Goal: Task Accomplishment & Management: Manage account settings

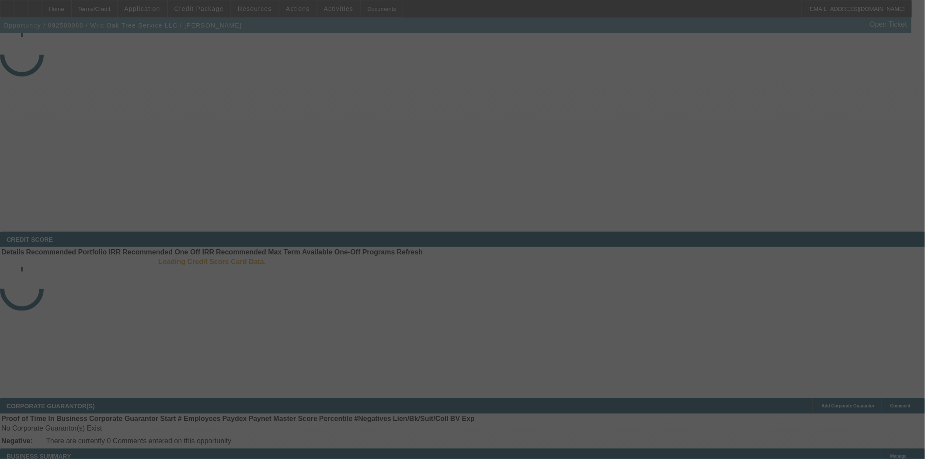
select select "3"
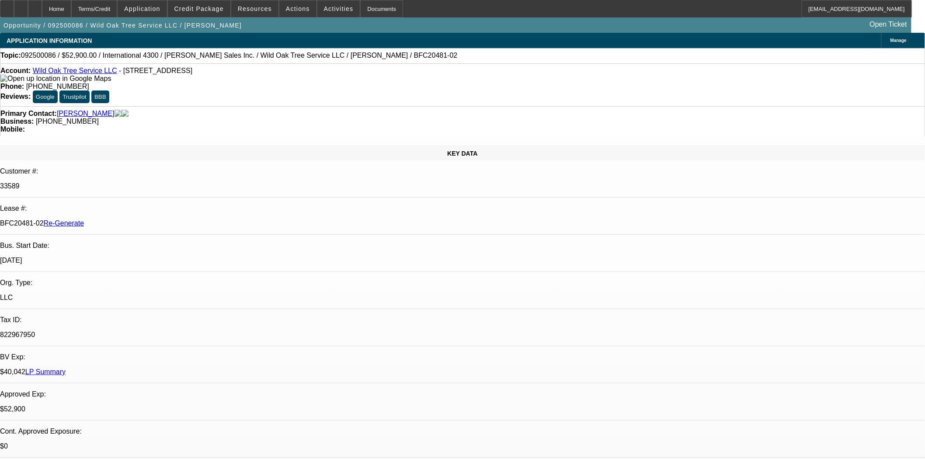
select select "0"
select select "2"
select select "0"
select select "6"
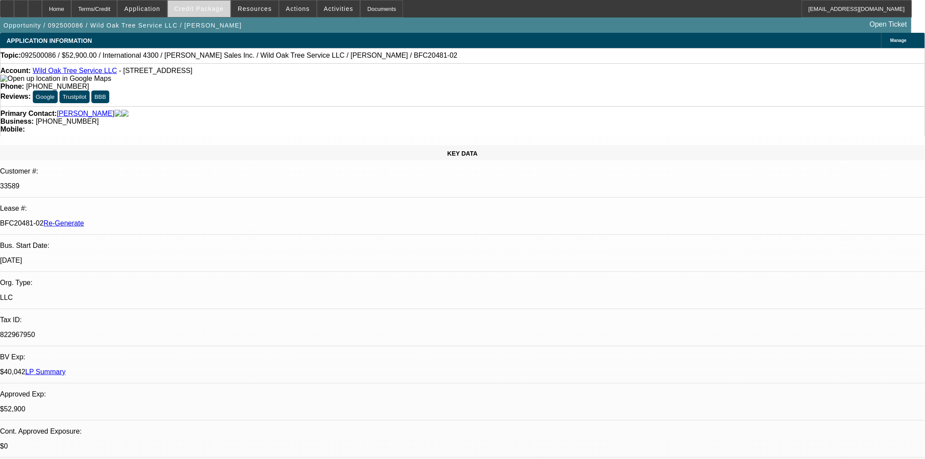
click at [200, 12] on span at bounding box center [199, 8] width 63 height 21
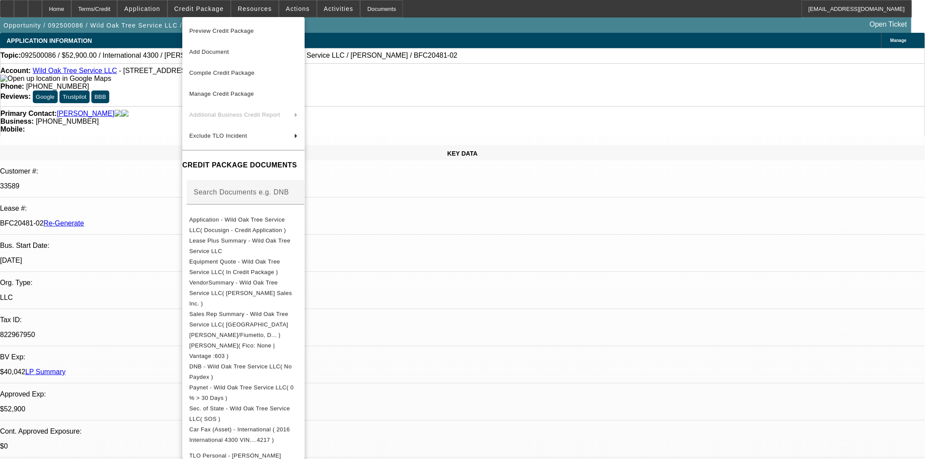
click at [212, 33] on span "Preview Credit Package" at bounding box center [221, 31] width 65 height 7
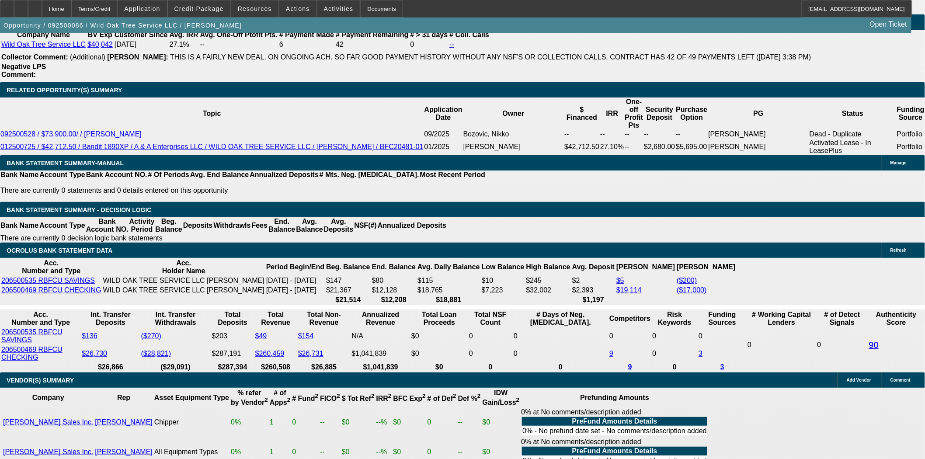
scroll to position [1506, 0]
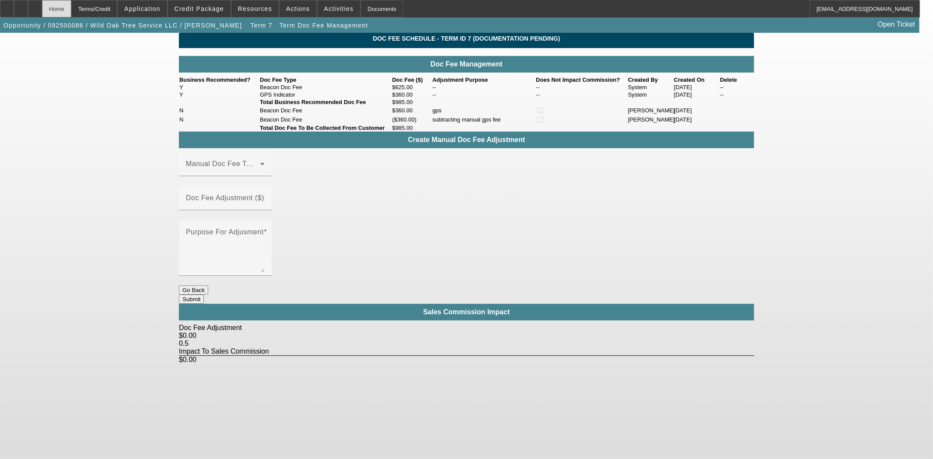
click at [71, 3] on div "Home" at bounding box center [56, 8] width 29 height 17
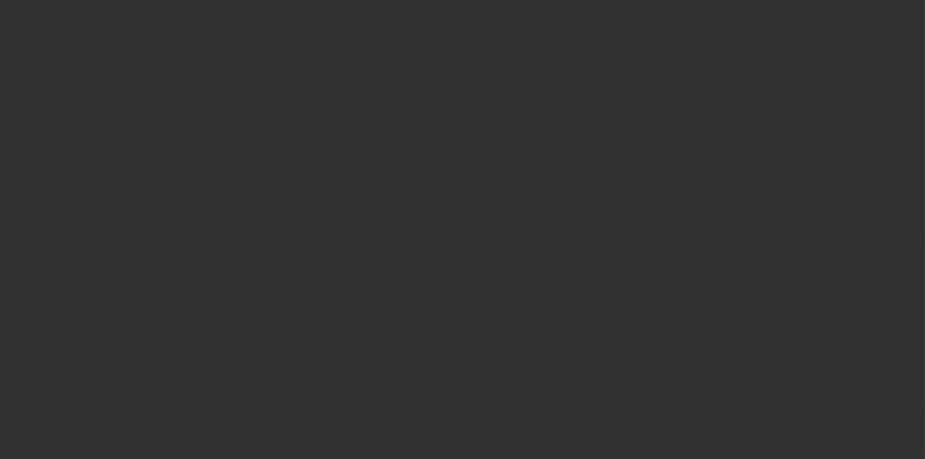
select select "3"
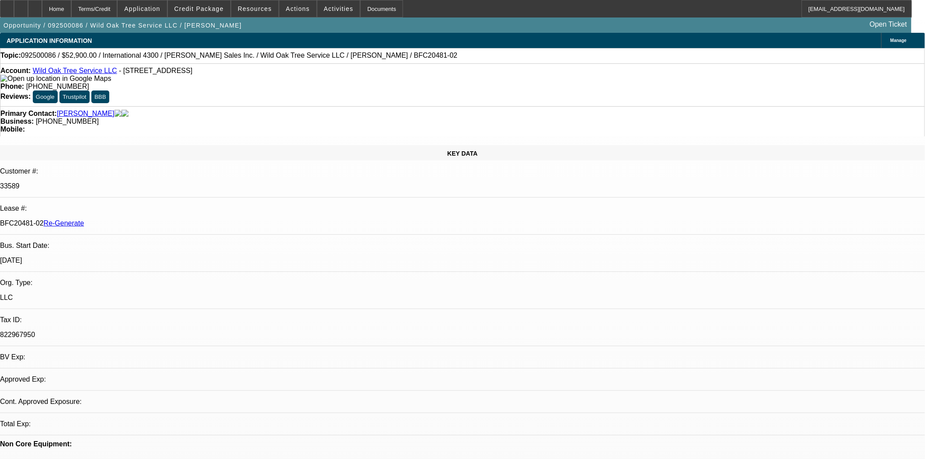
select select "0"
select select "2"
select select "0"
select select "6"
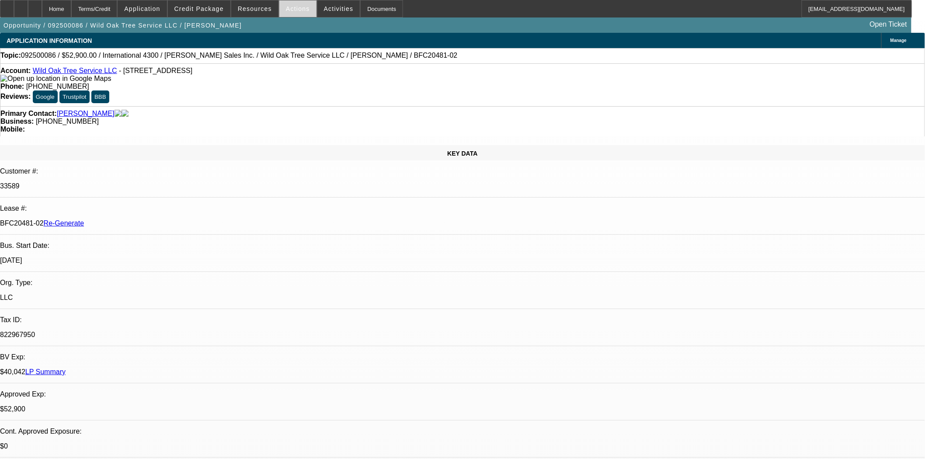
click at [279, 16] on span at bounding box center [297, 8] width 37 height 21
click at [289, 7] on div at bounding box center [462, 229] width 925 height 459
click at [298, 7] on span "Actions" at bounding box center [298, 8] width 24 height 7
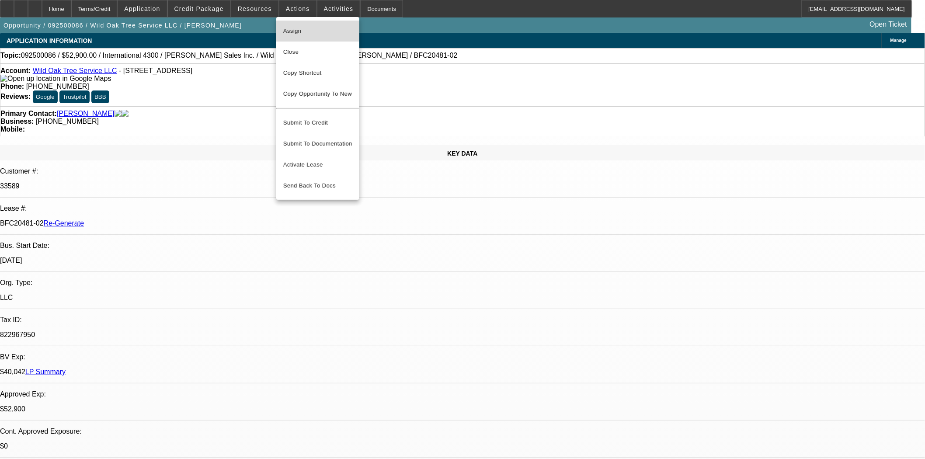
click at [295, 30] on span "Assign" at bounding box center [317, 31] width 69 height 10
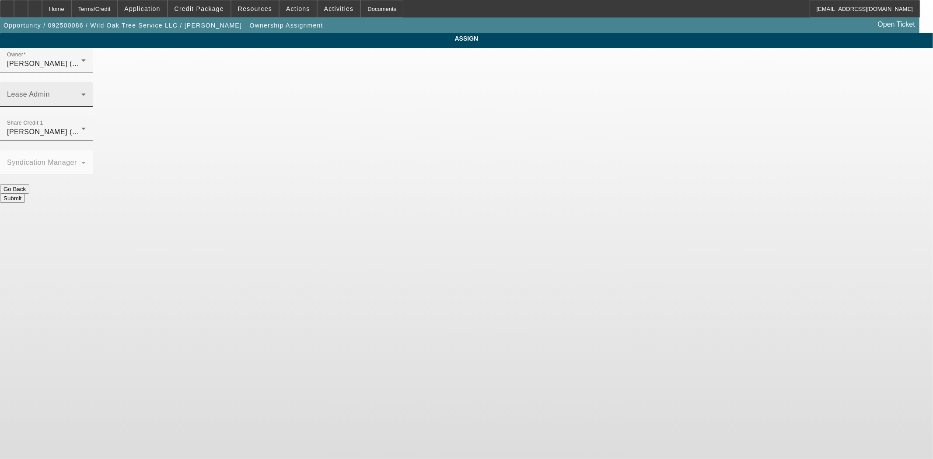
click at [81, 93] on span at bounding box center [44, 98] width 74 height 10
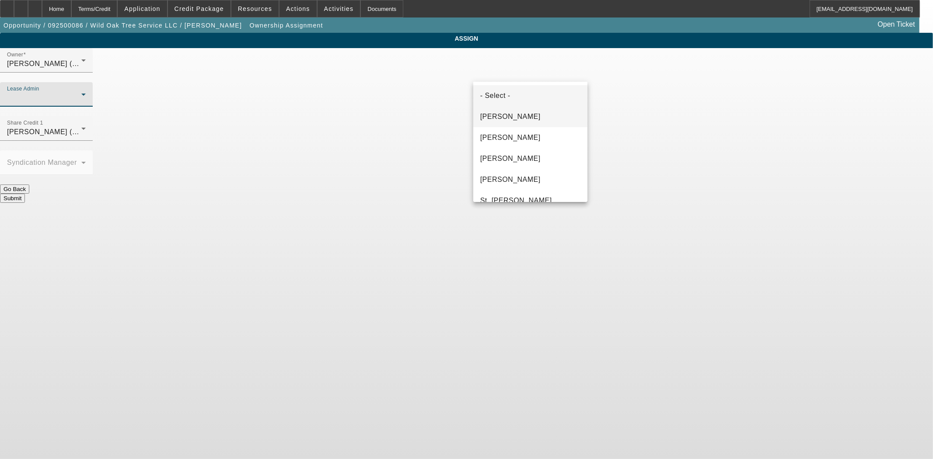
click at [500, 113] on span "Byrne, Mark" at bounding box center [510, 117] width 60 height 10
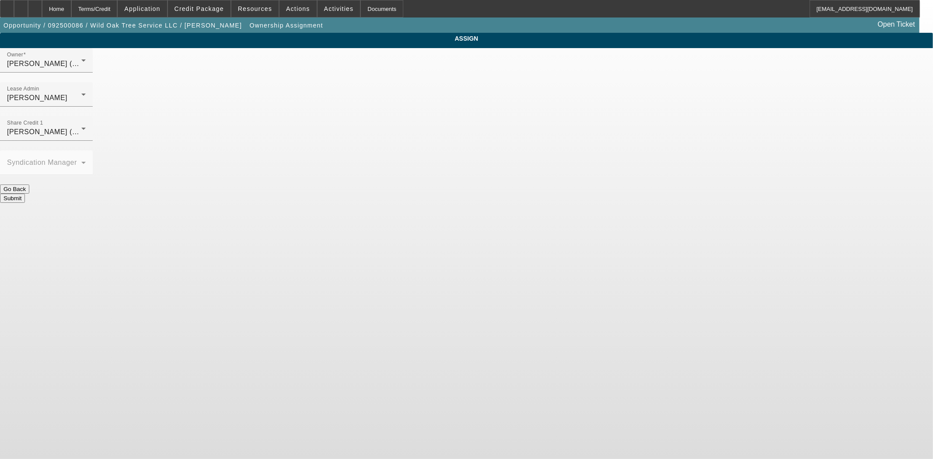
click at [25, 194] on button "Submit" at bounding box center [12, 198] width 25 height 9
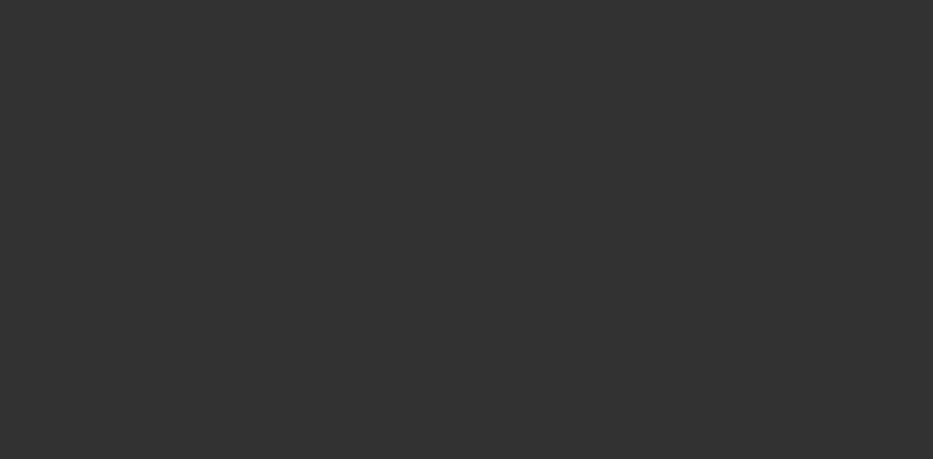
select select "3"
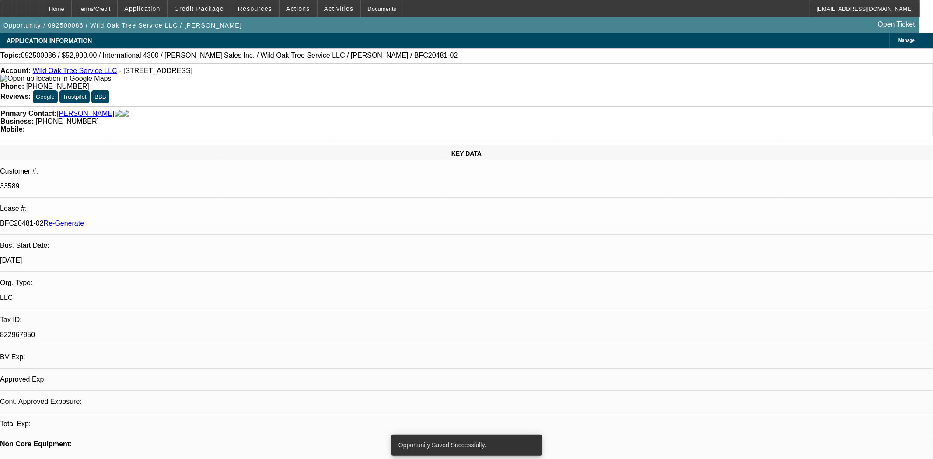
select select "0"
select select "2"
select select "0"
select select "6"
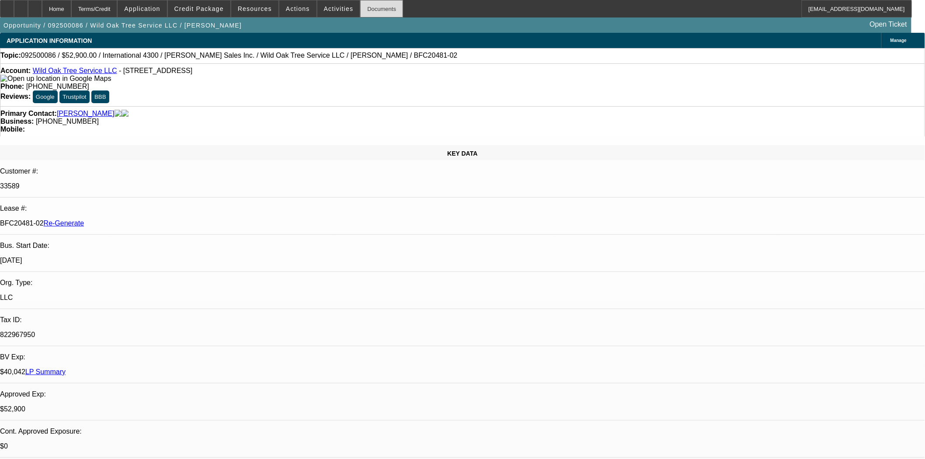
click at [373, 14] on div "Documents" at bounding box center [381, 8] width 43 height 17
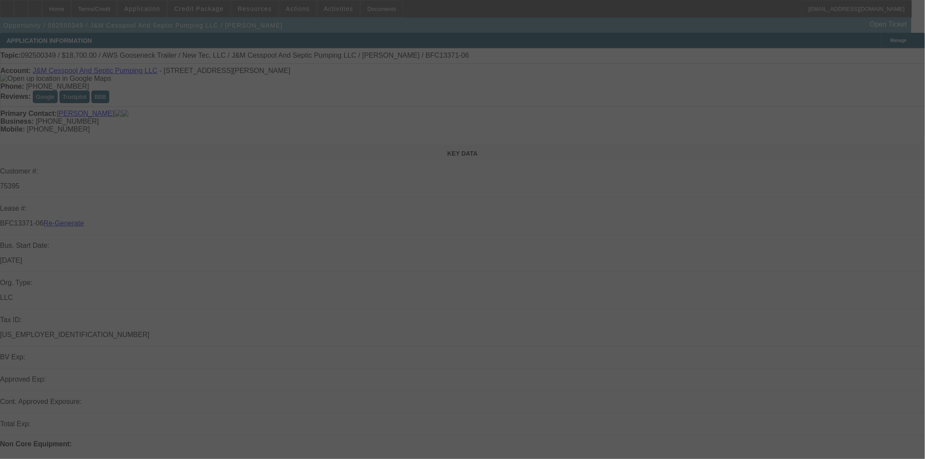
select select "3"
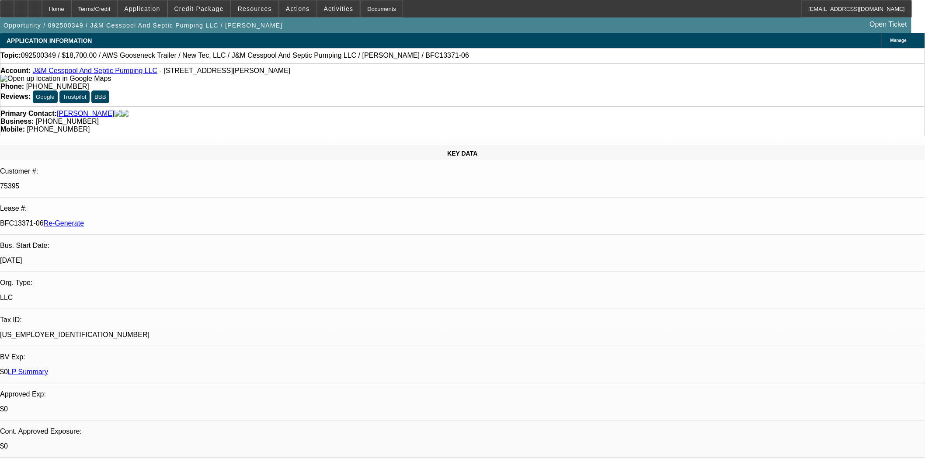
select select "0"
select select "2"
select select "0"
select select "6"
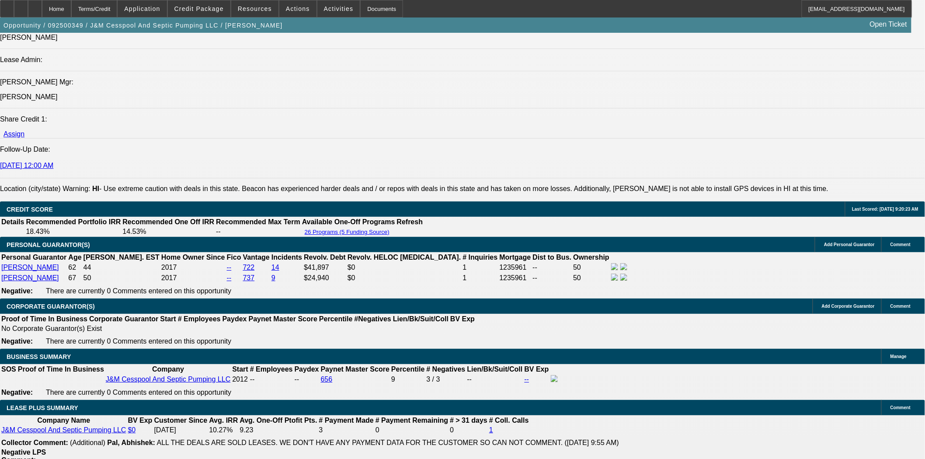
scroll to position [1312, 0]
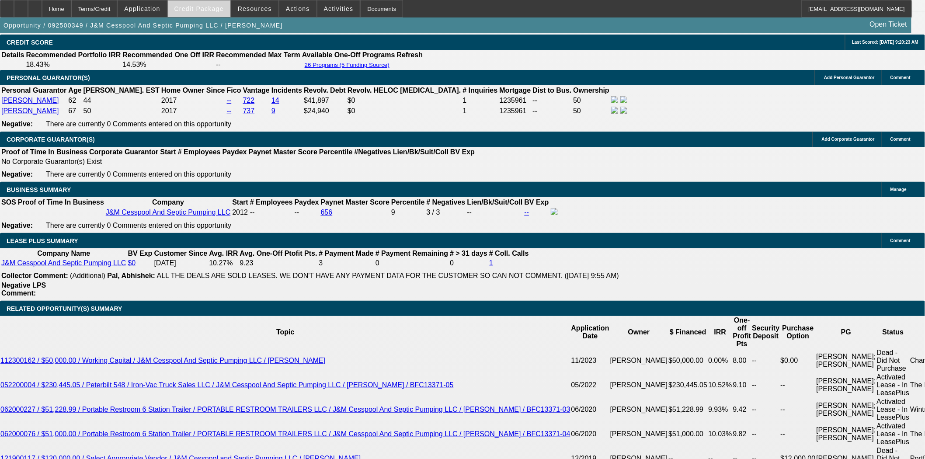
click at [210, 4] on span at bounding box center [199, 8] width 63 height 21
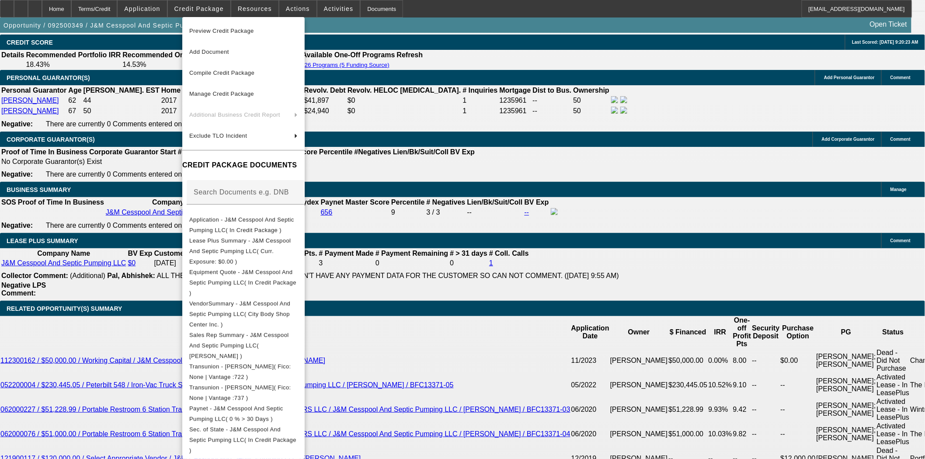
click at [213, 29] on span "Preview Credit Package" at bounding box center [221, 31] width 65 height 7
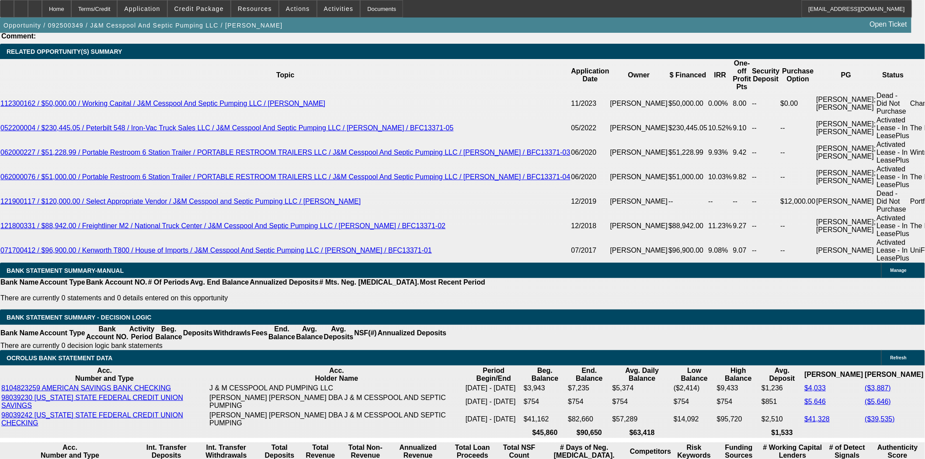
scroll to position [1603, 0]
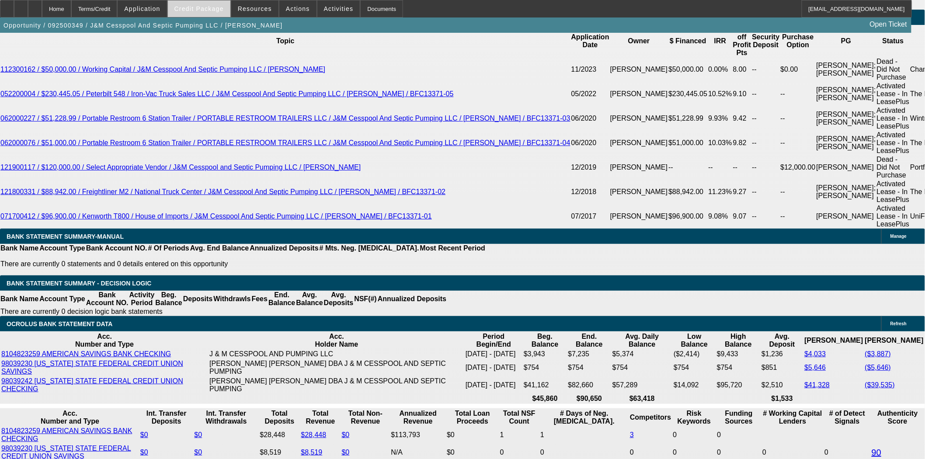
click at [205, 10] on span "Credit Package" at bounding box center [199, 8] width 49 height 7
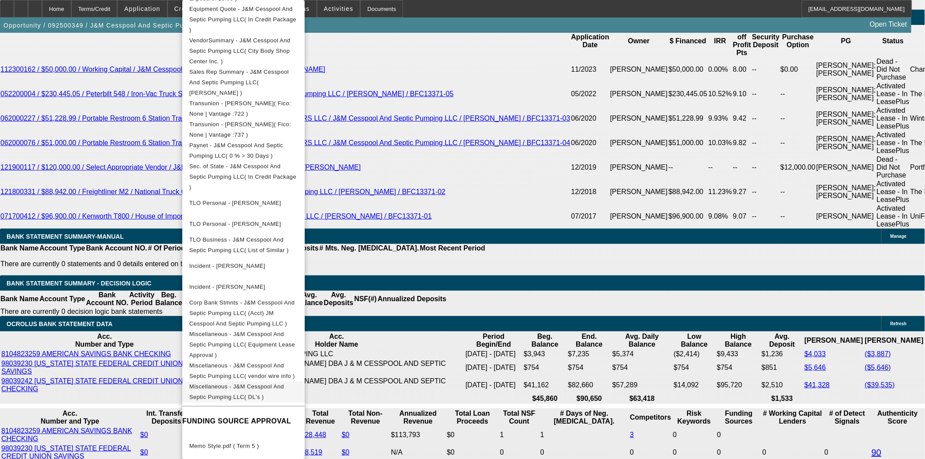
scroll to position [248, 0]
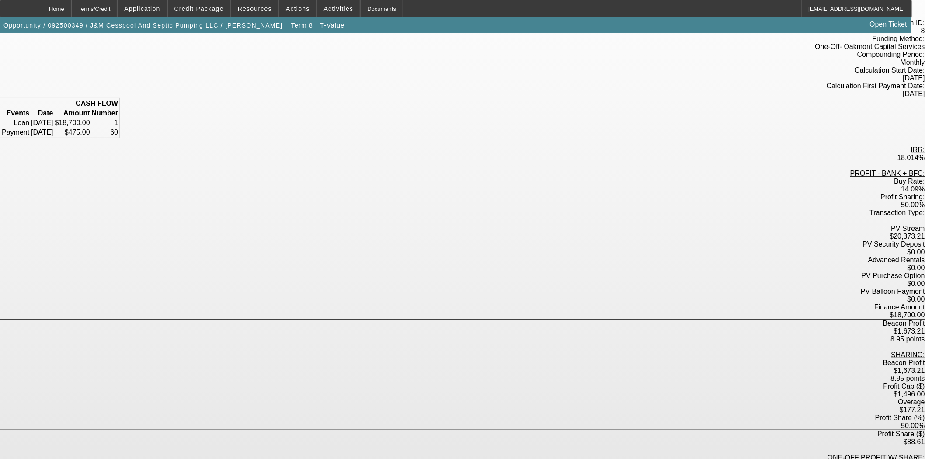
scroll to position [61, 0]
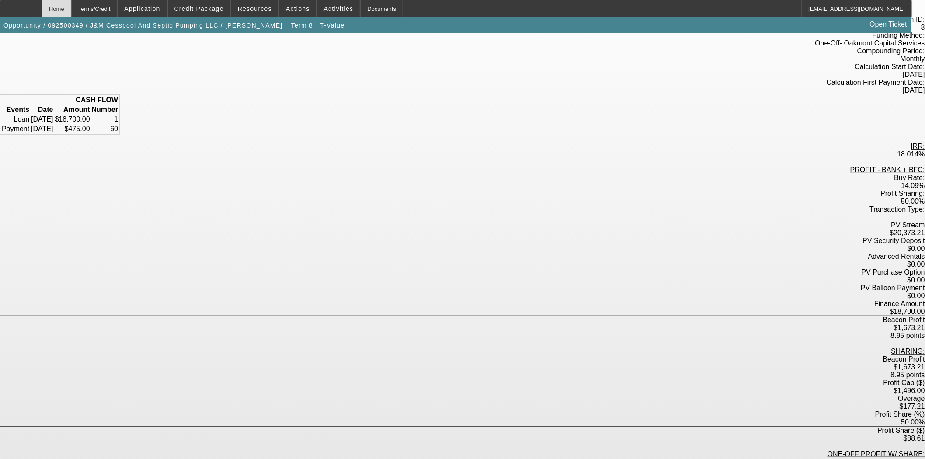
click at [71, 6] on div "Home" at bounding box center [56, 8] width 29 height 17
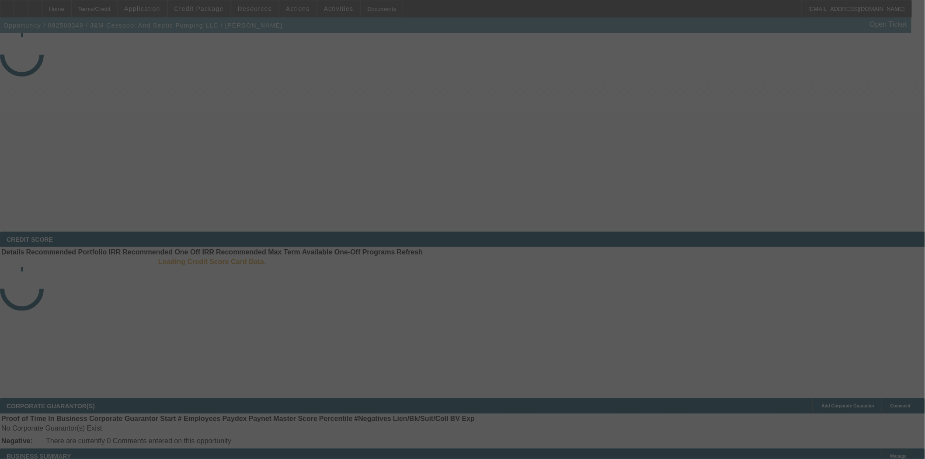
select select "3"
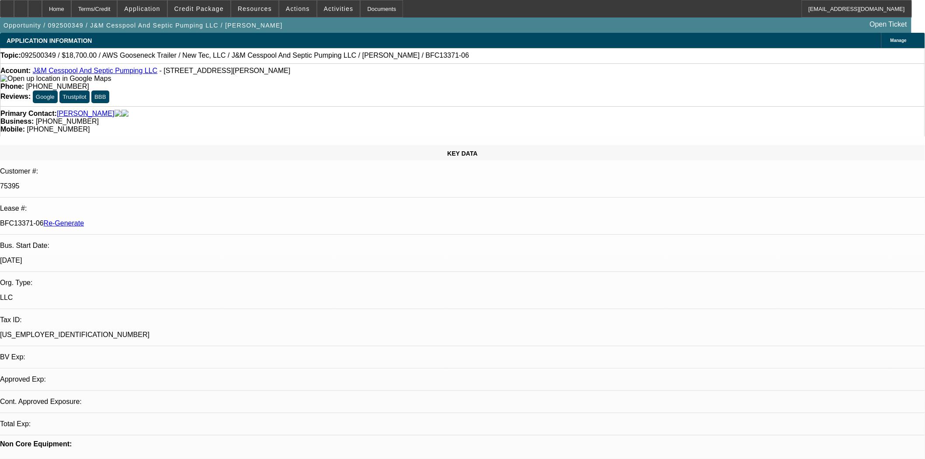
select select "0"
select select "2"
select select "0"
select select "6"
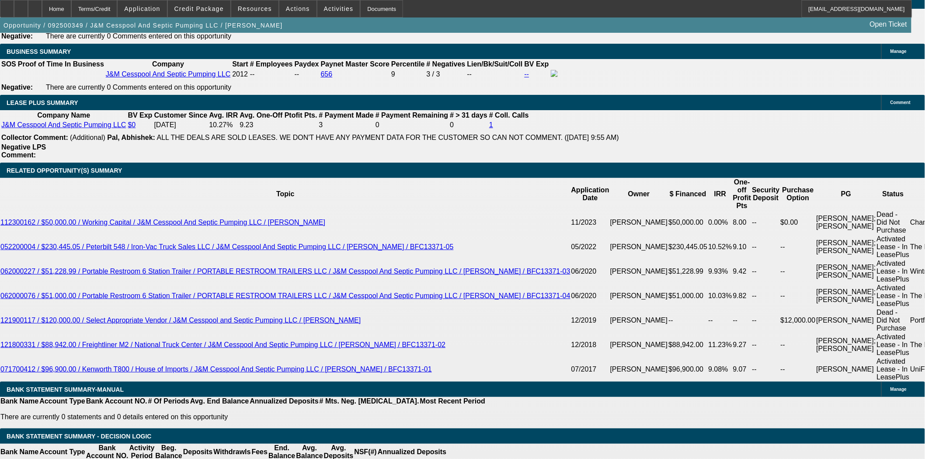
scroll to position [1458, 0]
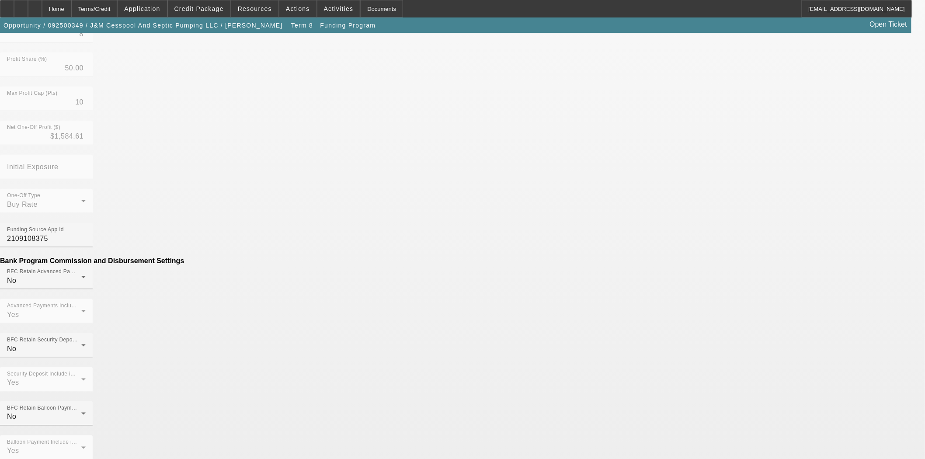
scroll to position [340, 0]
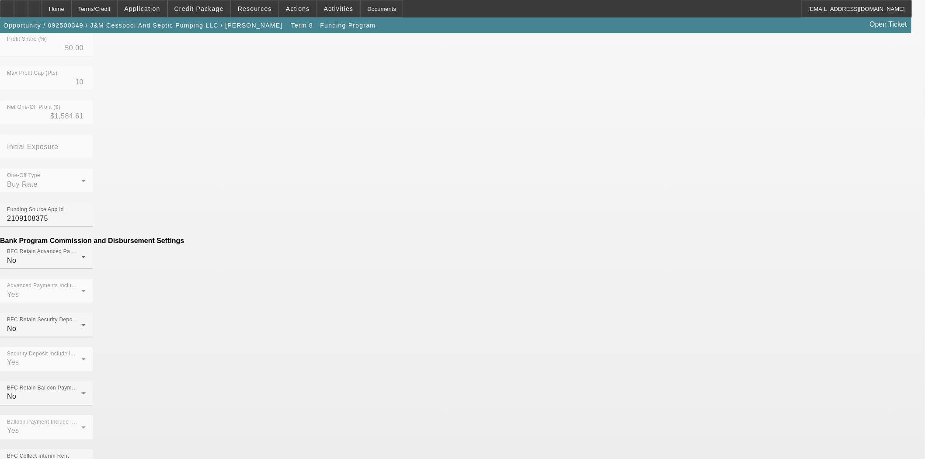
drag, startPoint x: 276, startPoint y: 240, endPoint x: 357, endPoint y: 242, distance: 81.8
type input "($149.00)"
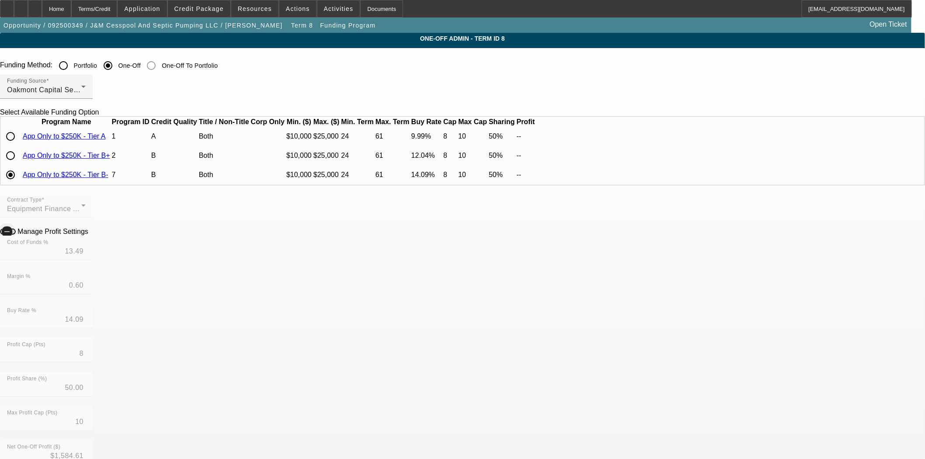
click at [16, 241] on span "button" at bounding box center [6, 231] width 17 height 17
drag, startPoint x: 300, startPoint y: 280, endPoint x: 339, endPoint y: 279, distance: 38.5
type input "13.659"
type input "14.26"
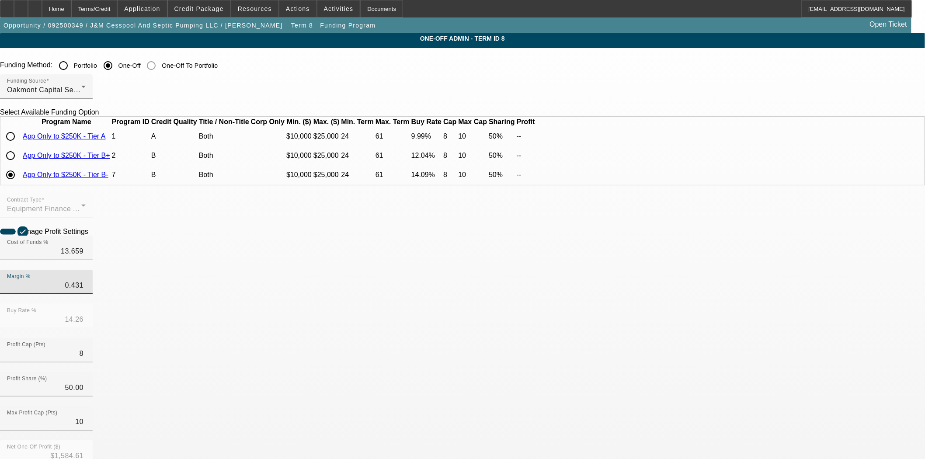
type input "0.431"
type input "14.09"
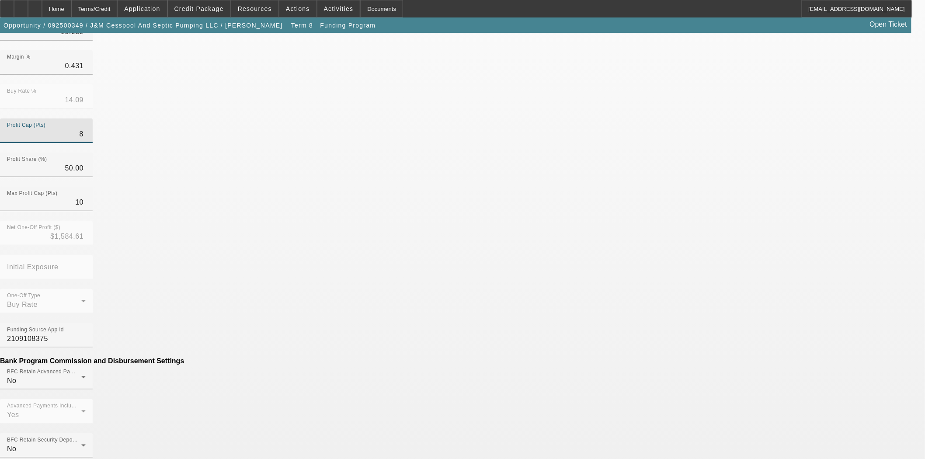
scroll to position [291, 0]
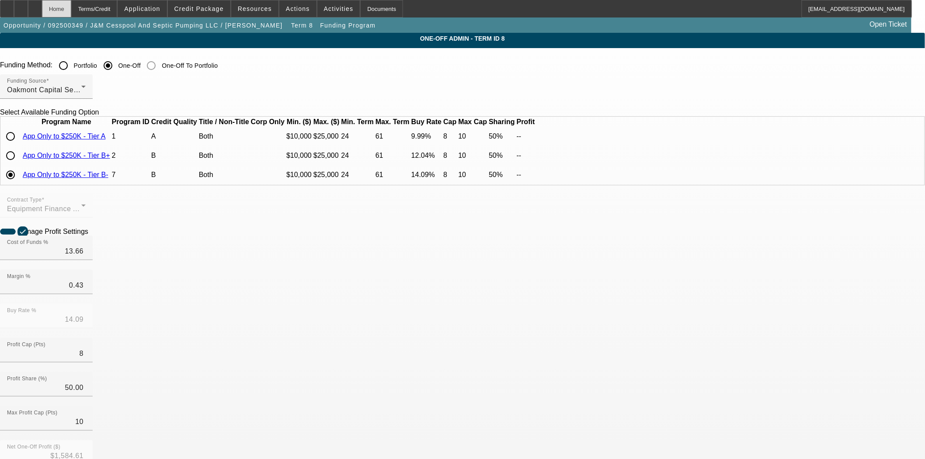
click at [71, 9] on div "Home" at bounding box center [56, 8] width 29 height 17
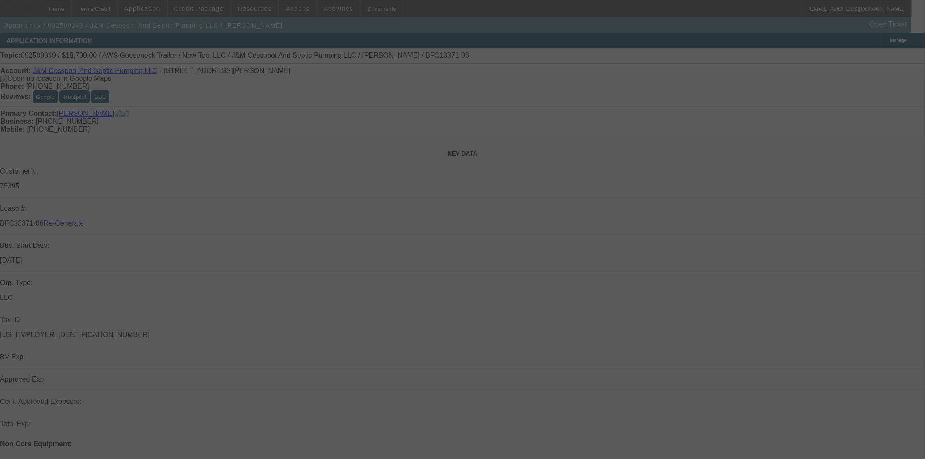
select select "3"
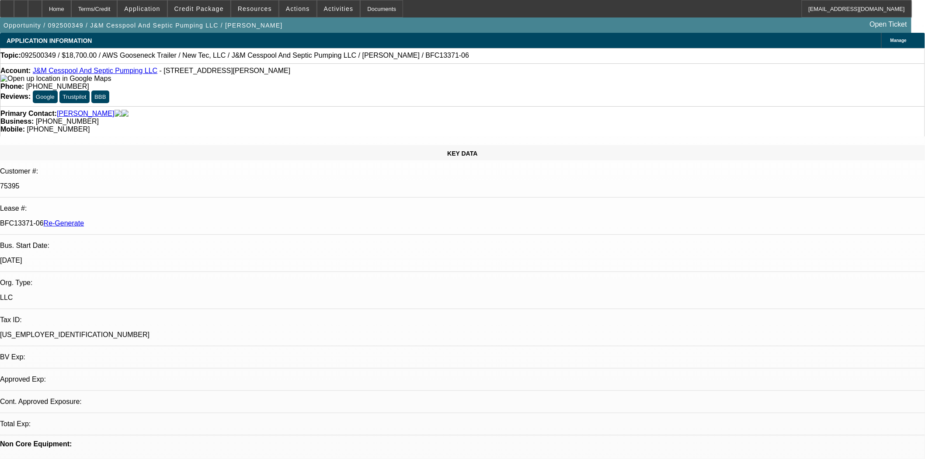
select select "0"
select select "2"
select select "0"
select select "6"
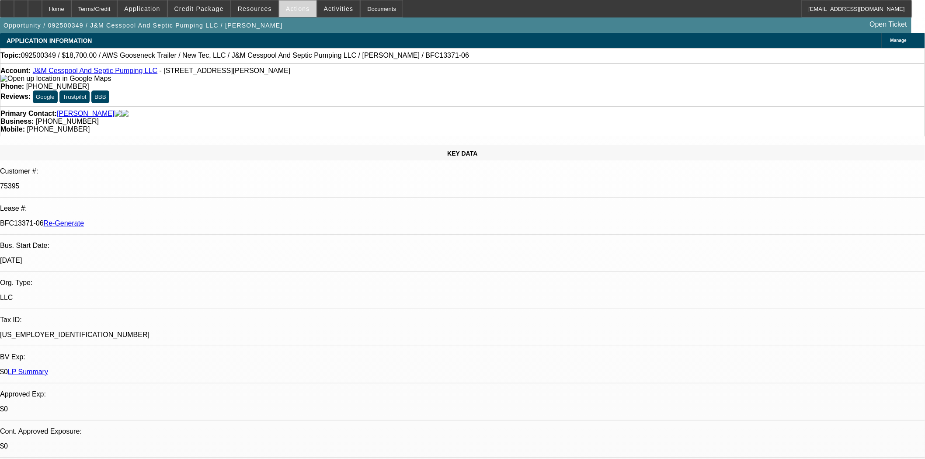
click at [286, 9] on span "Actions" at bounding box center [298, 8] width 24 height 7
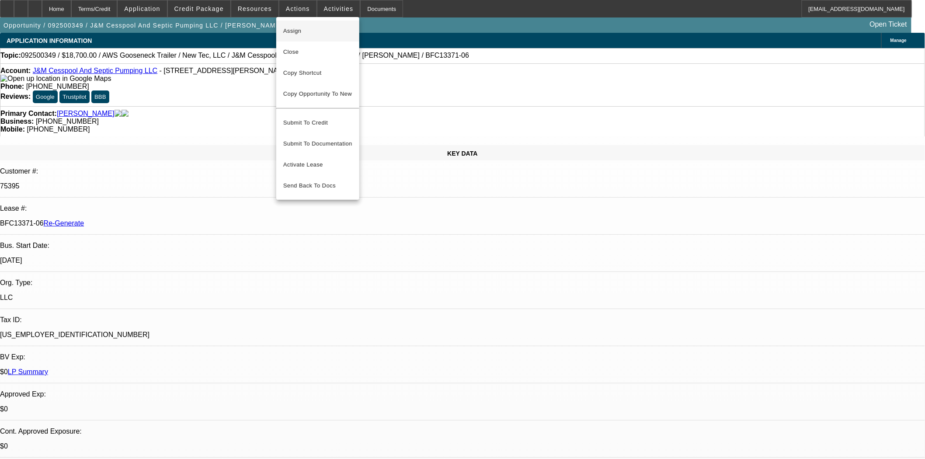
click at [305, 26] on span "Assign" at bounding box center [317, 31] width 69 height 10
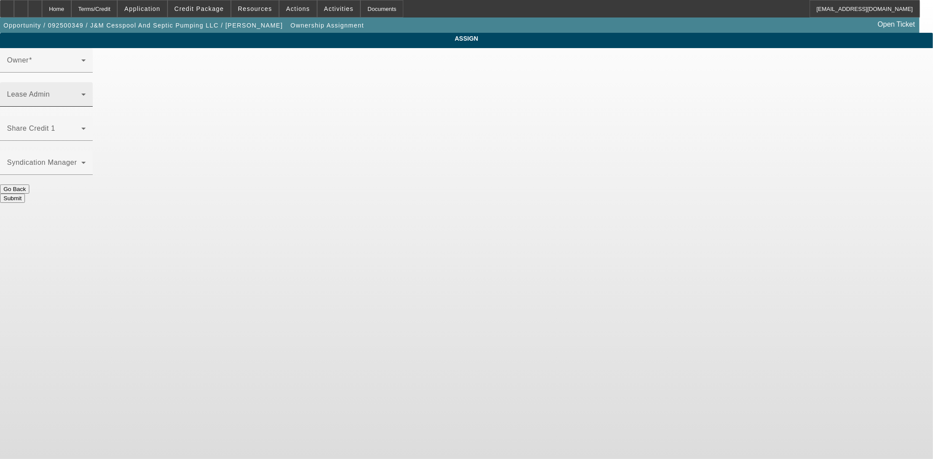
click at [81, 93] on span at bounding box center [44, 98] width 74 height 10
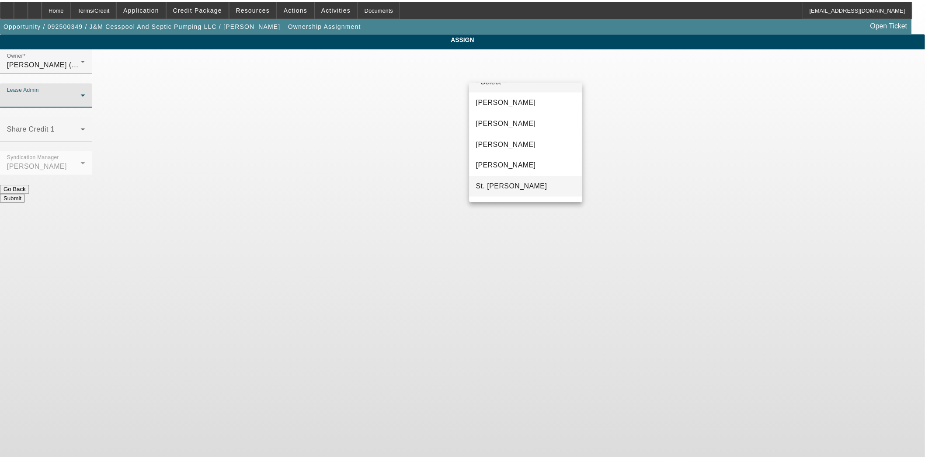
scroll to position [54, 0]
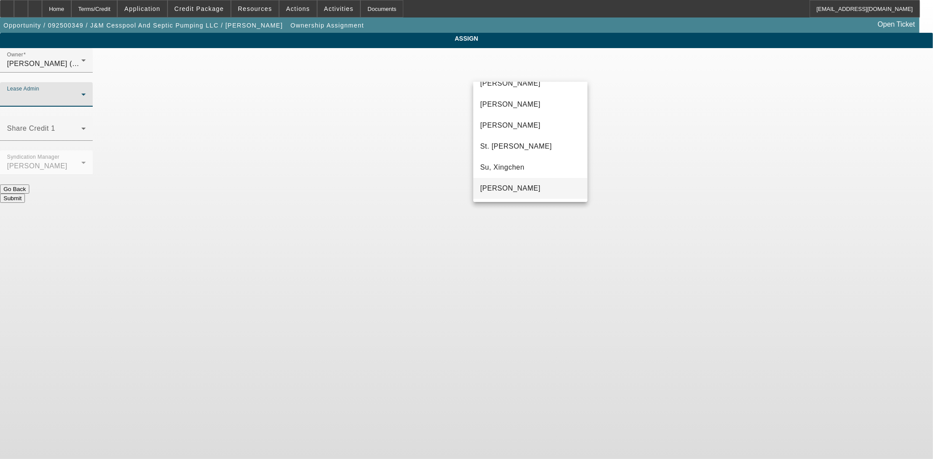
click at [513, 182] on mat-option "[PERSON_NAME]" at bounding box center [530, 188] width 114 height 21
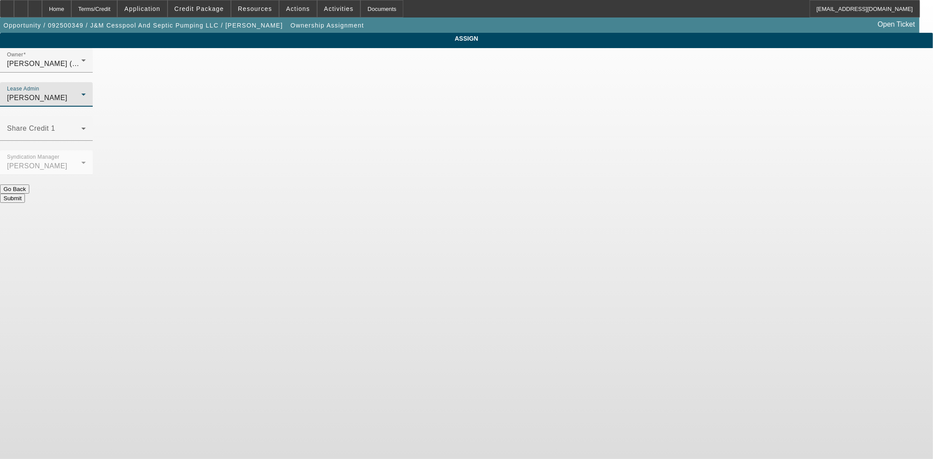
click at [25, 194] on button "Submit" at bounding box center [12, 198] width 25 height 9
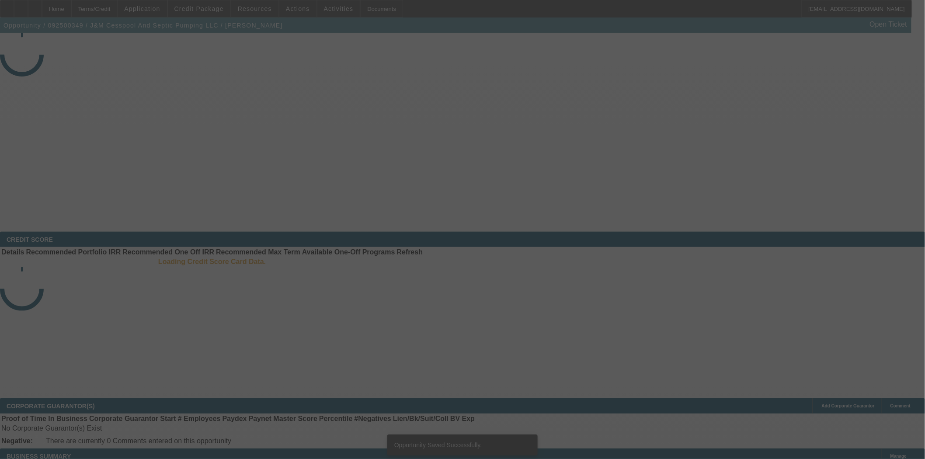
select select "3"
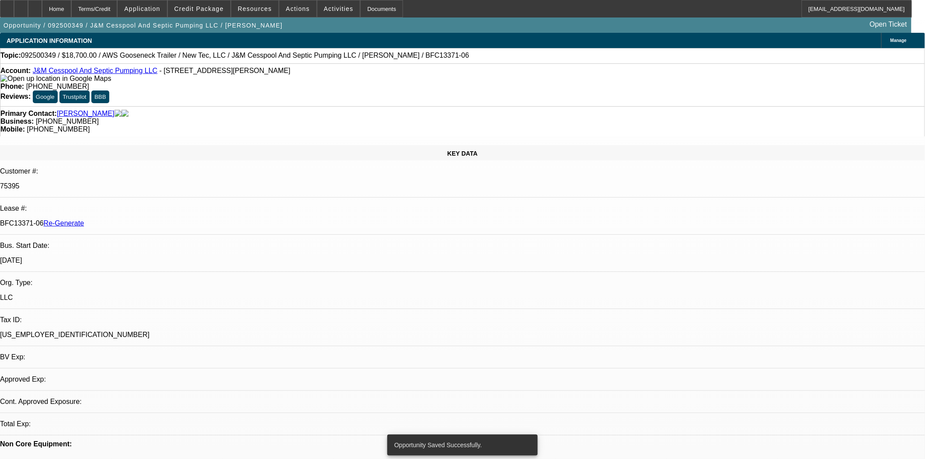
select select "0"
select select "2"
select select "0"
select select "6"
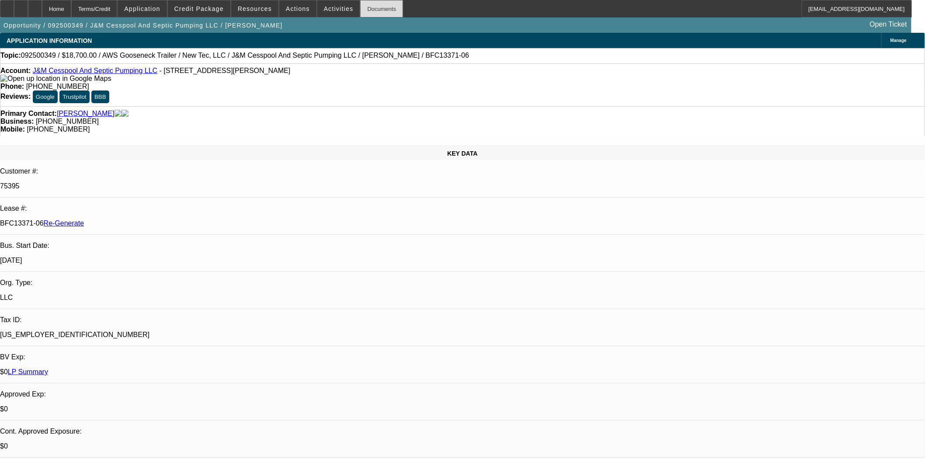
click at [369, 13] on div "Documents" at bounding box center [381, 8] width 43 height 17
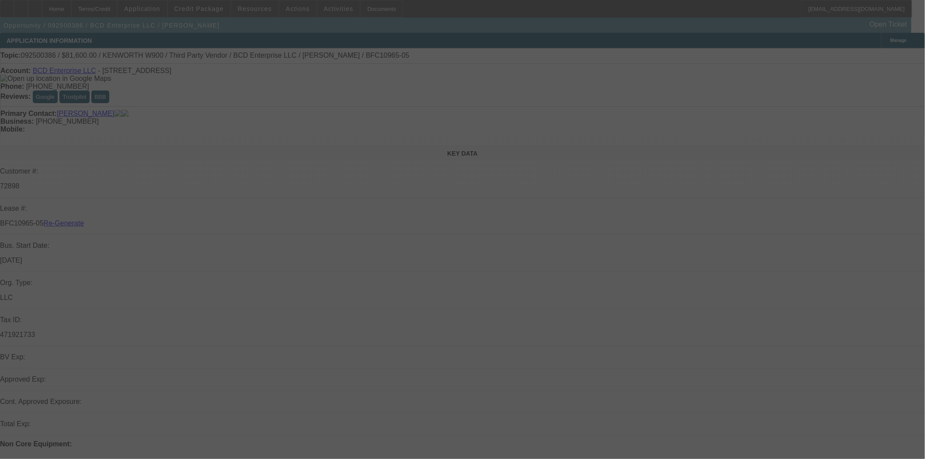
select select "3"
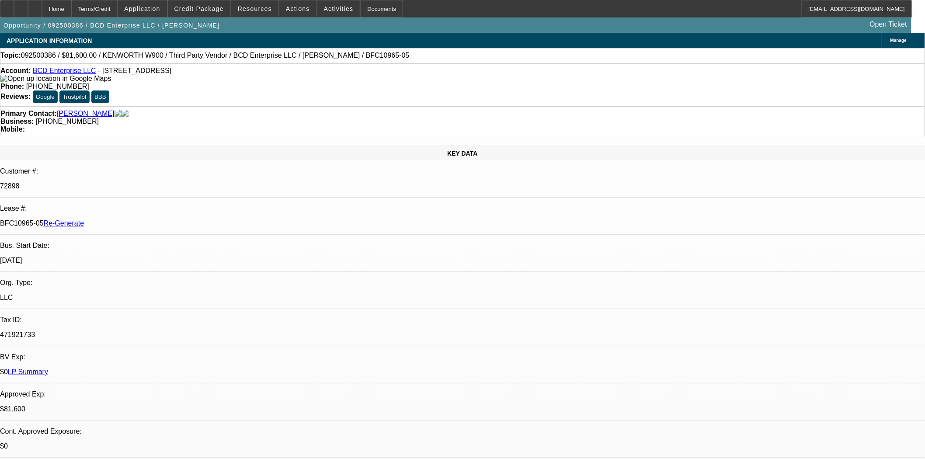
select select "0.15"
select select "2"
select select "0"
select select "6"
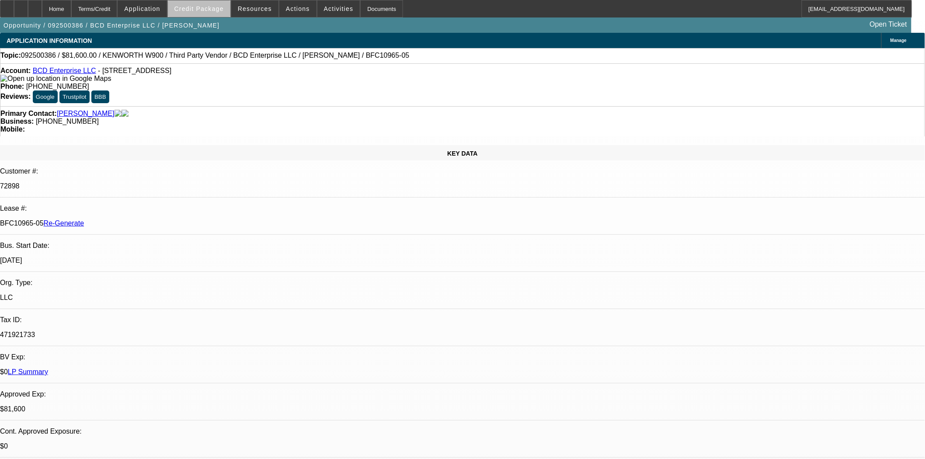
click at [229, 14] on span at bounding box center [199, 8] width 63 height 21
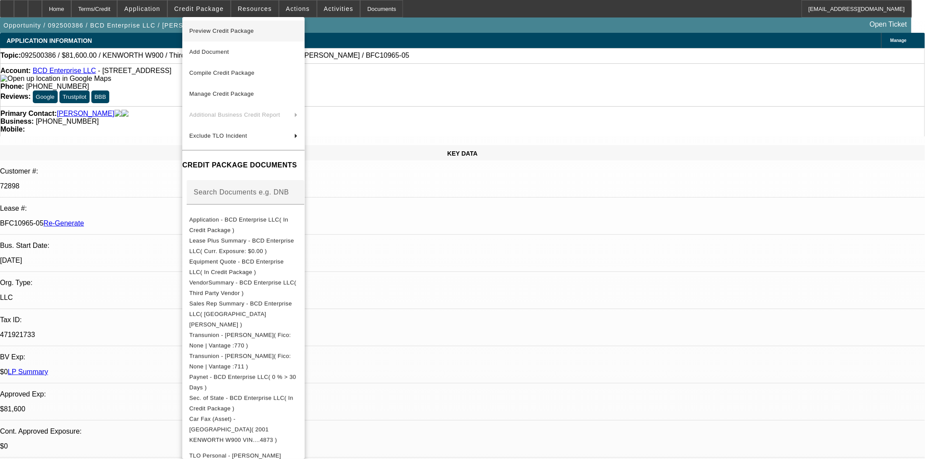
click at [227, 28] on span "Preview Credit Package" at bounding box center [221, 31] width 65 height 7
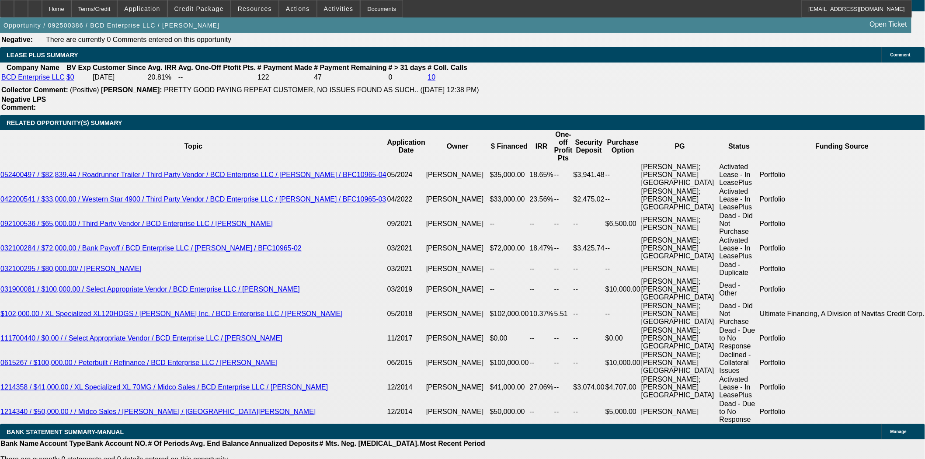
scroll to position [1506, 0]
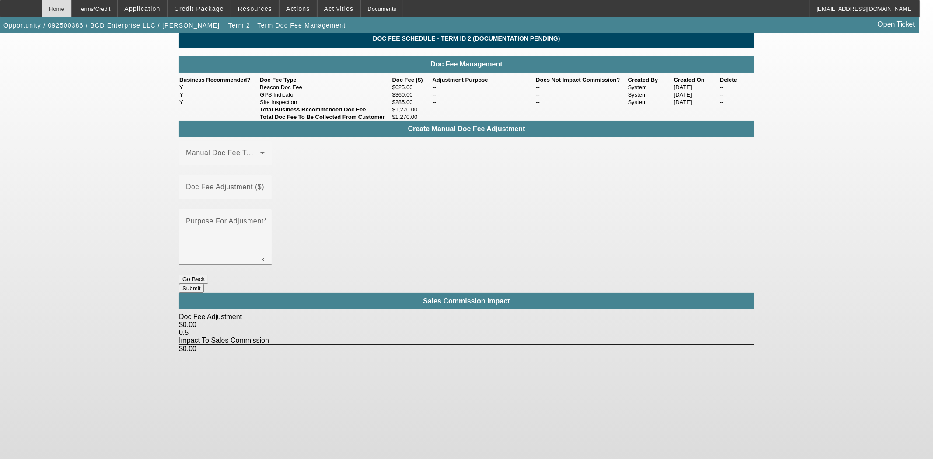
click at [71, 10] on div "Home" at bounding box center [56, 8] width 29 height 17
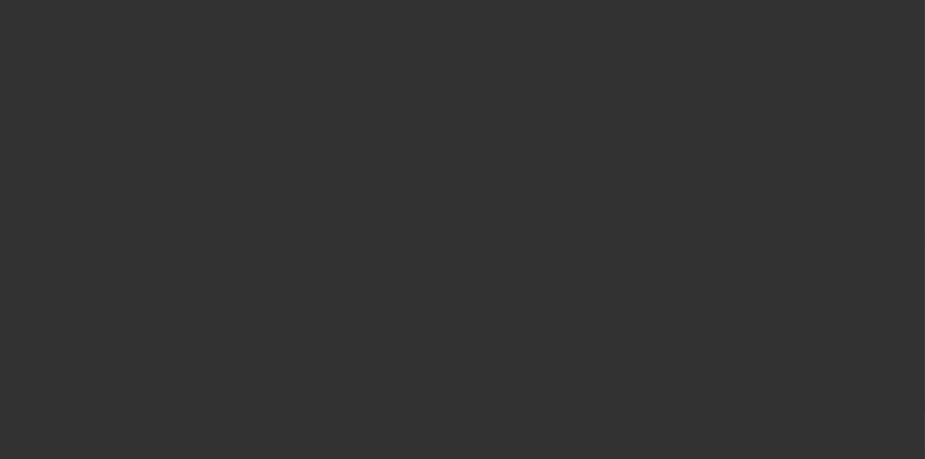
select select "3"
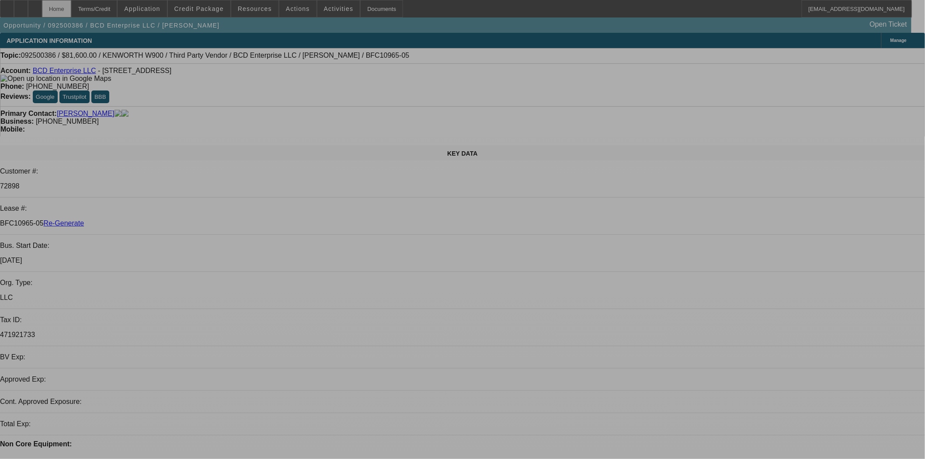
select select "0.15"
select select "2"
select select "0"
select select "6"
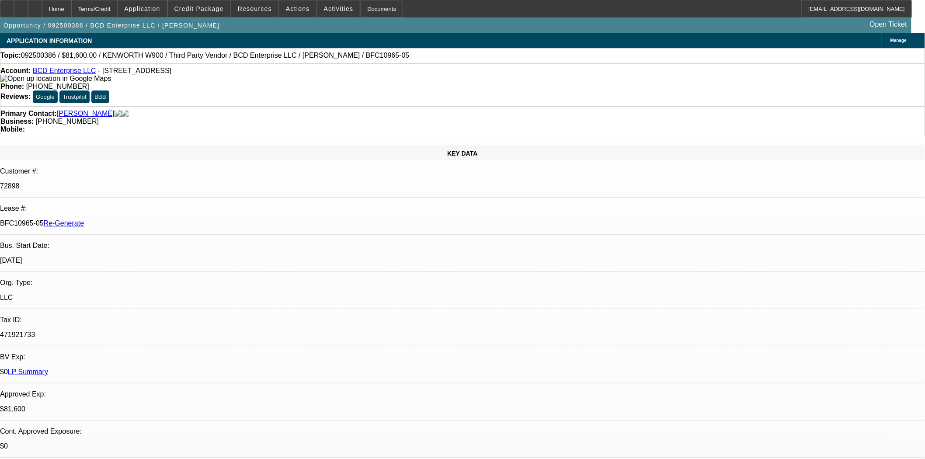
click at [289, 11] on span "Actions" at bounding box center [298, 8] width 24 height 7
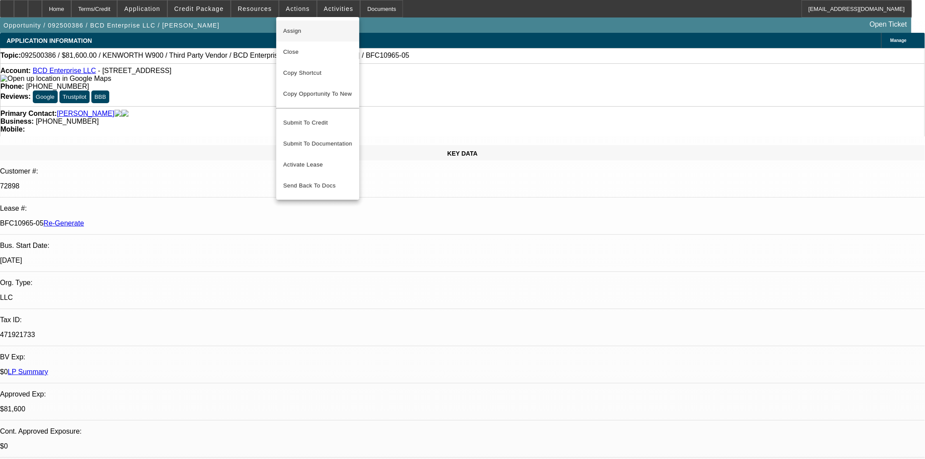
click at [287, 22] on button "Assign" at bounding box center [317, 31] width 83 height 21
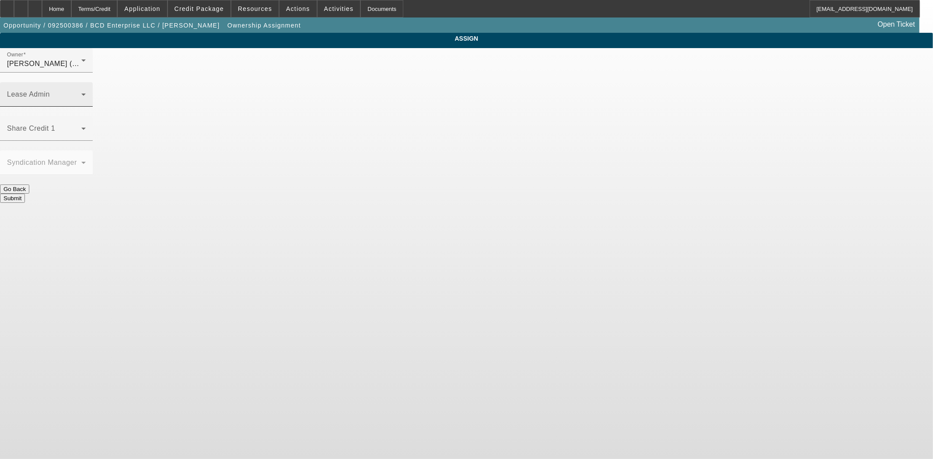
click at [81, 93] on span at bounding box center [44, 98] width 74 height 10
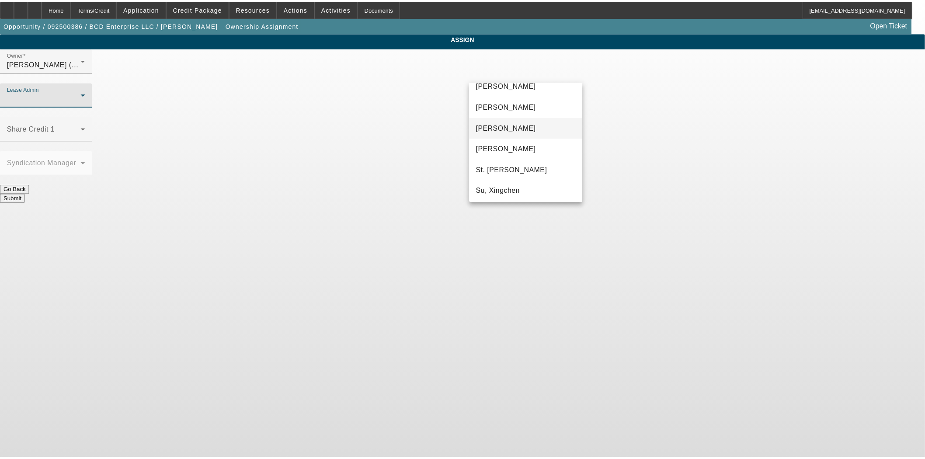
scroll to position [49, 0]
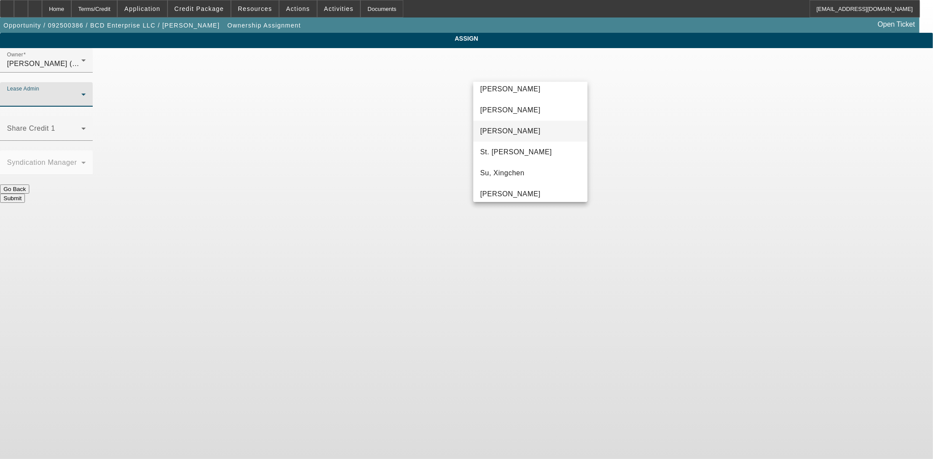
click at [503, 130] on span "[PERSON_NAME]" at bounding box center [510, 131] width 60 height 10
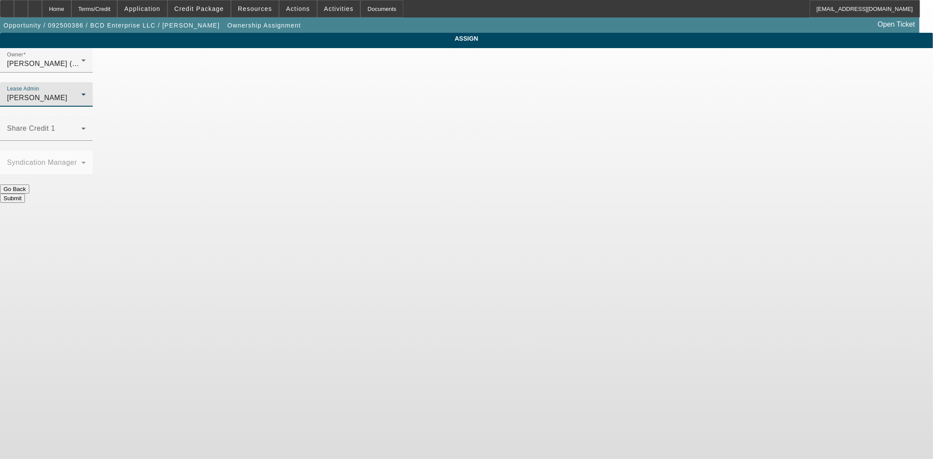
click at [25, 194] on button "Submit" at bounding box center [12, 198] width 25 height 9
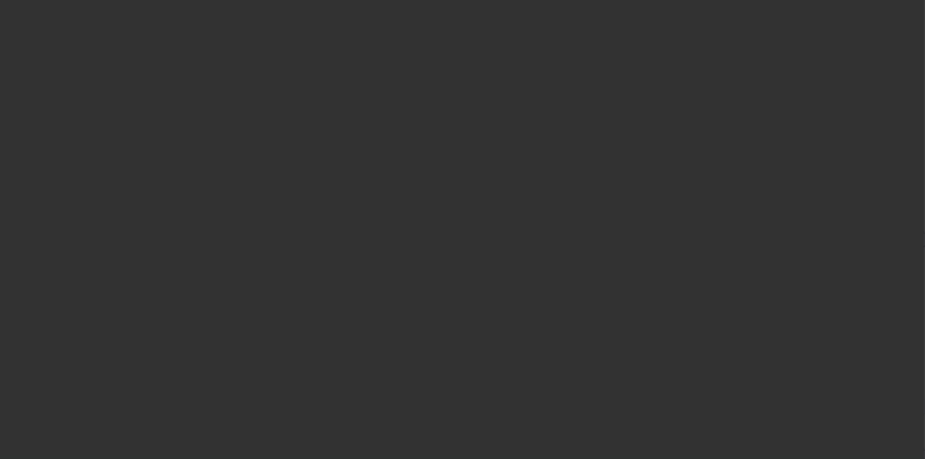
select select "3"
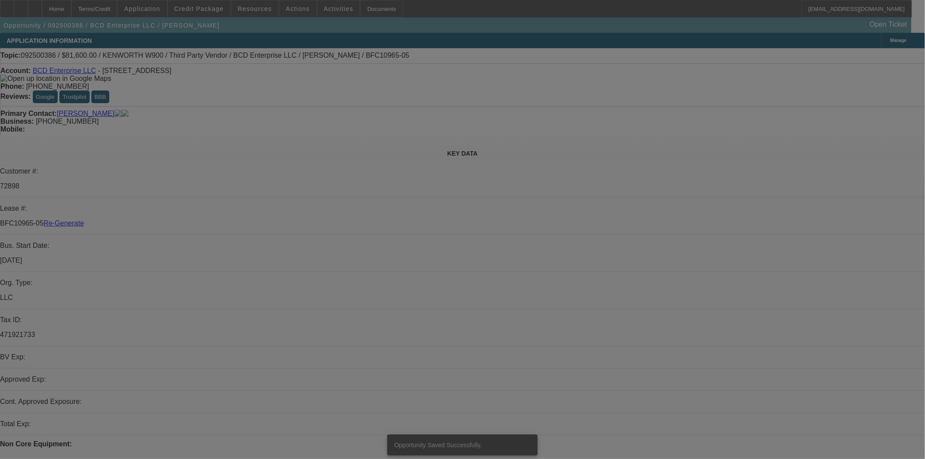
select select "0.15"
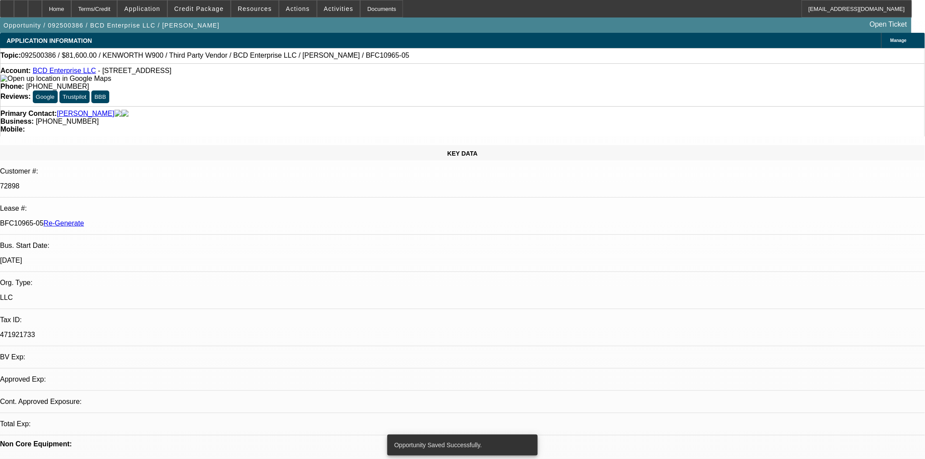
select select "2"
select select "0"
select select "6"
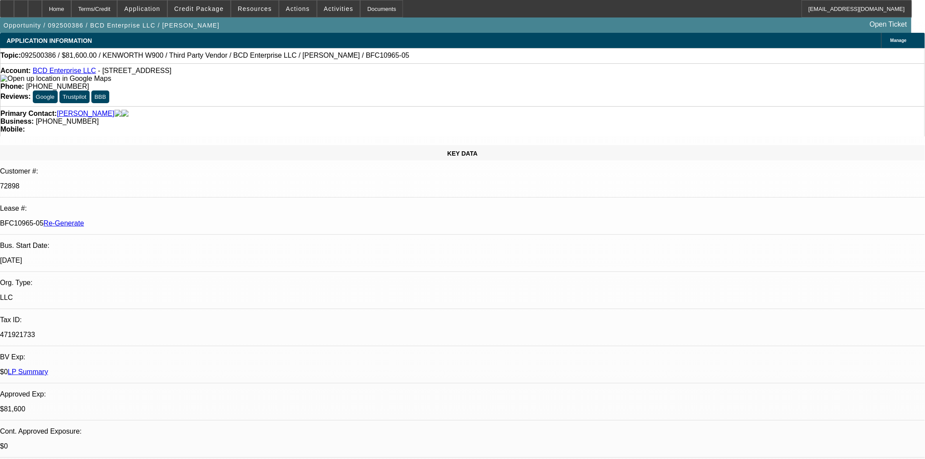
click at [392, 5] on div "Home Terms/Credit Application Credit Package Resources Actions Activities Docum…" at bounding box center [456, 8] width 912 height 17
click at [360, 9] on div "Documents" at bounding box center [381, 8] width 43 height 17
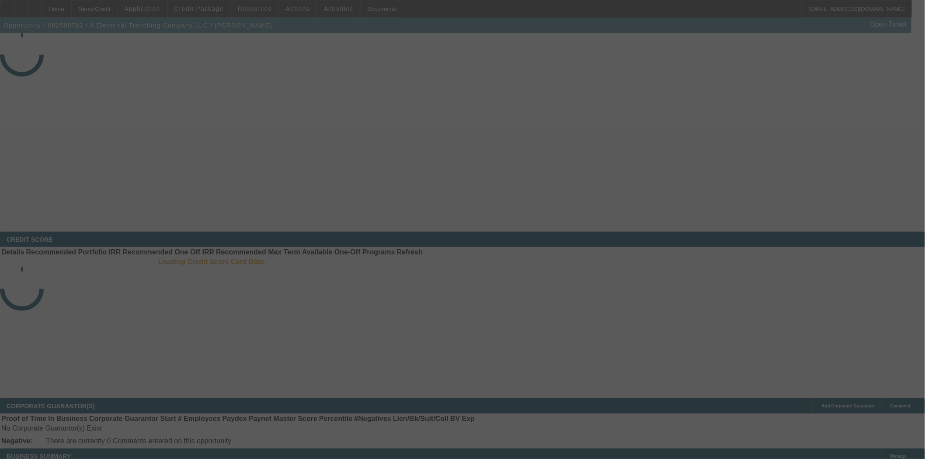
select select "3"
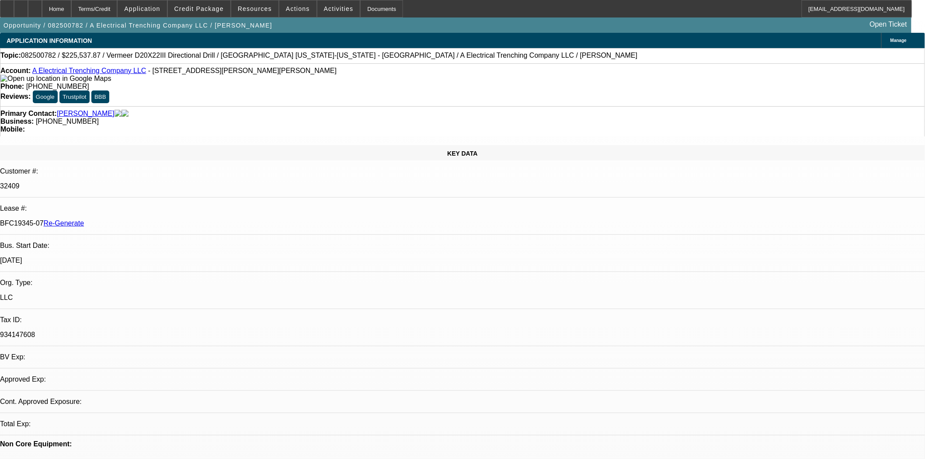
select select "0"
select select "1"
select select "3"
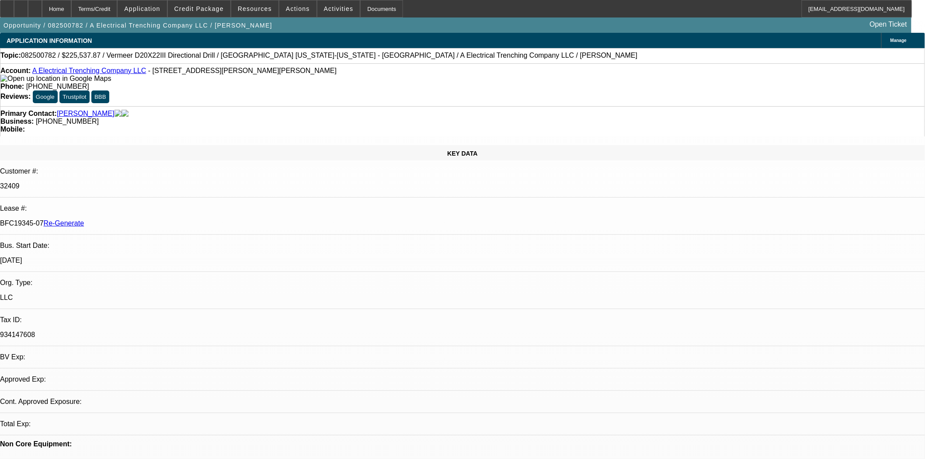
select select "6"
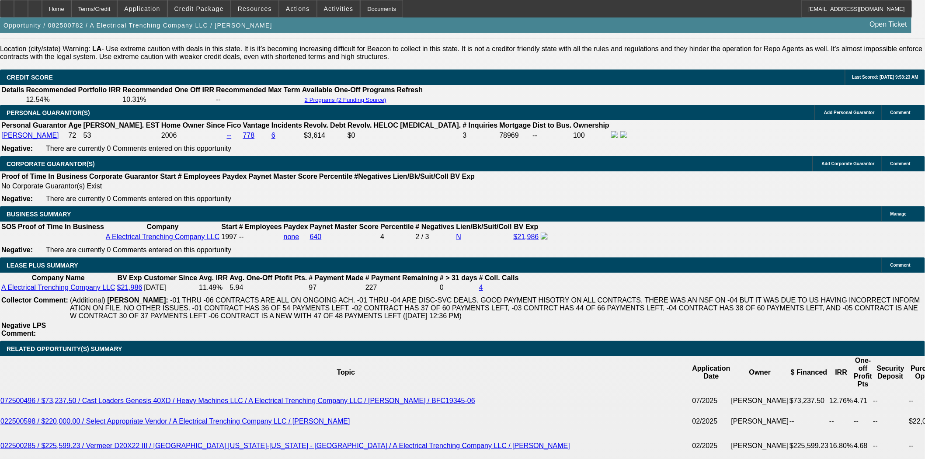
scroll to position [1312, 0]
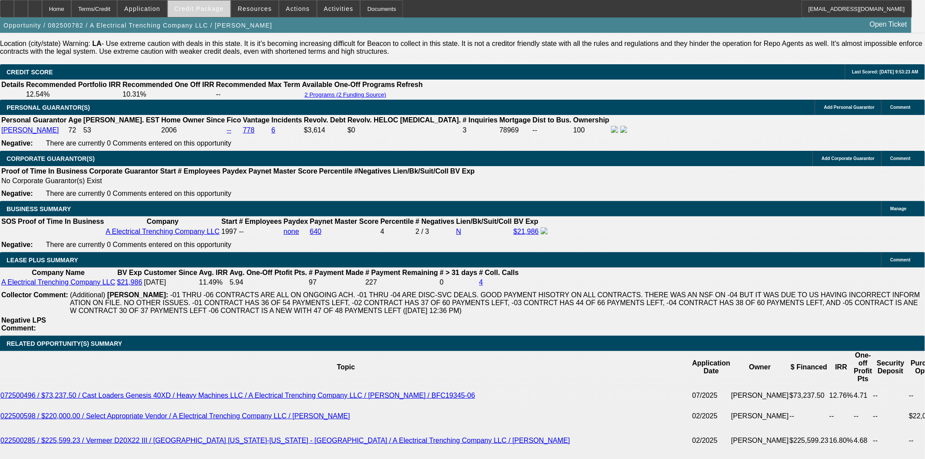
click at [207, 14] on span at bounding box center [199, 8] width 63 height 21
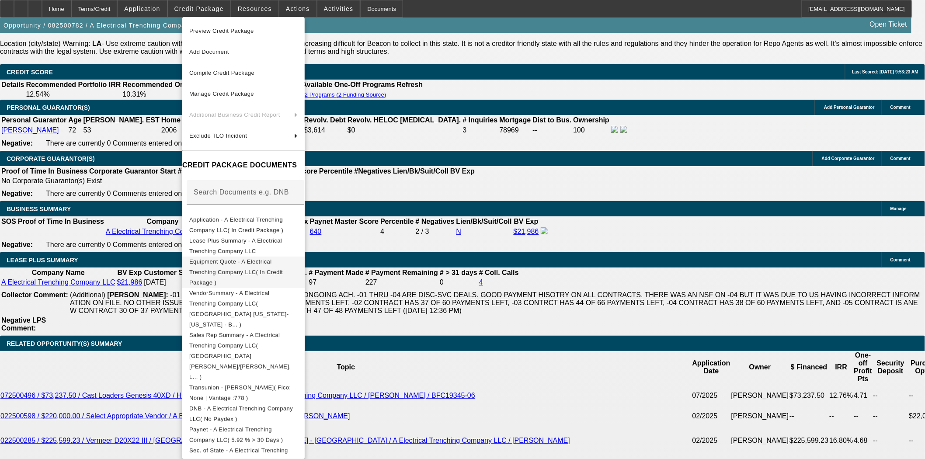
click at [246, 262] on span "Equipment Quote - A Electrical Trenching Company LLC( In Credit Package )" at bounding box center [236, 272] width 94 height 28
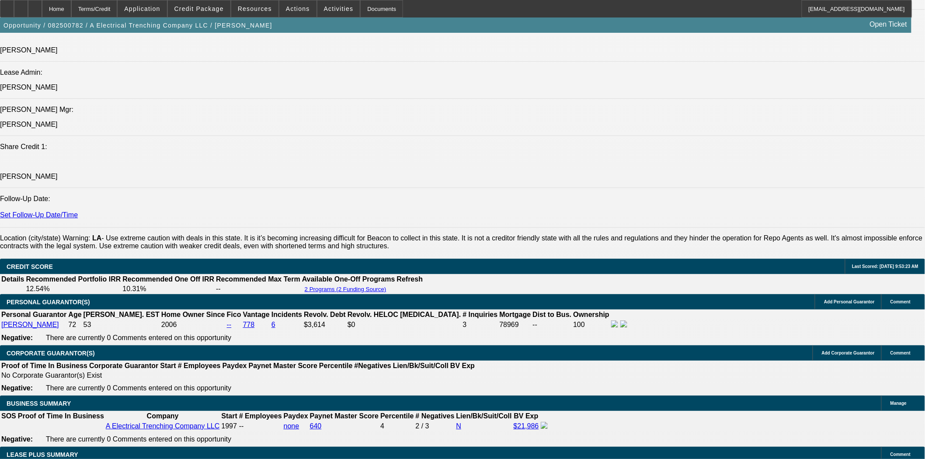
scroll to position [1458, 0]
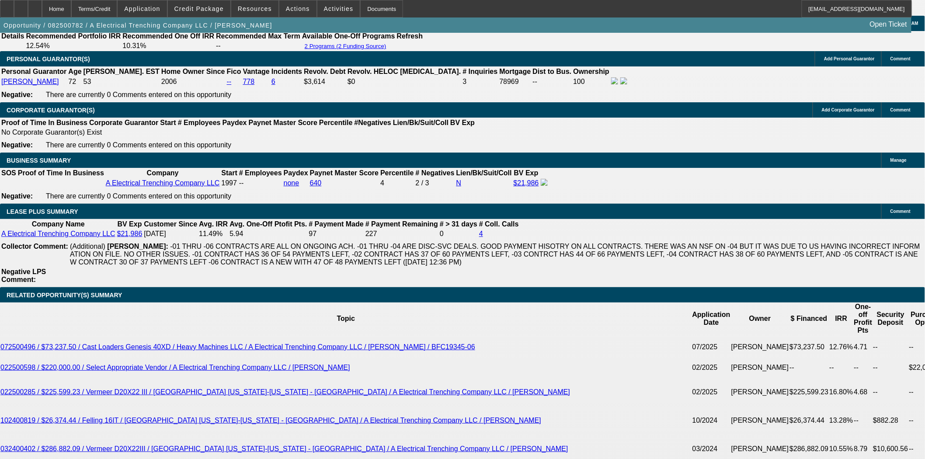
scroll to position [1700, 0]
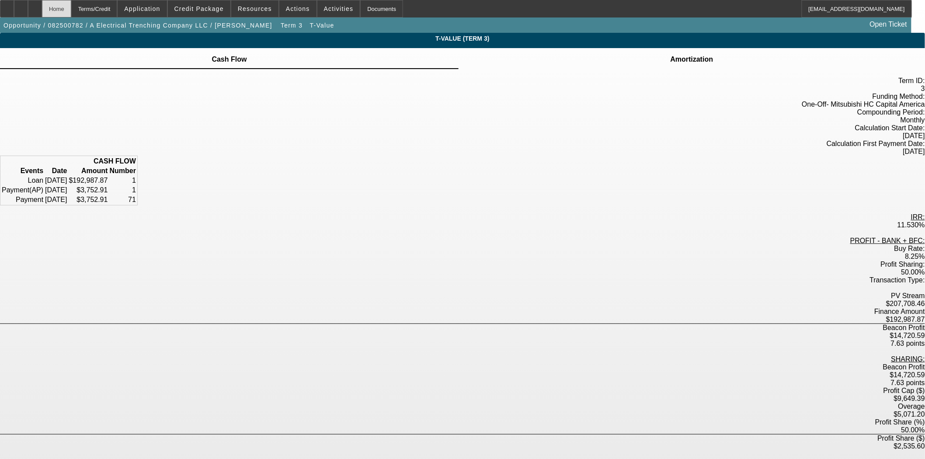
click at [71, 14] on div "Home" at bounding box center [56, 8] width 29 height 17
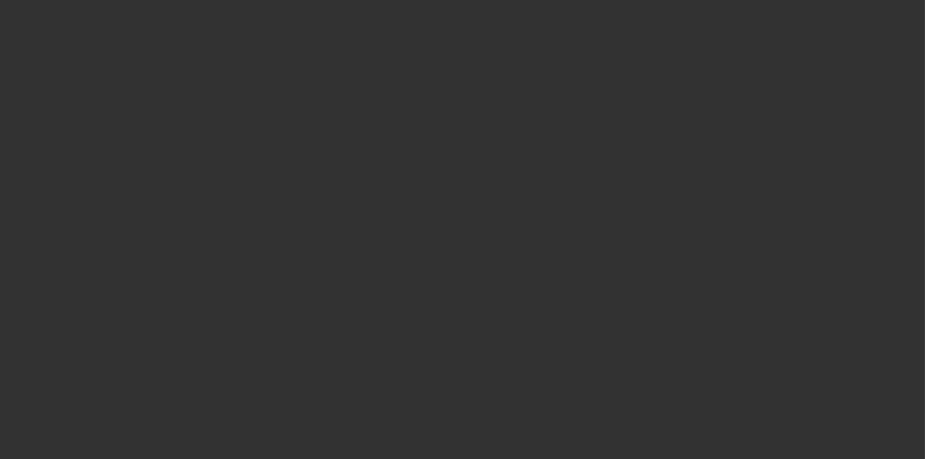
select select "3"
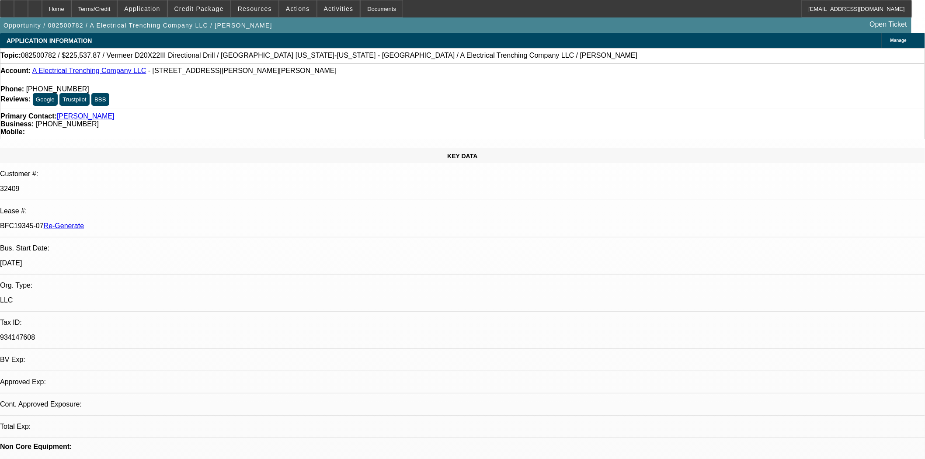
select select "0"
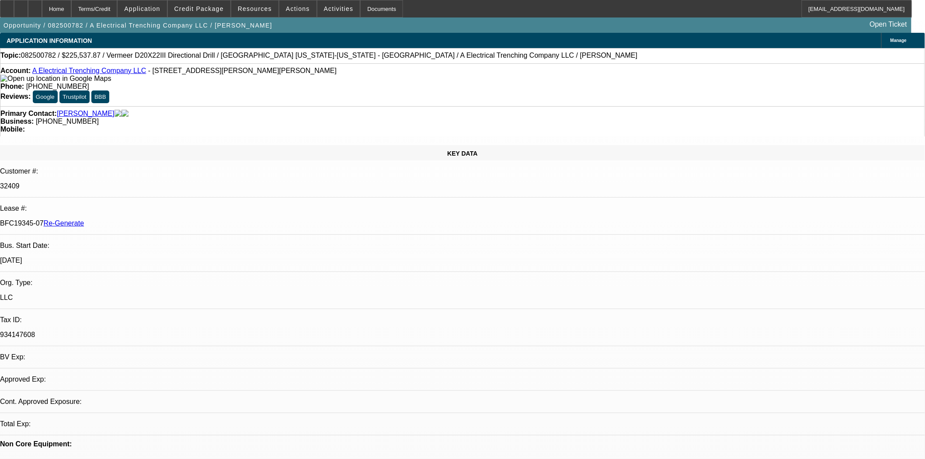
select select "0"
select select "3"
select select "0"
select select "6"
click at [369, 6] on div "Documents" at bounding box center [381, 8] width 43 height 17
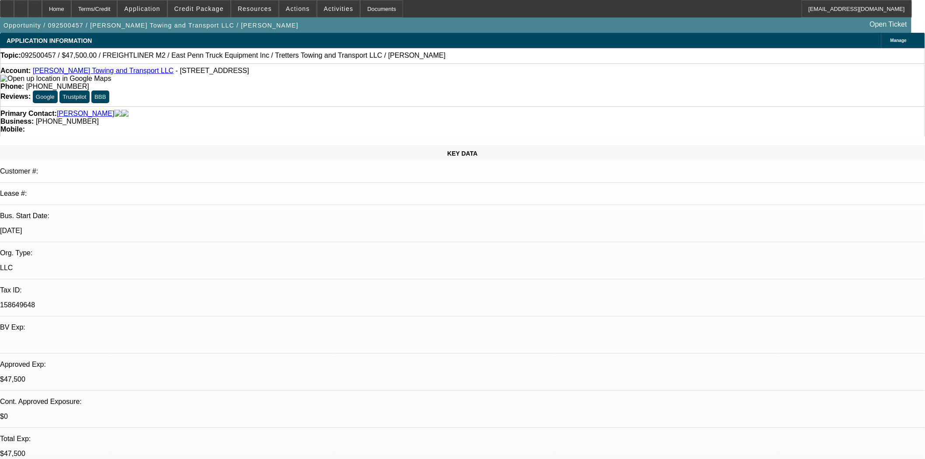
select select "0"
select select "2"
select select "0.1"
select select "4"
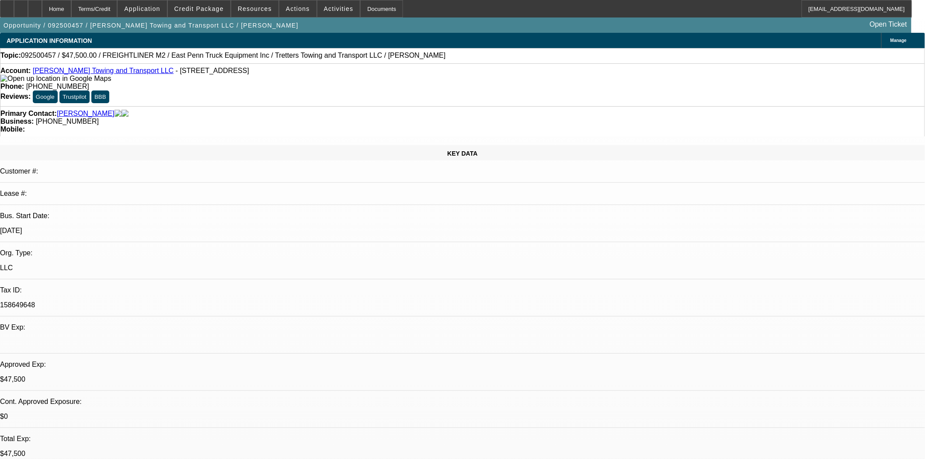
select select "0"
select select "2"
select select "0.1"
select select "4"
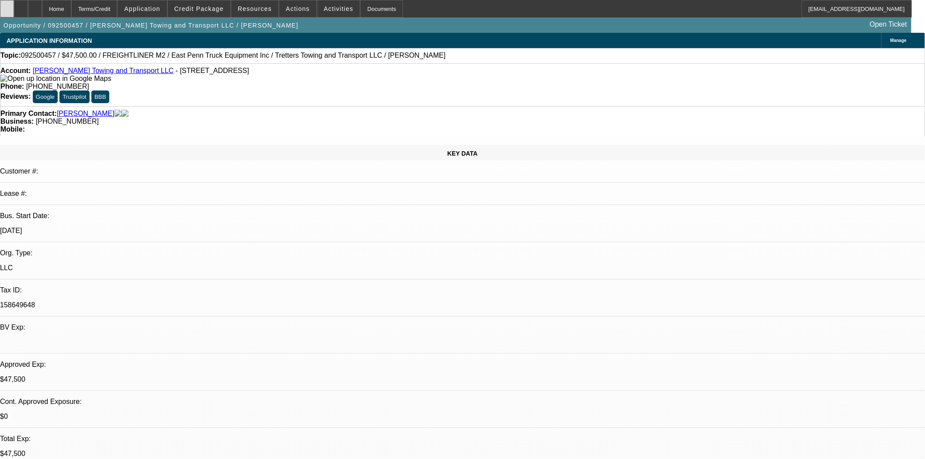
click at [10, 7] on div at bounding box center [7, 8] width 14 height 17
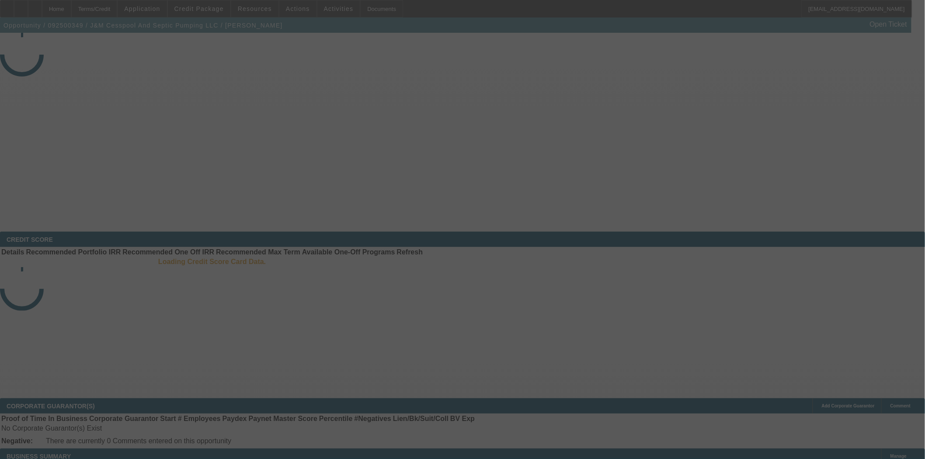
select select "3"
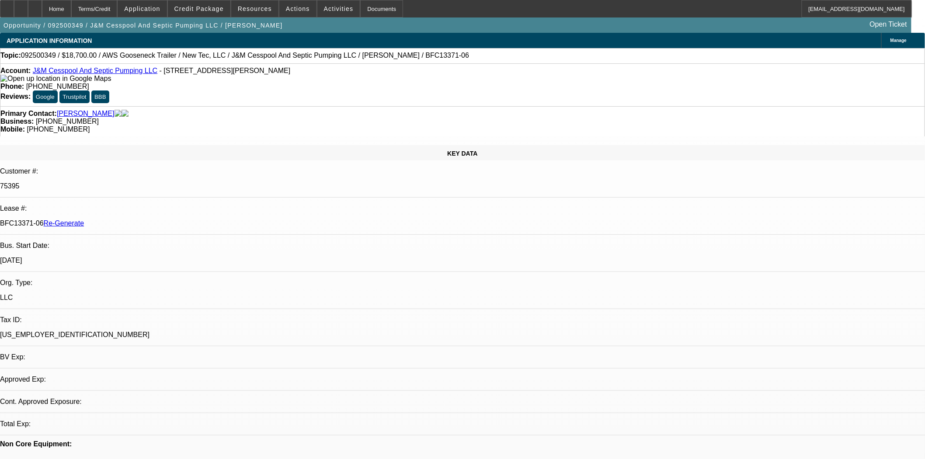
select select "0"
select select "2"
select select "0"
select select "6"
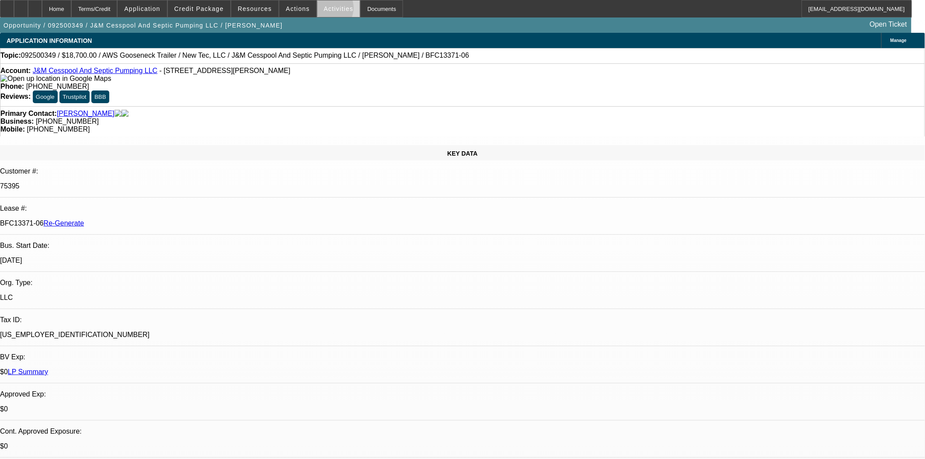
click at [324, 10] on span "Activities" at bounding box center [339, 8] width 30 height 7
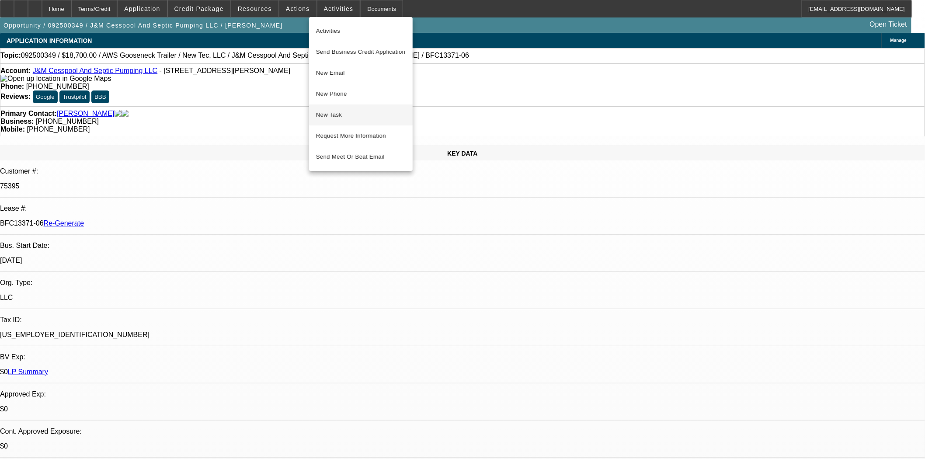
click at [331, 110] on span "New Task" at bounding box center [361, 115] width 90 height 10
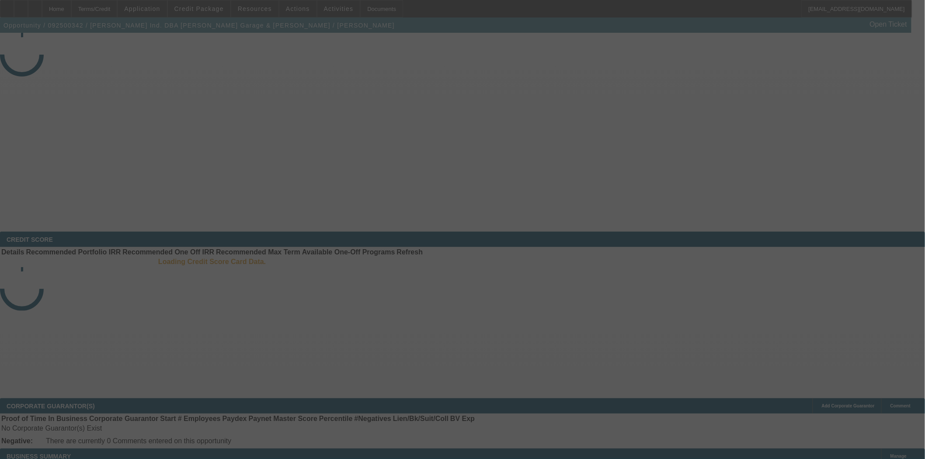
select select "3"
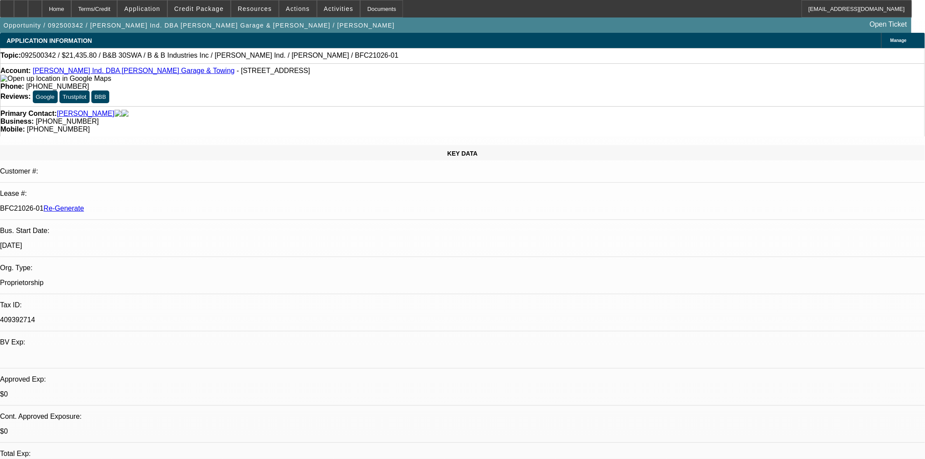
select select "0"
select select "6"
click at [206, 9] on span "Credit Package" at bounding box center [199, 8] width 49 height 7
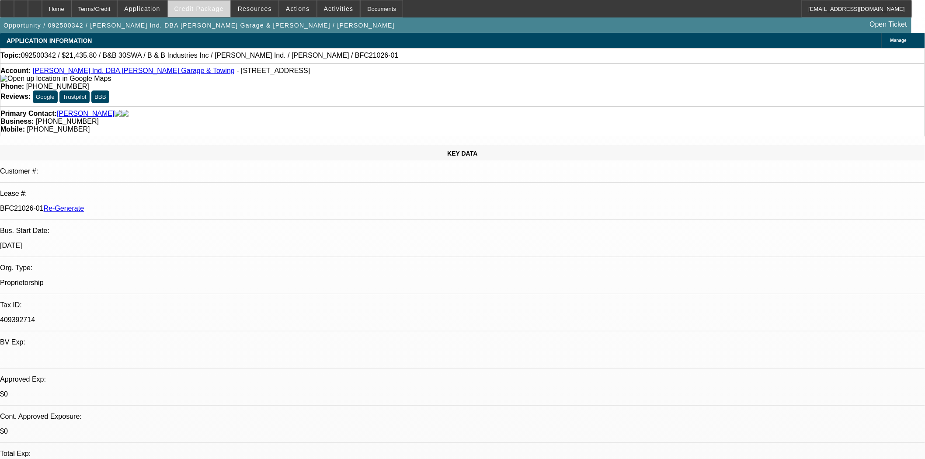
click at [217, 9] on span "Credit Package" at bounding box center [199, 8] width 49 height 7
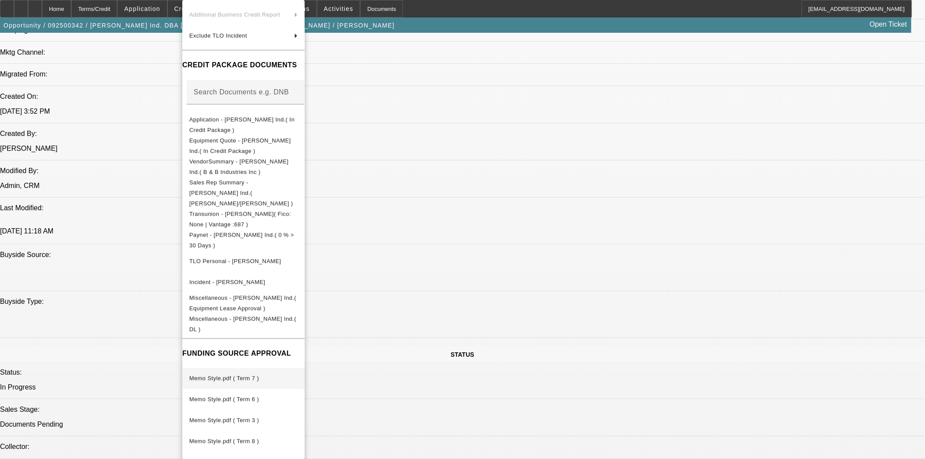
scroll to position [632, 0]
click at [253, 459] on span "Memo Style.pdf ( Term 9 )" at bounding box center [224, 462] width 70 height 7
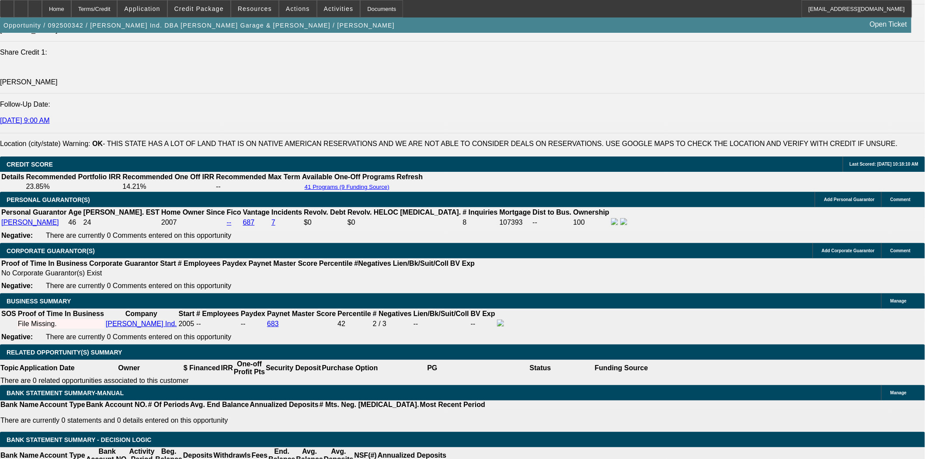
scroll to position [1263, 0]
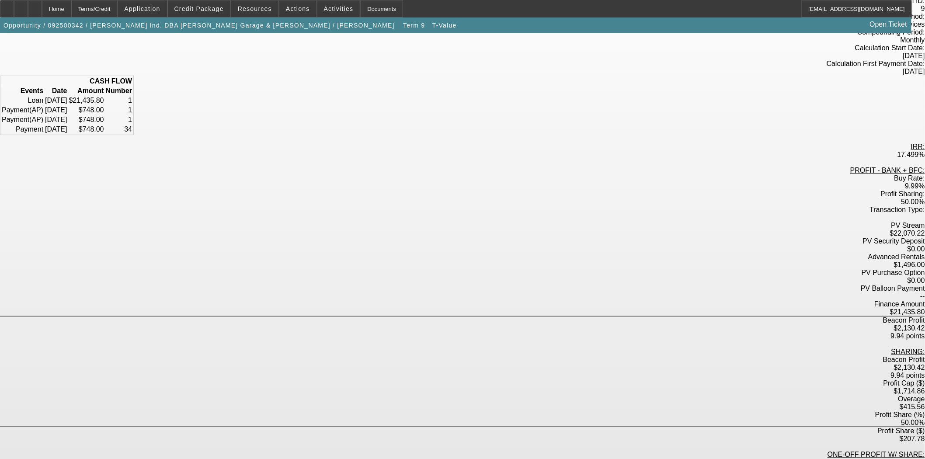
scroll to position [87, 0]
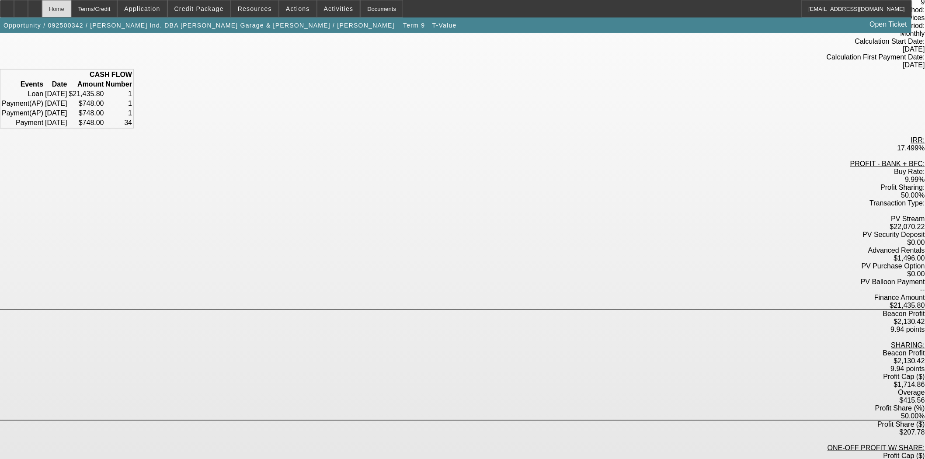
click at [71, 9] on div "Home" at bounding box center [56, 8] width 29 height 17
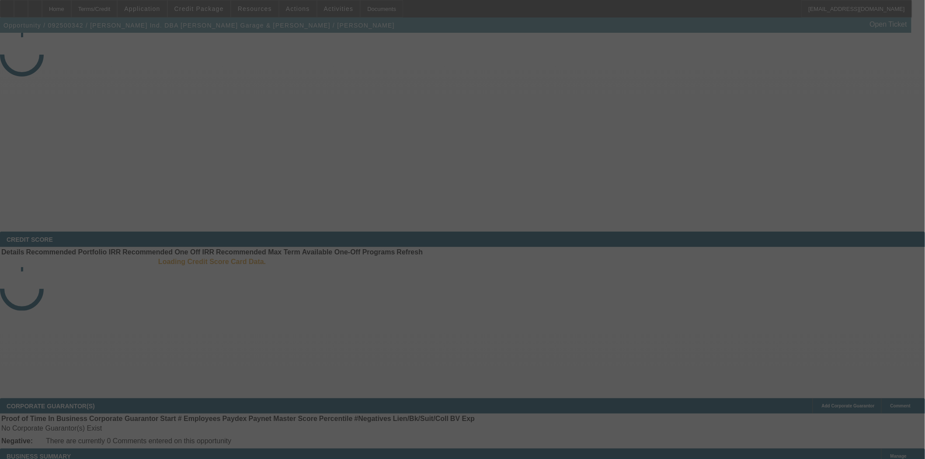
select select "3"
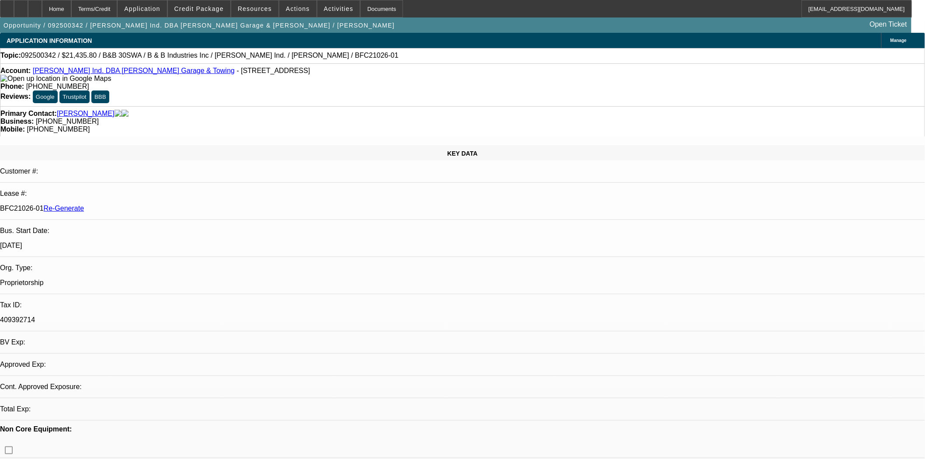
select select "0"
select select "6"
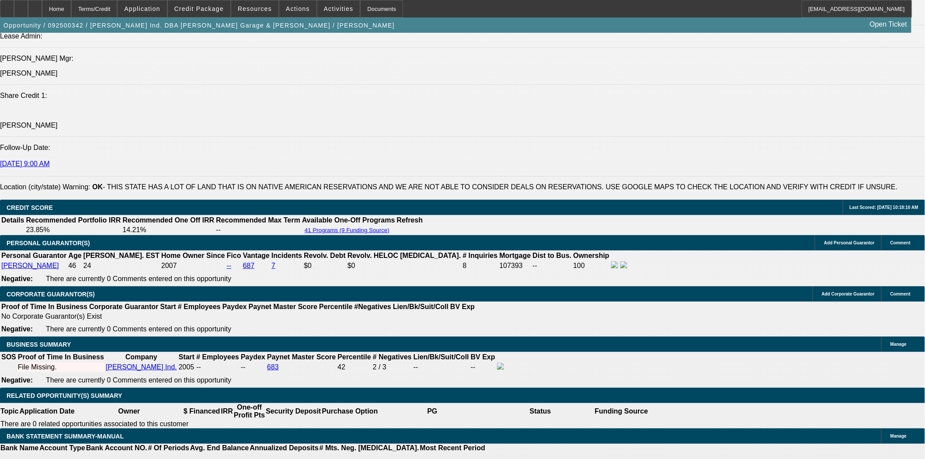
scroll to position [1117, 0]
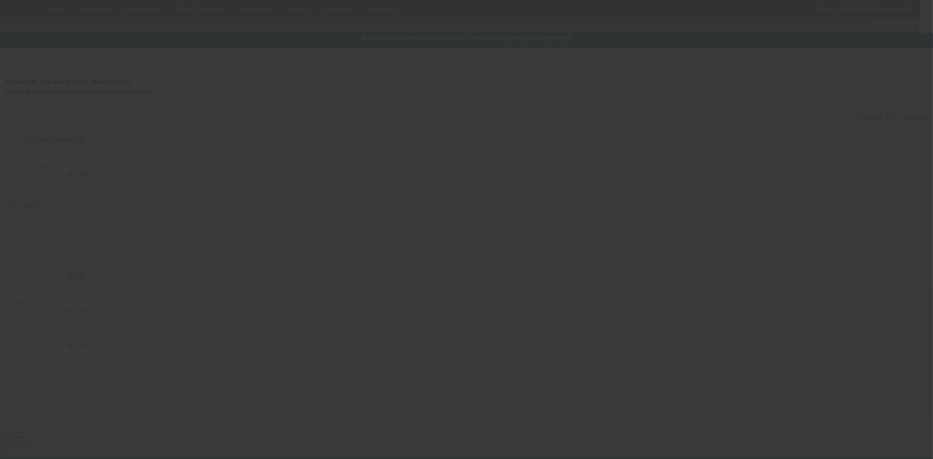
type input "$21,435.80"
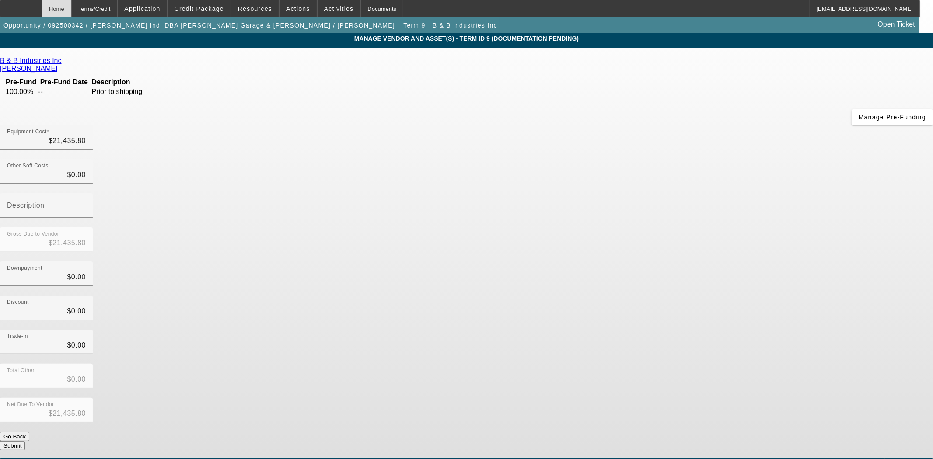
click at [71, 12] on div "Home" at bounding box center [56, 8] width 29 height 17
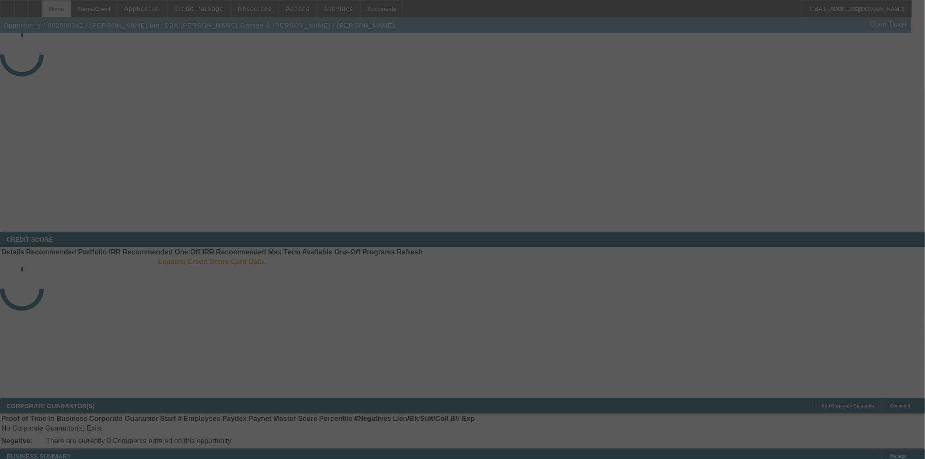
select select "3"
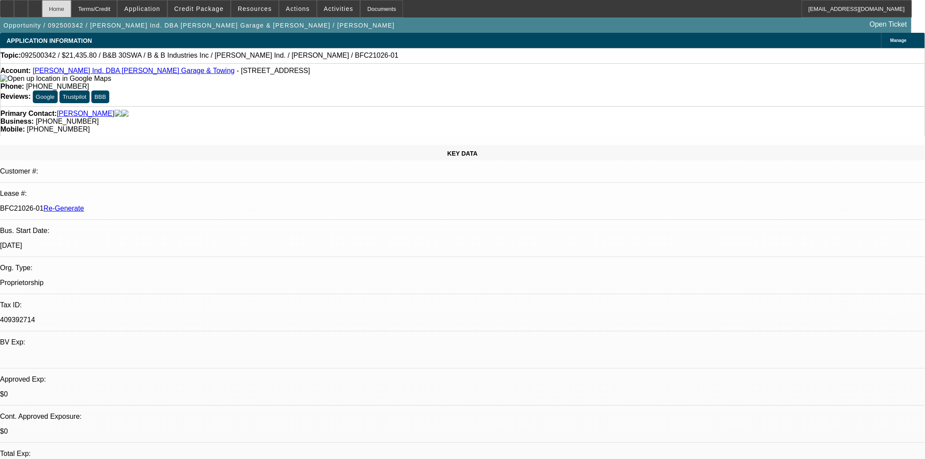
select select "0"
select select "6"
click at [260, 8] on span "Resources" at bounding box center [255, 8] width 34 height 7
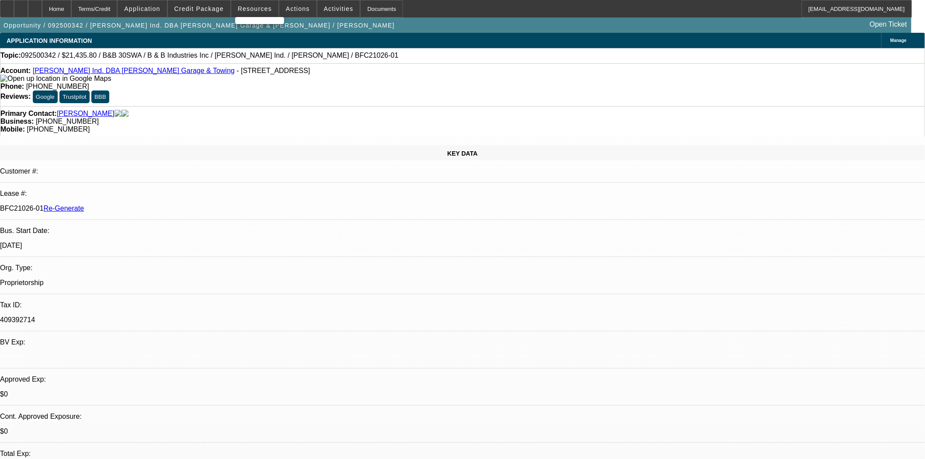
click at [283, 9] on div at bounding box center [462, 229] width 925 height 459
click at [292, 9] on span "Actions" at bounding box center [298, 8] width 24 height 7
click at [292, 10] on div at bounding box center [462, 229] width 925 height 459
click at [293, 12] on span at bounding box center [297, 8] width 37 height 21
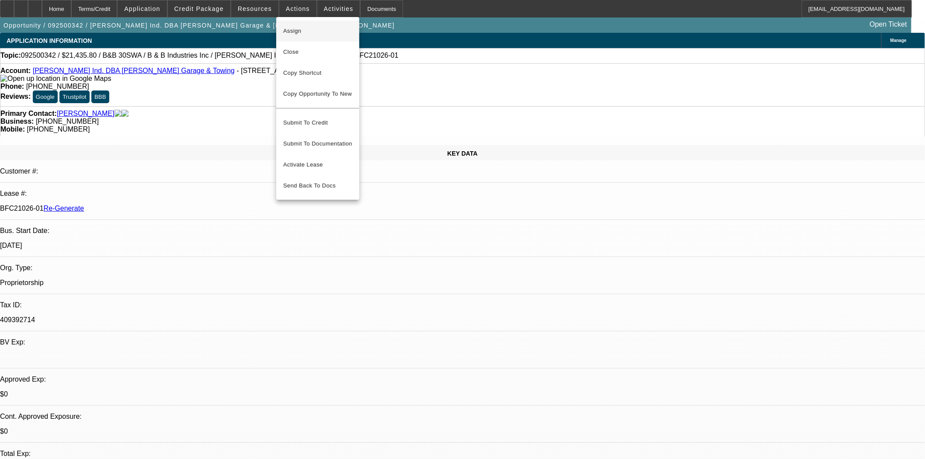
click at [294, 29] on span "Assign" at bounding box center [317, 31] width 69 height 10
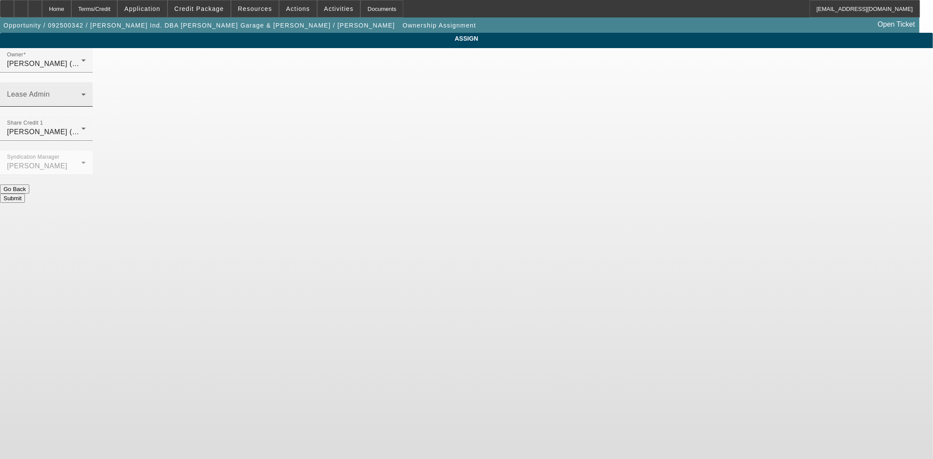
click at [86, 82] on div "Lease Admin" at bounding box center [46, 94] width 79 height 24
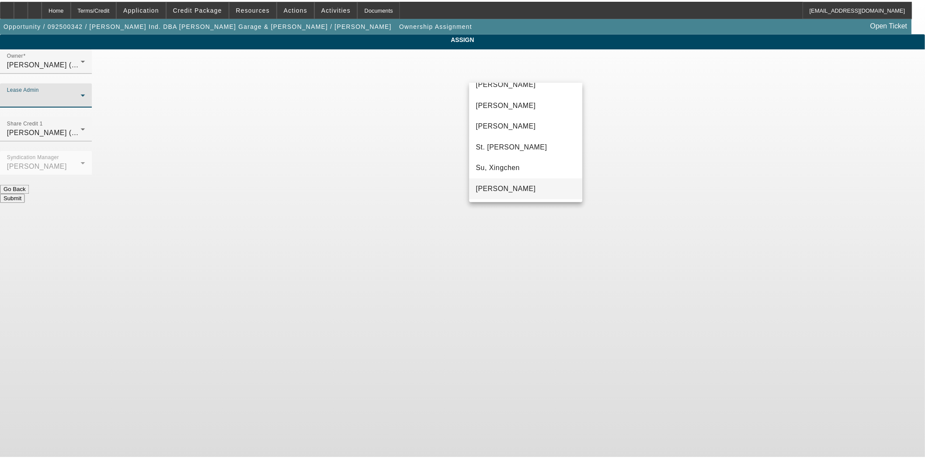
scroll to position [54, 0]
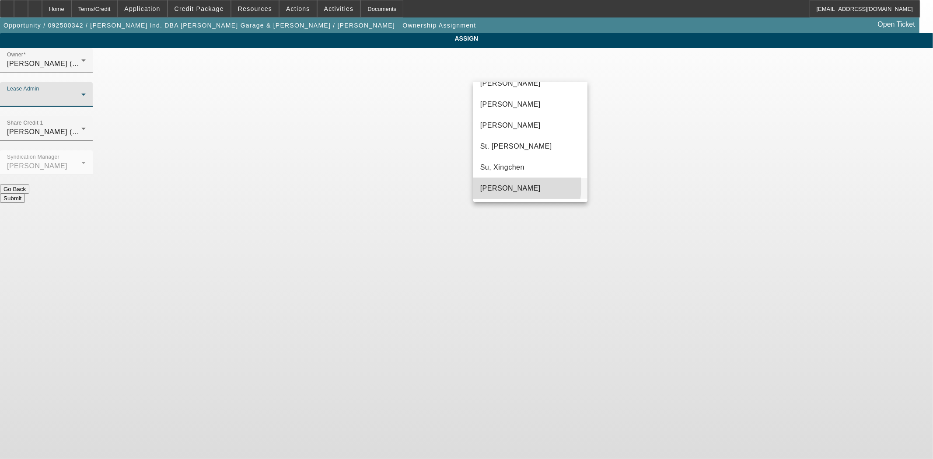
click at [498, 186] on span "Wreschinsky, Sarah" at bounding box center [510, 188] width 60 height 10
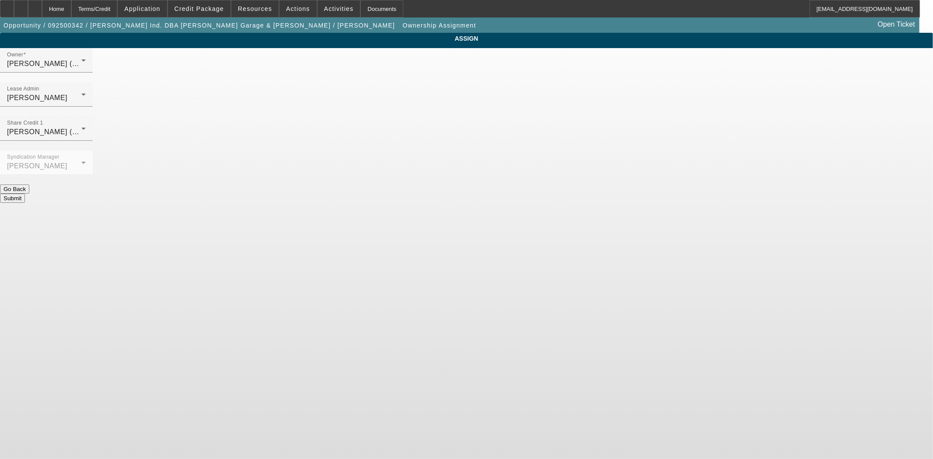
click at [93, 175] on div at bounding box center [46, 180] width 93 height 10
click at [25, 194] on button "Submit" at bounding box center [12, 198] width 25 height 9
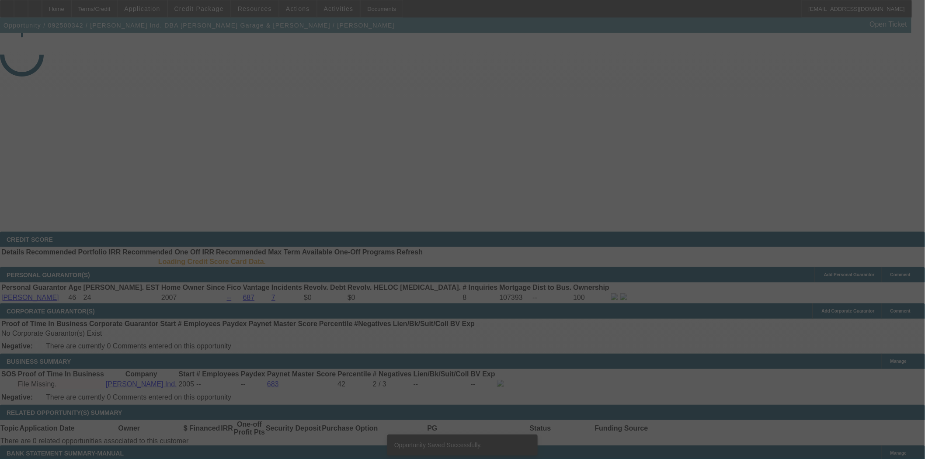
select select "3"
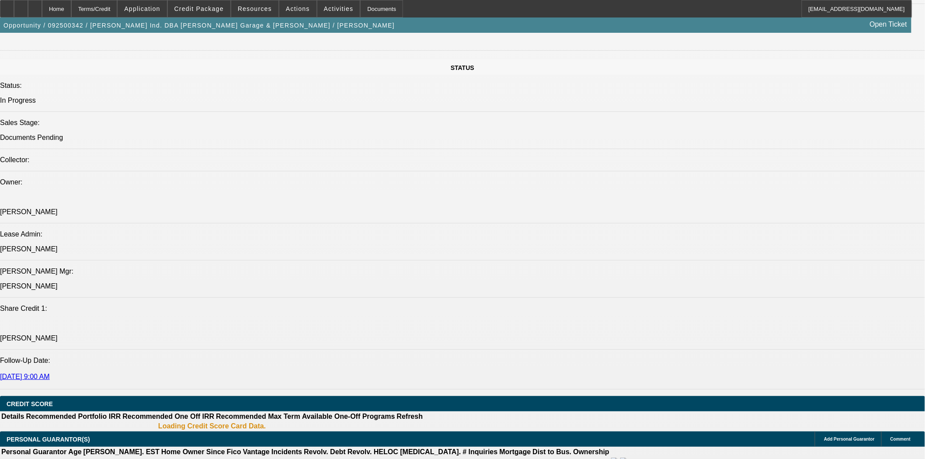
select select "0"
select select "6"
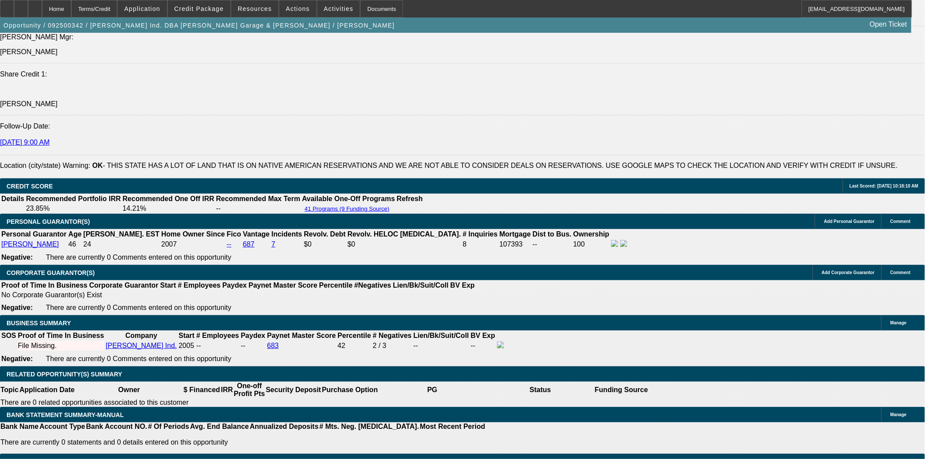
scroll to position [1178, 0]
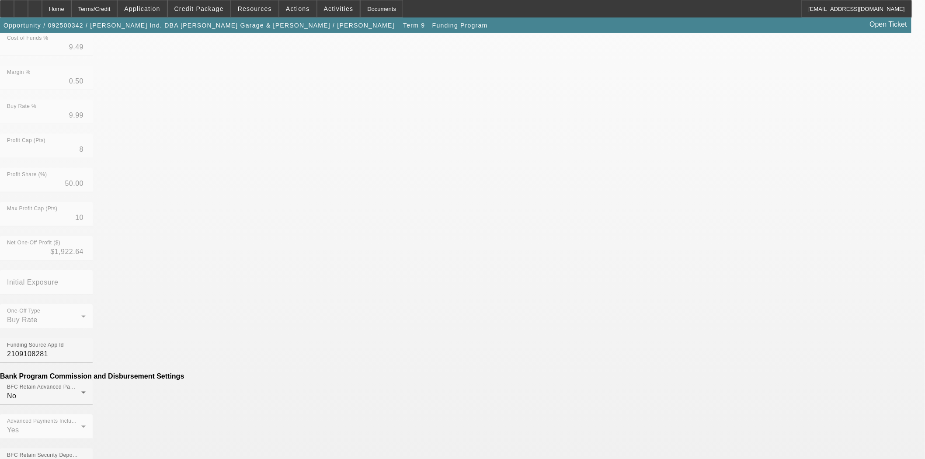
scroll to position [340, 0]
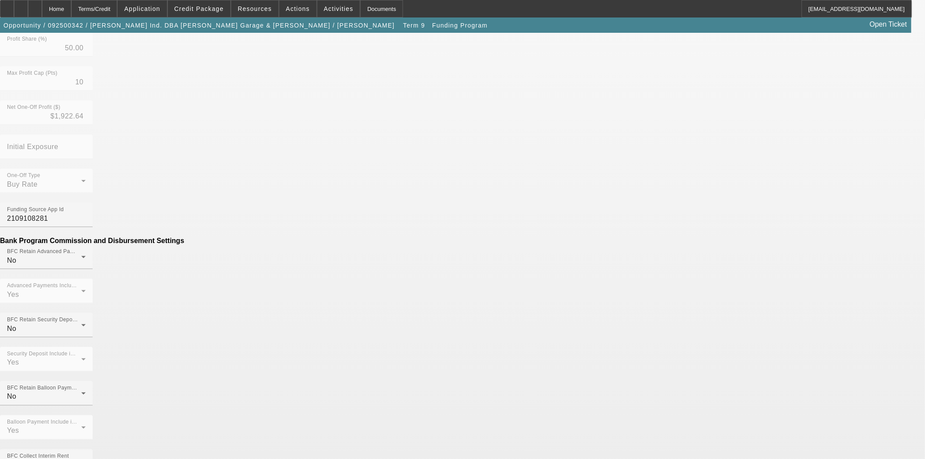
drag, startPoint x: 269, startPoint y: 237, endPoint x: 370, endPoint y: 252, distance: 102.2
type input "($294.00)"
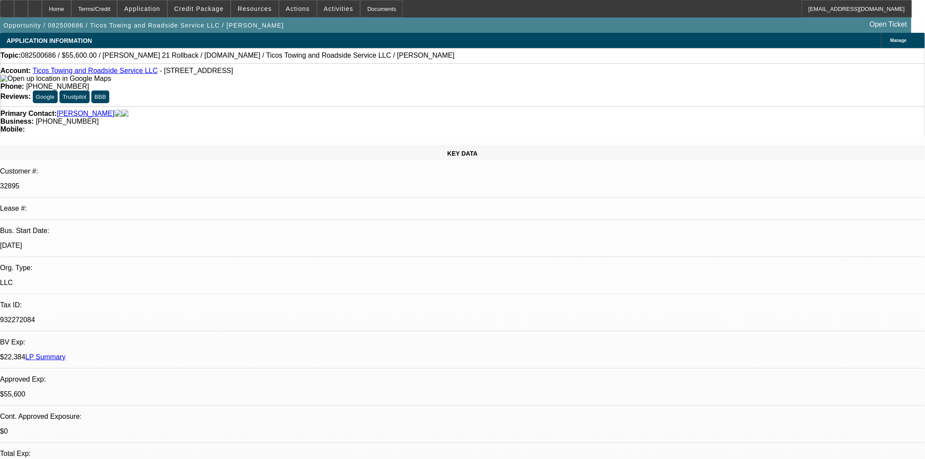
select select "0.15"
select select "2"
select select "0.1"
select select "4"
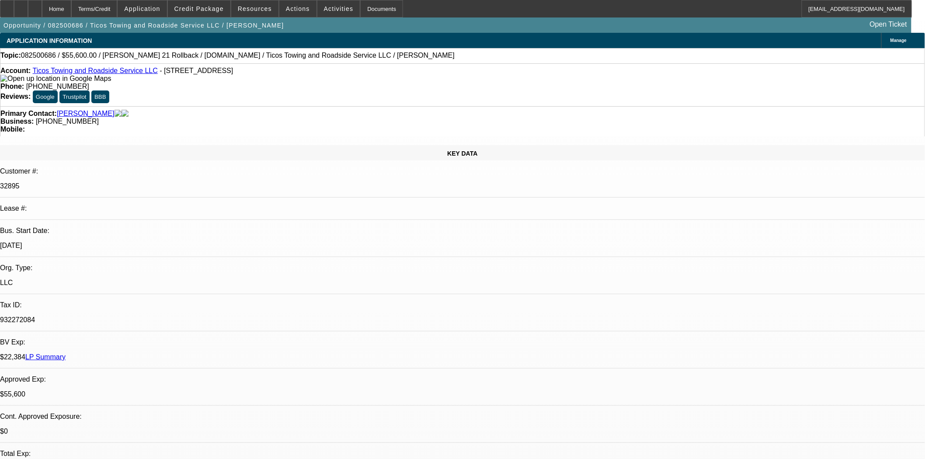
select select "0.1"
select select "2"
select select "0.1"
select select "4"
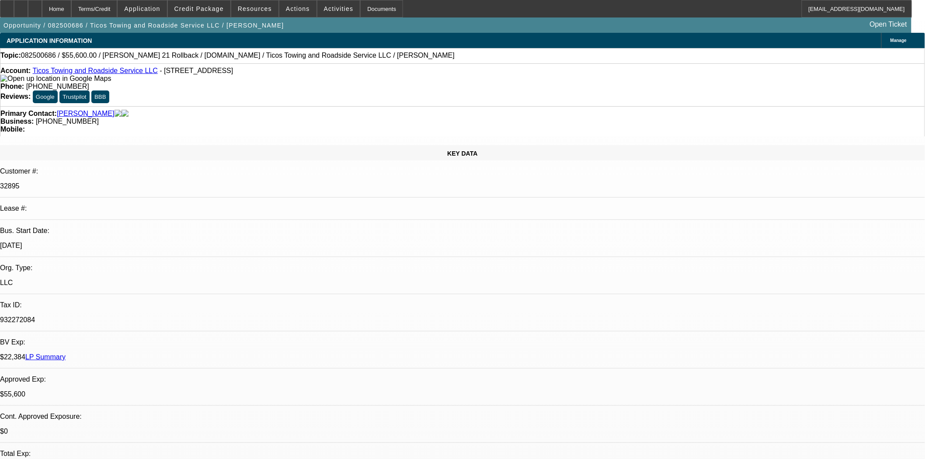
select select "0"
select select "2"
select select "0.1"
select select "4"
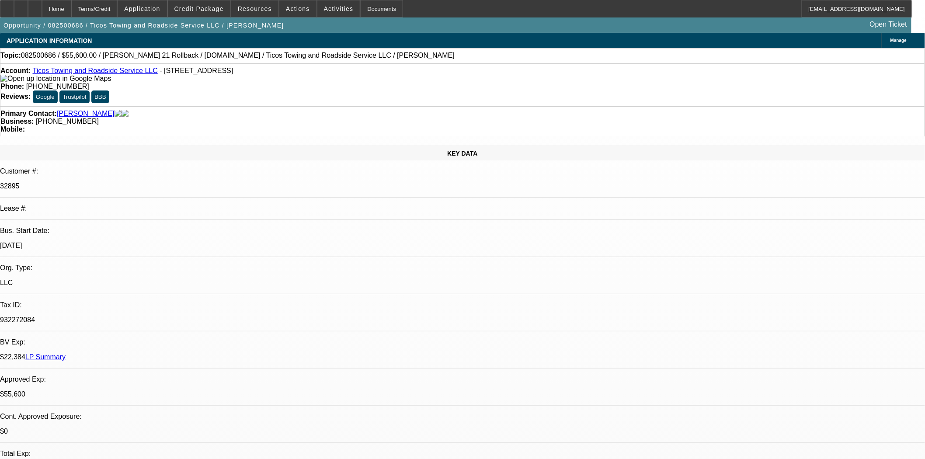
select select "0"
select select "2"
select select "0.1"
select select "4"
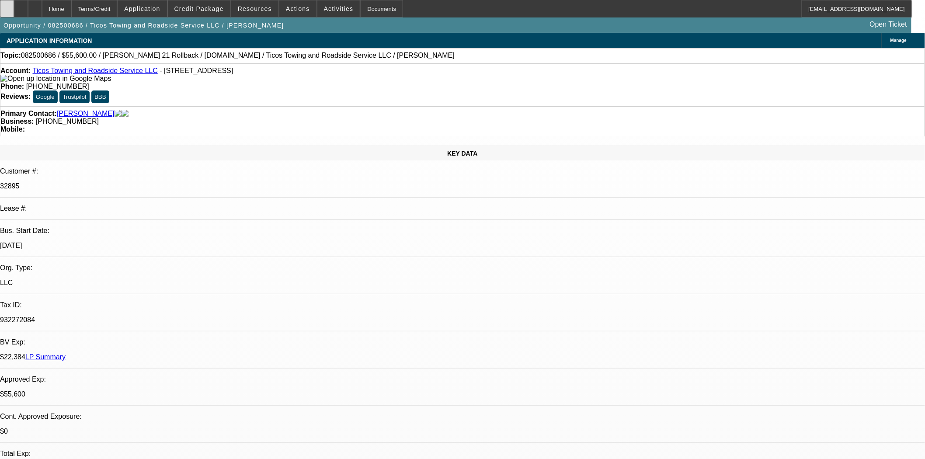
click at [12, 6] on div at bounding box center [7, 8] width 14 height 17
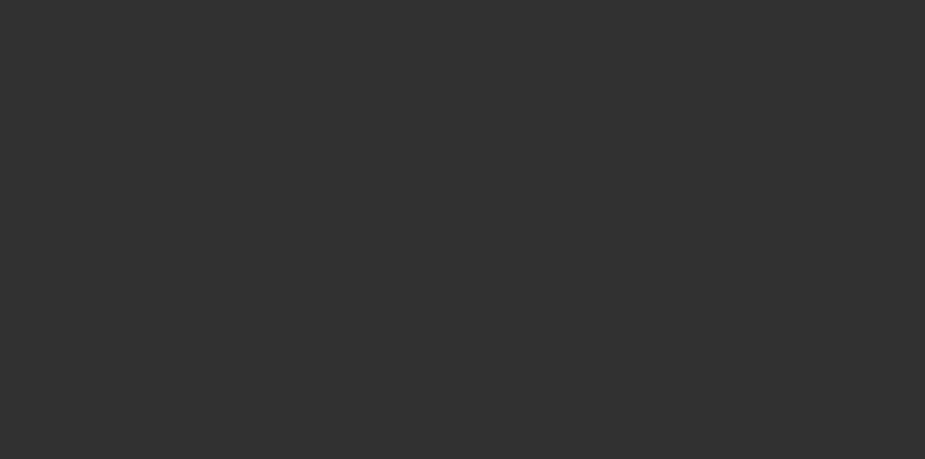
select select "3"
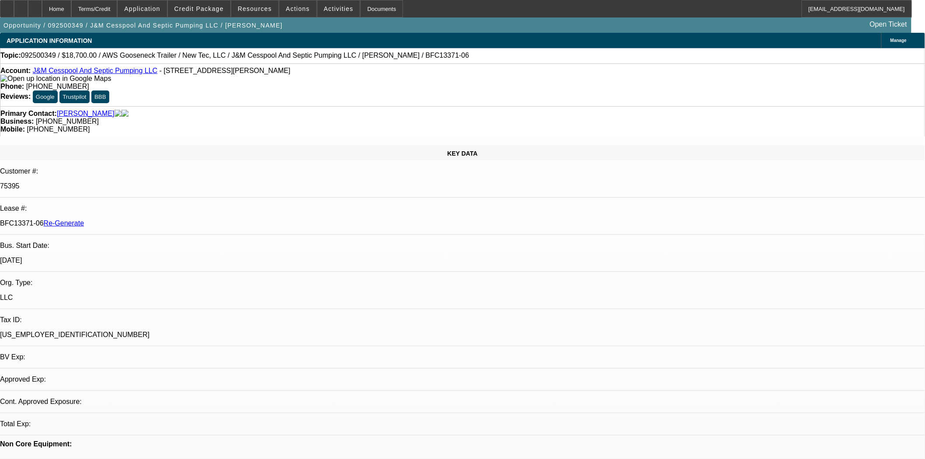
select select "0"
select select "2"
select select "0"
select select "6"
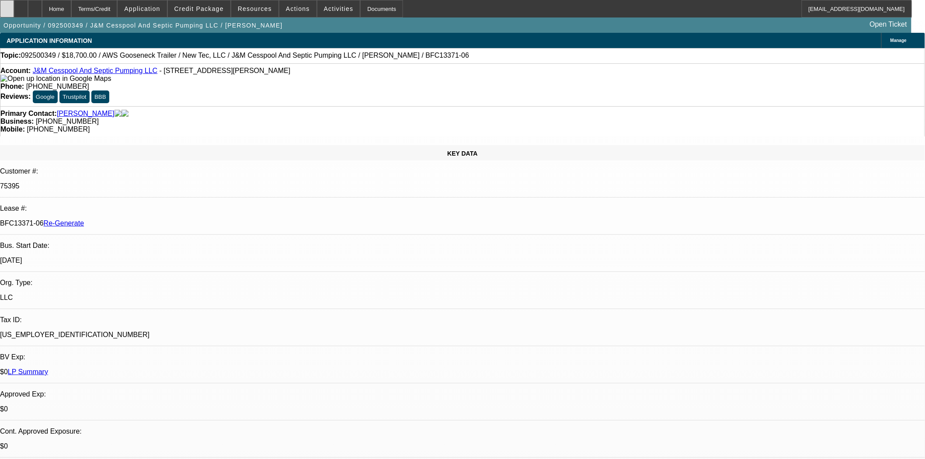
click at [7, 10] on div at bounding box center [7, 8] width 14 height 17
click at [189, 5] on span "Credit Package" at bounding box center [199, 8] width 49 height 7
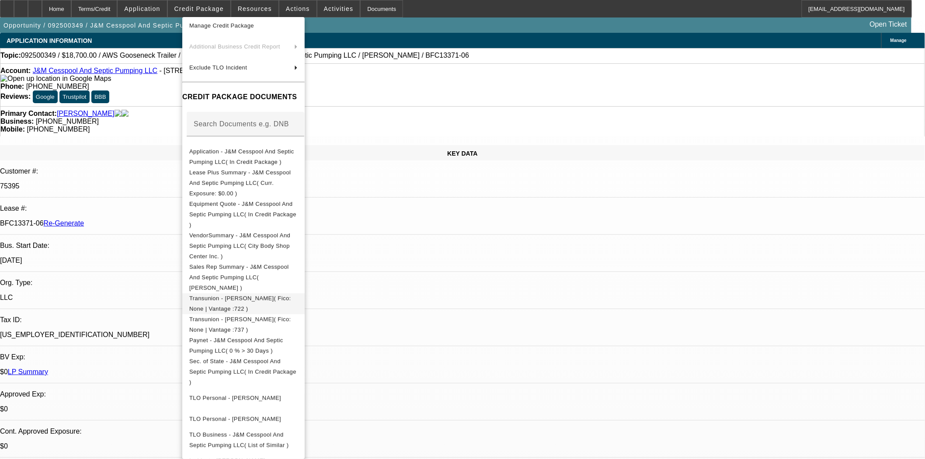
scroll to position [194, 0]
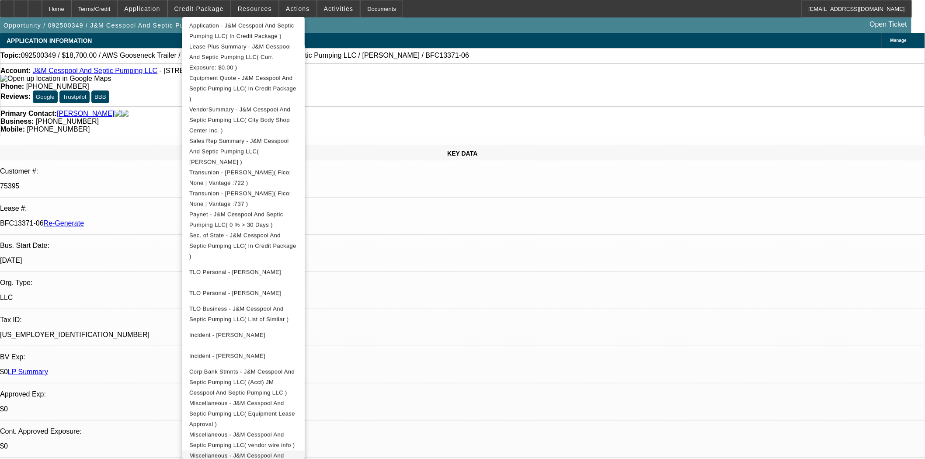
click at [284, 452] on span "Miscellaneous - J&M Cesspool And Septic Pumping LLC( DL's )" at bounding box center [236, 460] width 95 height 17
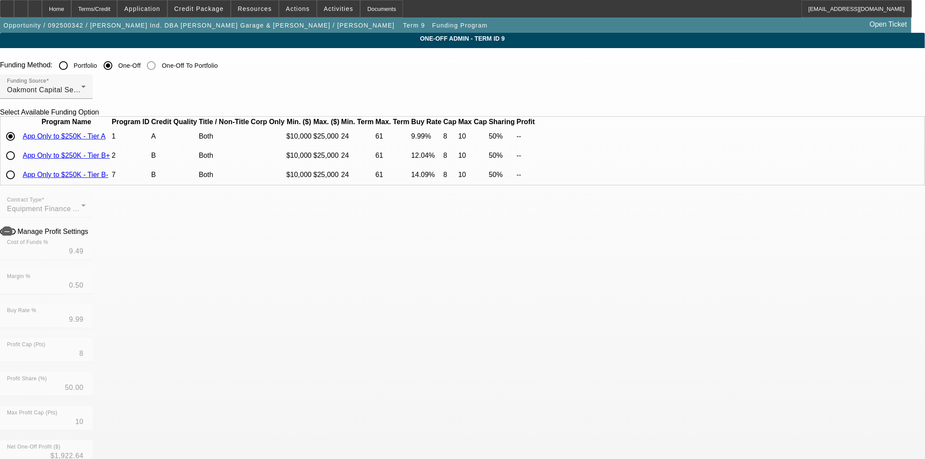
click at [93, 270] on mat-form-field "Cost of Funds % 9.49" at bounding box center [46, 253] width 93 height 34
click at [12, 237] on span "button" at bounding box center [7, 232] width 10 height 10
drag, startPoint x: 287, startPoint y: 284, endPoint x: 307, endPoint y: 283, distance: 19.7
click at [86, 260] on div "Cost of Funds % 9.49" at bounding box center [46, 248] width 79 height 24
click at [86, 257] on input "9.49" at bounding box center [46, 251] width 79 height 10
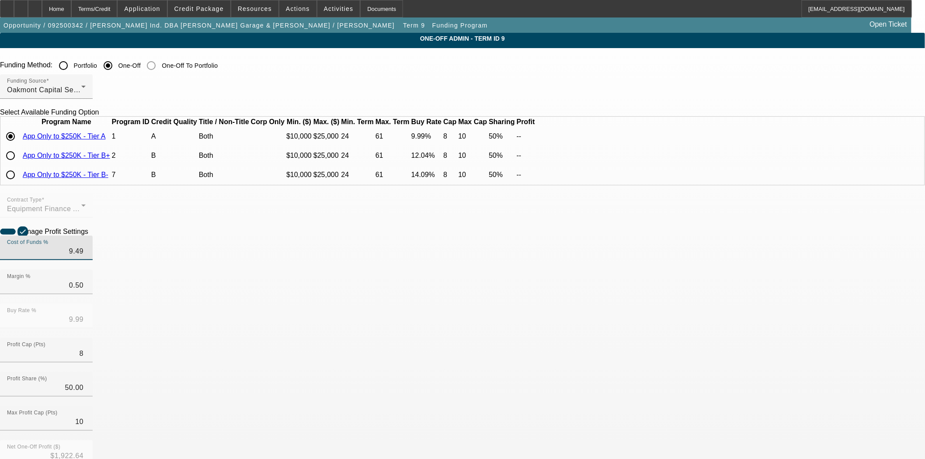
drag, startPoint x: 307, startPoint y: 278, endPoint x: 322, endPoint y: 277, distance: 14.9
click at [93, 260] on div "Cost of Funds % 9.49" at bounding box center [46, 248] width 93 height 24
type input "*"
type input "9.947"
type input "10.45"
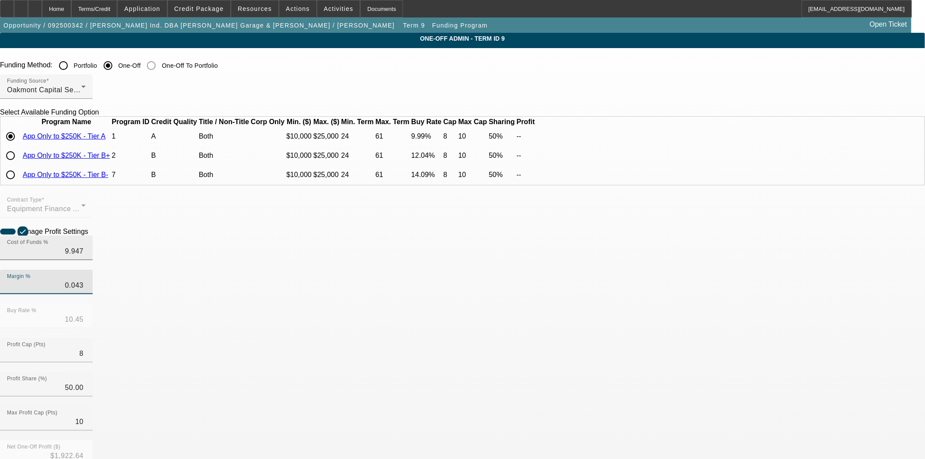
type input "0.043"
type input "9.99"
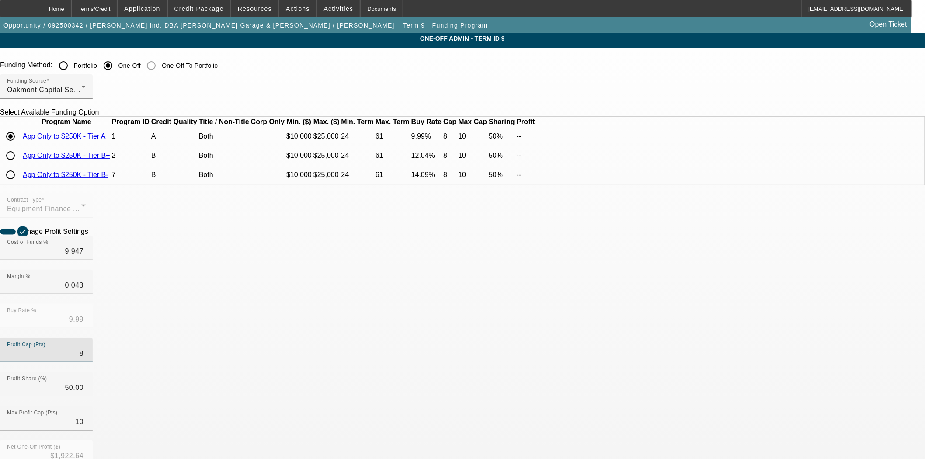
scroll to position [291, 0]
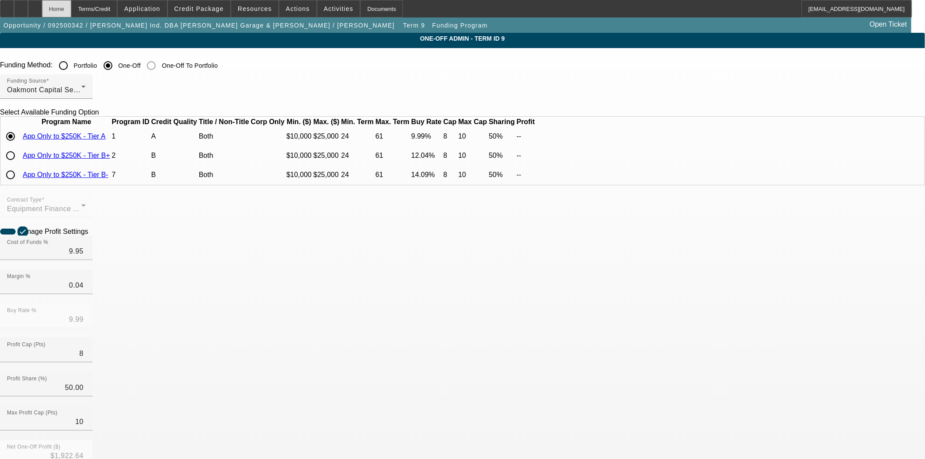
click at [71, 9] on div "Home" at bounding box center [56, 8] width 29 height 17
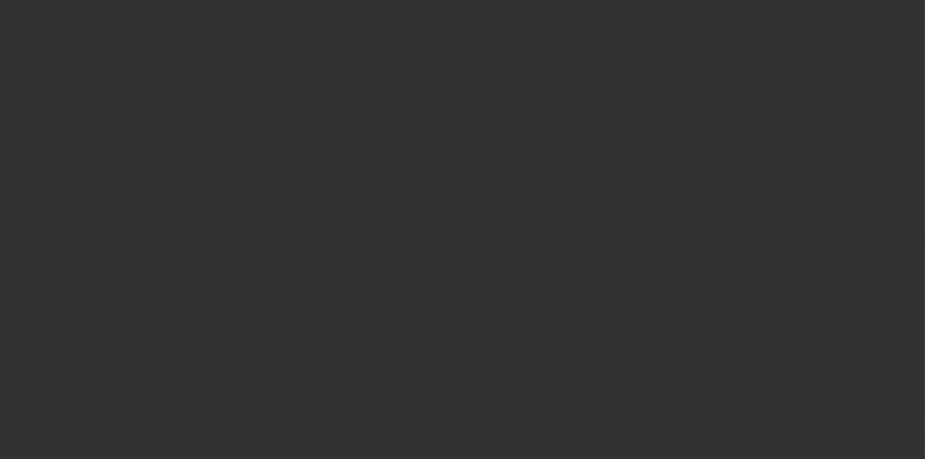
select select "3"
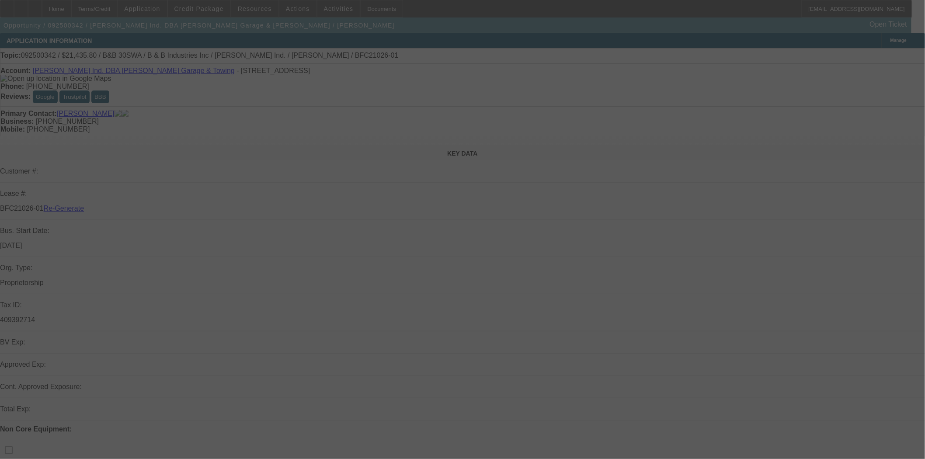
select select "0"
select select "6"
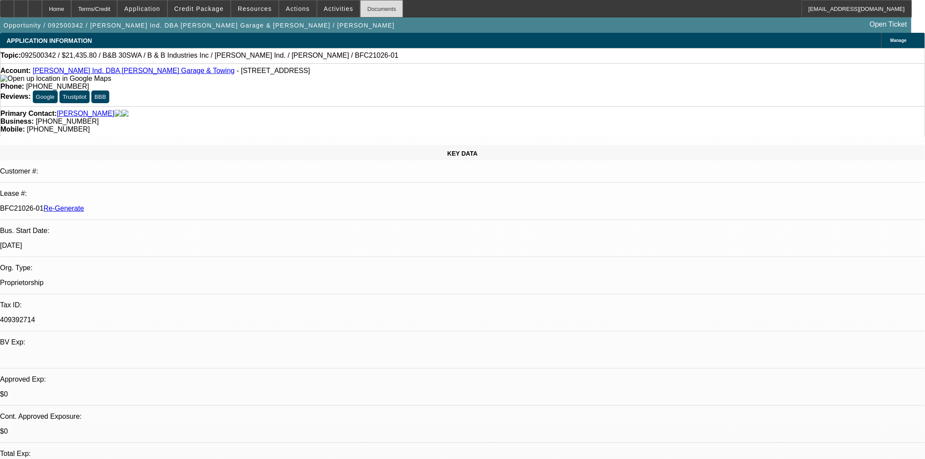
click at [360, 11] on div "Documents" at bounding box center [381, 8] width 43 height 17
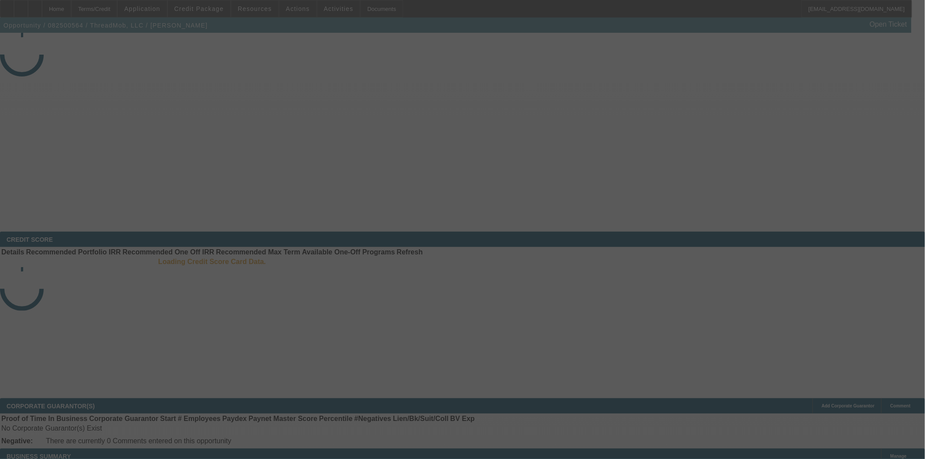
select select "3"
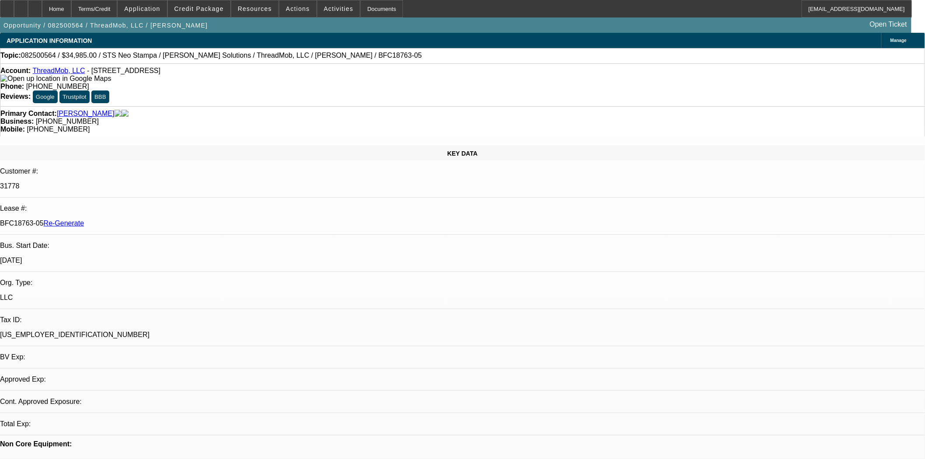
select select "0"
select select "6"
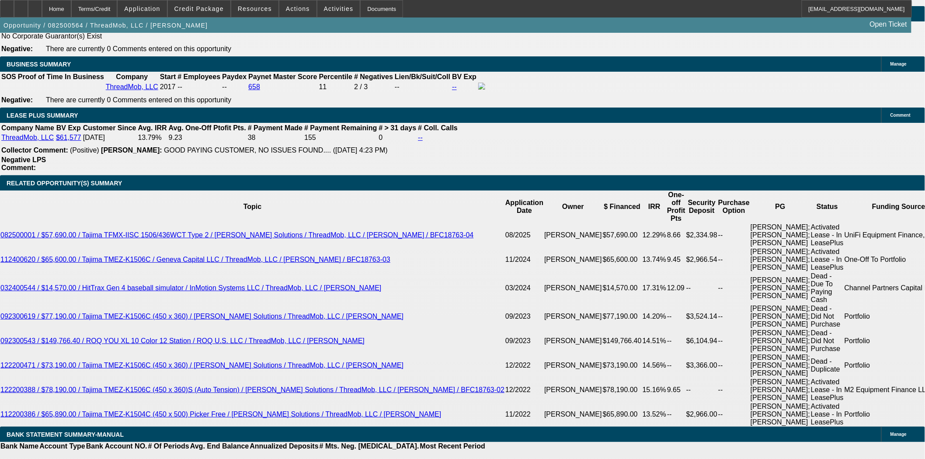
scroll to position [632, 0]
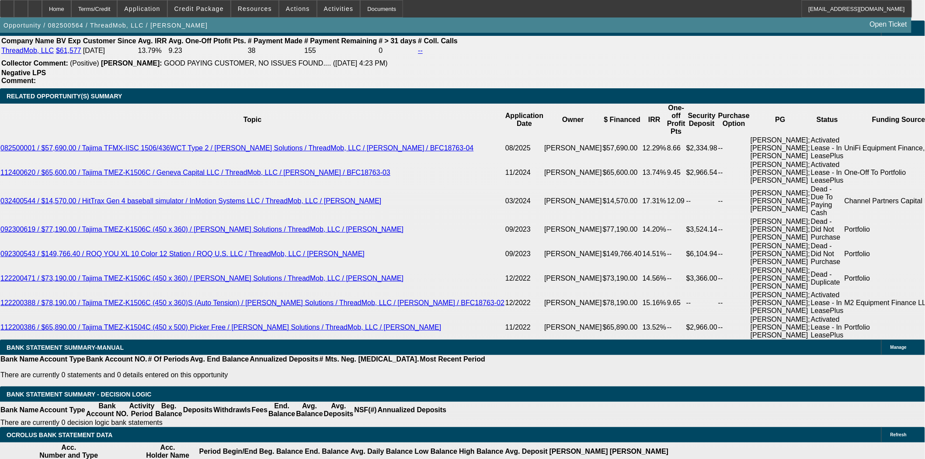
scroll to position [1652, 0]
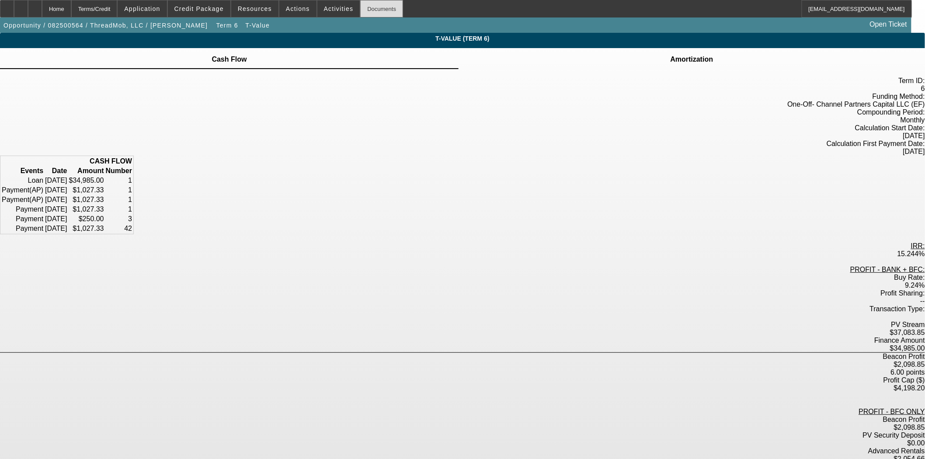
click at [367, 9] on div "Documents" at bounding box center [381, 8] width 43 height 17
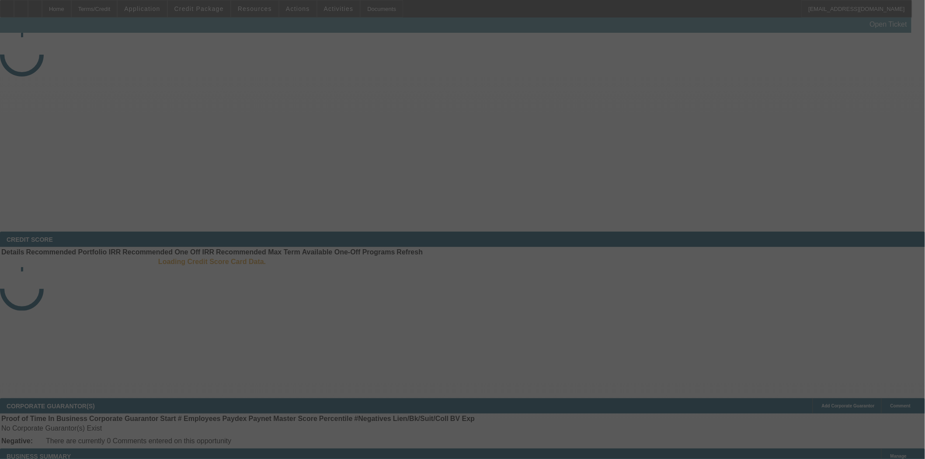
select select "3"
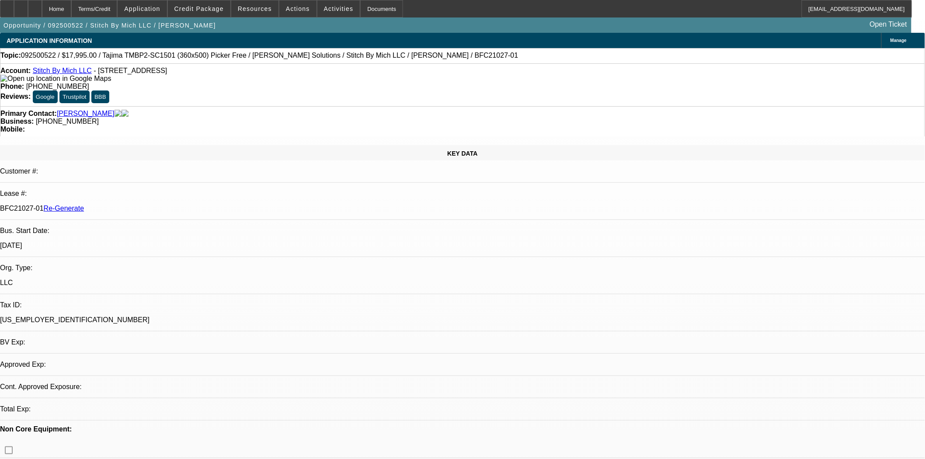
select select "0"
select select "2"
select select "0"
select select "6"
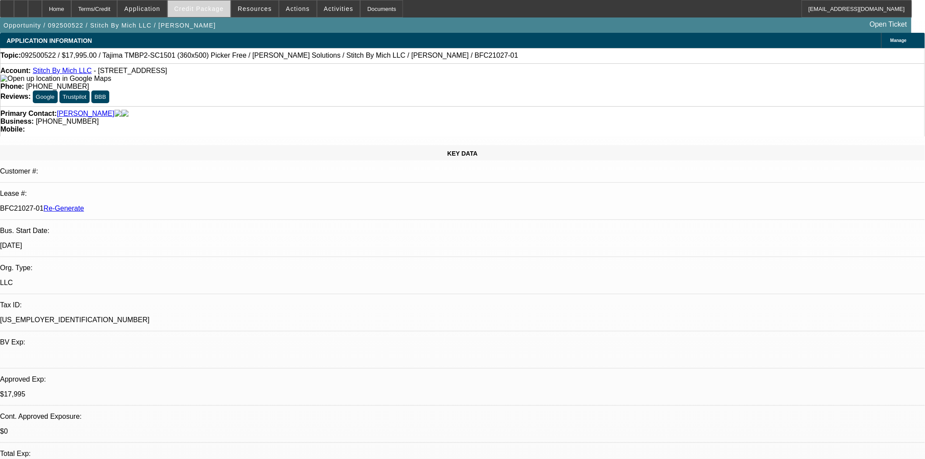
click at [213, 12] on span at bounding box center [199, 8] width 63 height 21
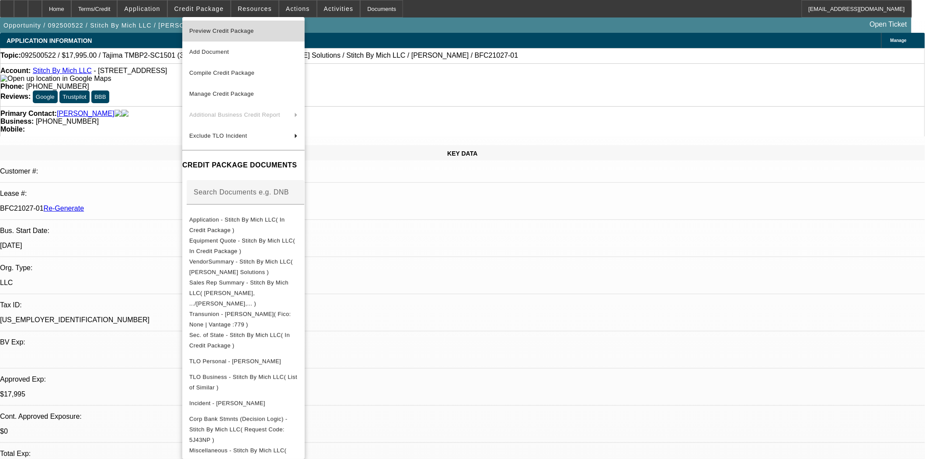
click at [217, 33] on span "Preview Credit Package" at bounding box center [221, 31] width 65 height 7
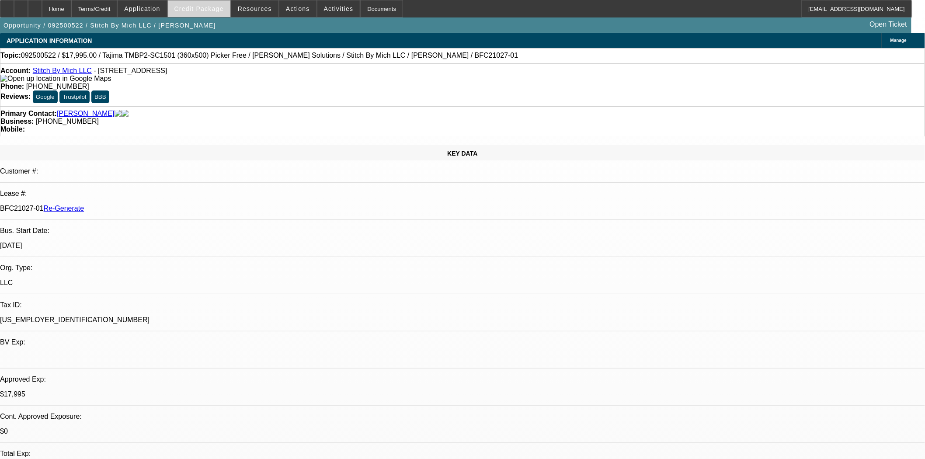
click at [209, 11] on span "Credit Package" at bounding box center [199, 8] width 49 height 7
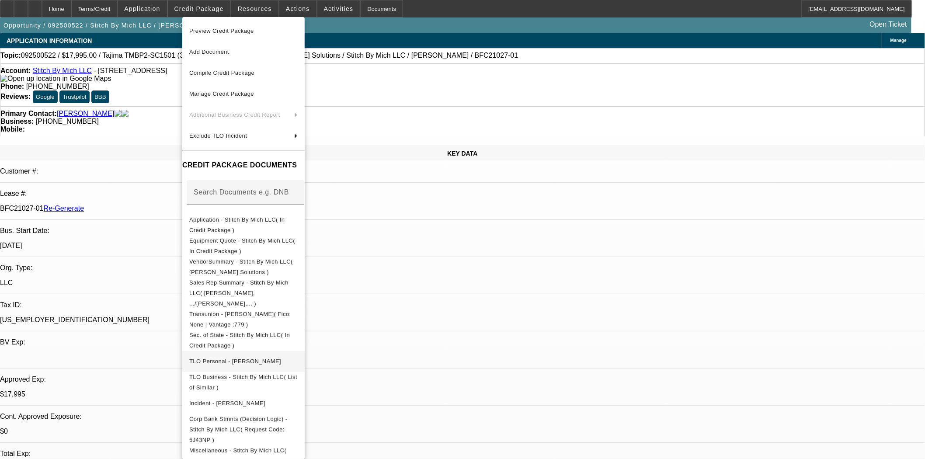
click at [232, 358] on span "TLO Personal - [PERSON_NAME]" at bounding box center [235, 361] width 92 height 7
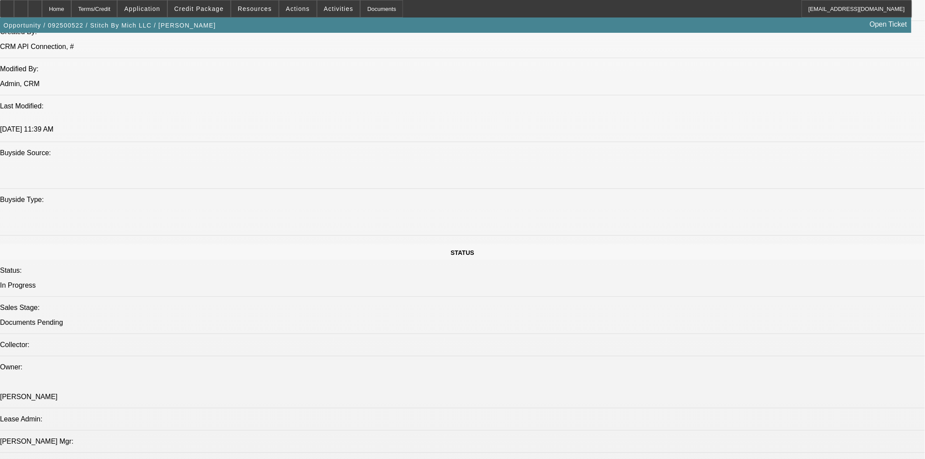
scroll to position [923, 0]
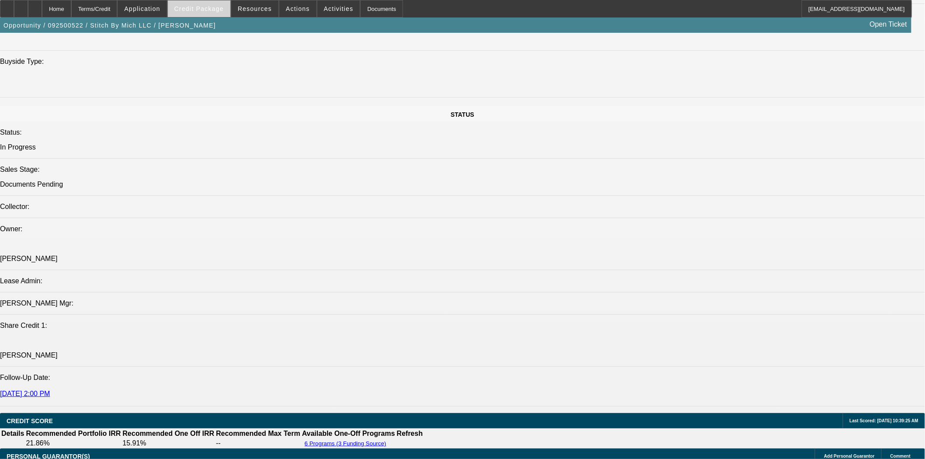
click at [197, 7] on span "Credit Package" at bounding box center [199, 8] width 49 height 7
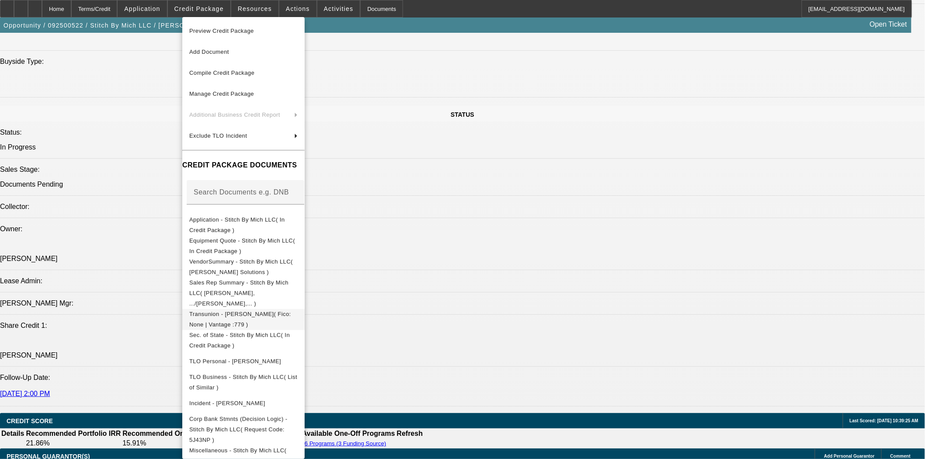
click at [257, 311] on span "Transunion - [PERSON_NAME]( Fico: None | Vantage :779 )" at bounding box center [240, 319] width 102 height 17
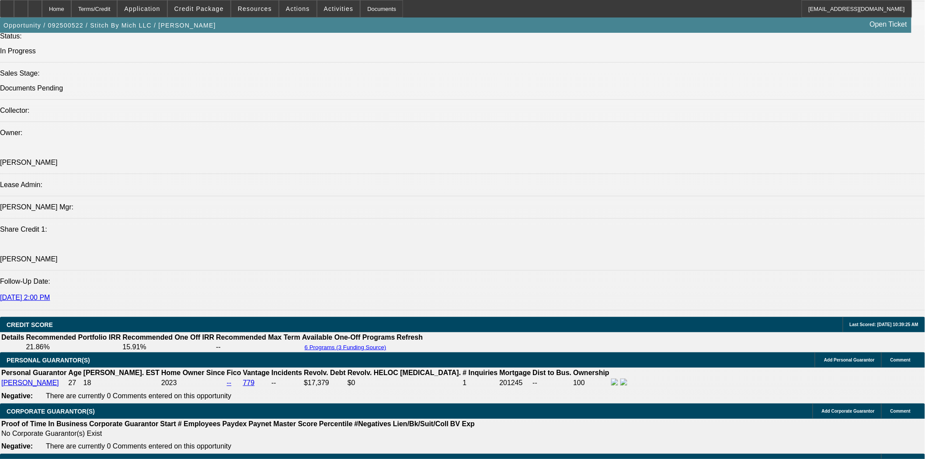
scroll to position [1020, 0]
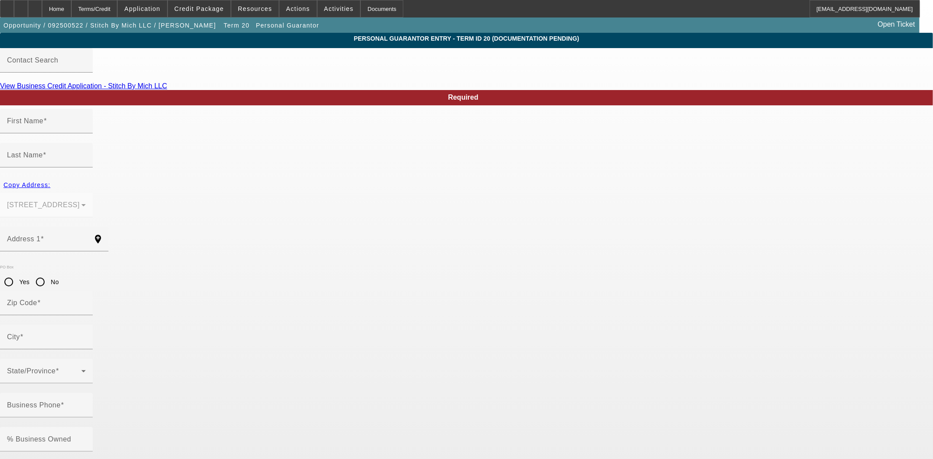
type input "[PERSON_NAME]"
type input "[STREET_ADDRESS]"
radio input "true"
type input "48430"
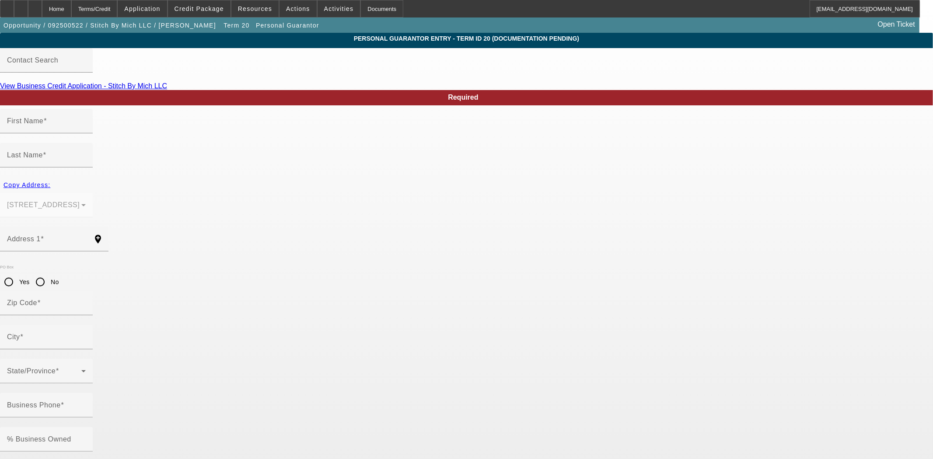
type input "[PERSON_NAME]"
type input "[PHONE_NUMBER]"
type input "100"
type input "623-21-3733"
type input "[EMAIL_ADDRESS][DOMAIN_NAME]"
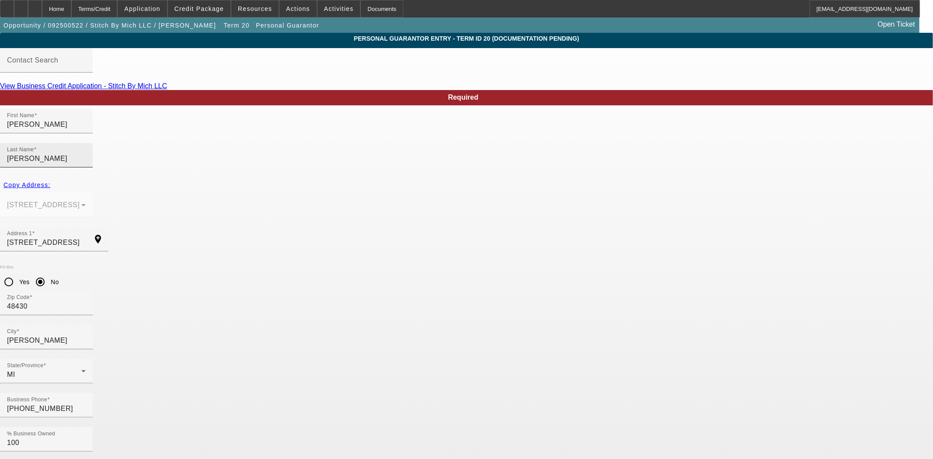
click at [86, 154] on input "[PERSON_NAME]" at bounding box center [46, 159] width 79 height 10
type input "Major"
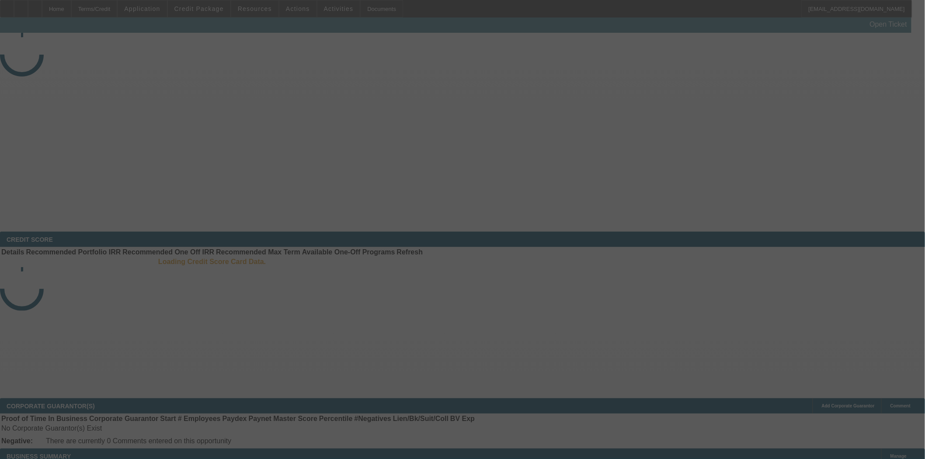
select select "3"
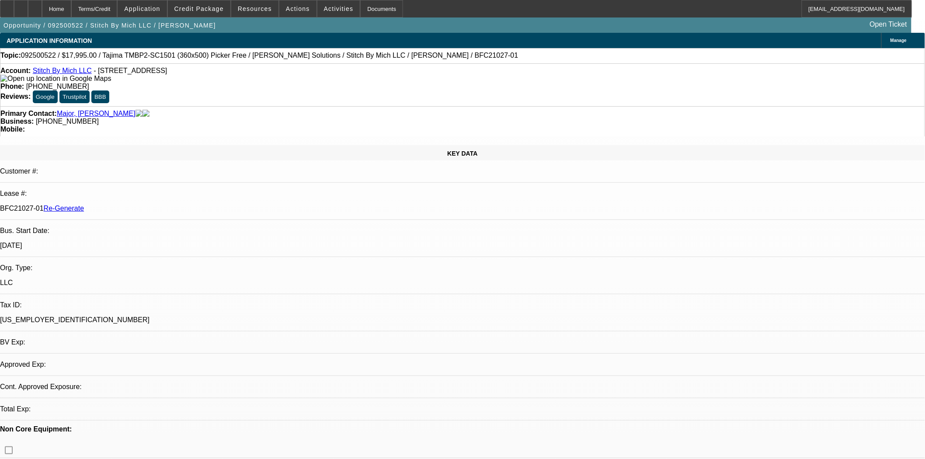
select select "0"
select select "2"
select select "0"
select select "6"
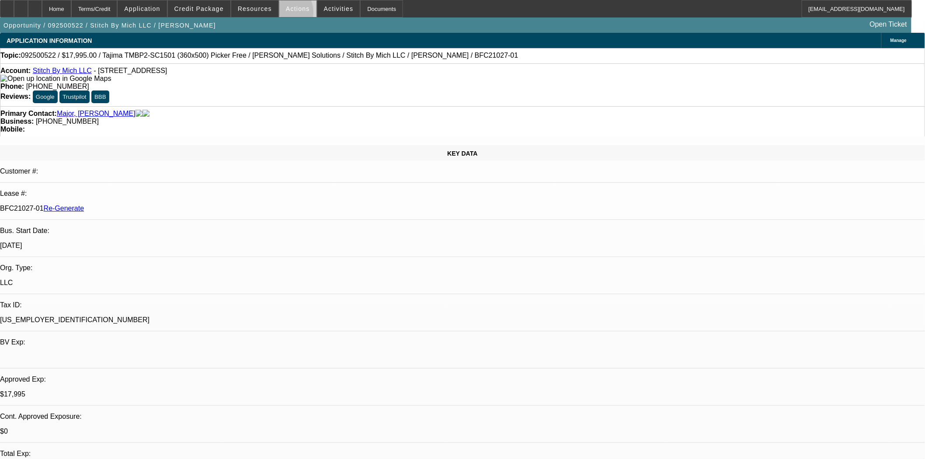
click at [280, 14] on span at bounding box center [297, 8] width 37 height 21
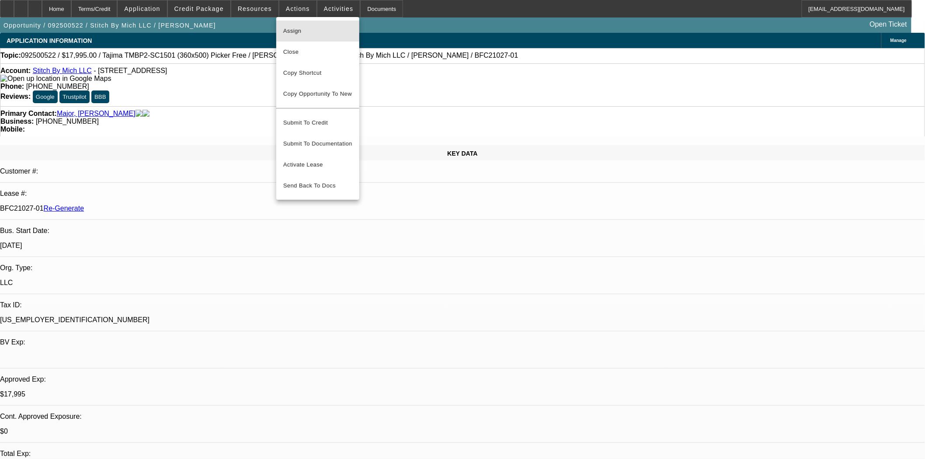
click at [297, 26] on span "Assign" at bounding box center [317, 31] width 69 height 10
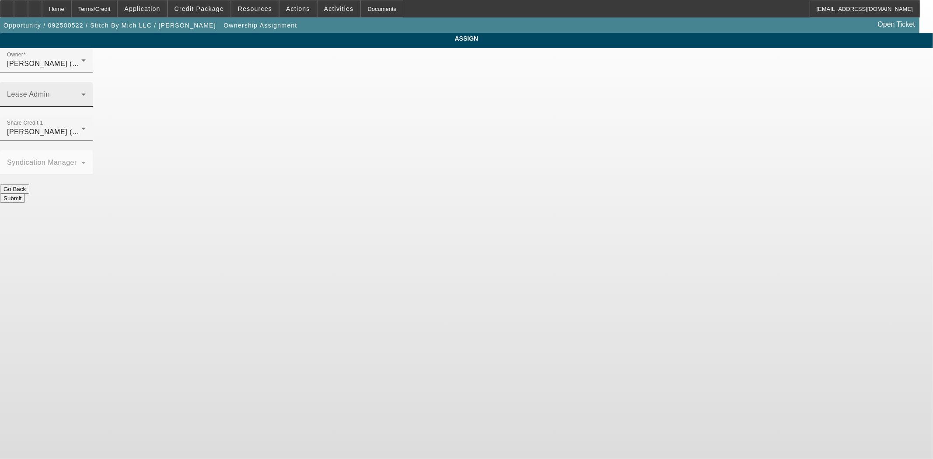
click at [86, 82] on div "Lease Admin" at bounding box center [46, 94] width 79 height 24
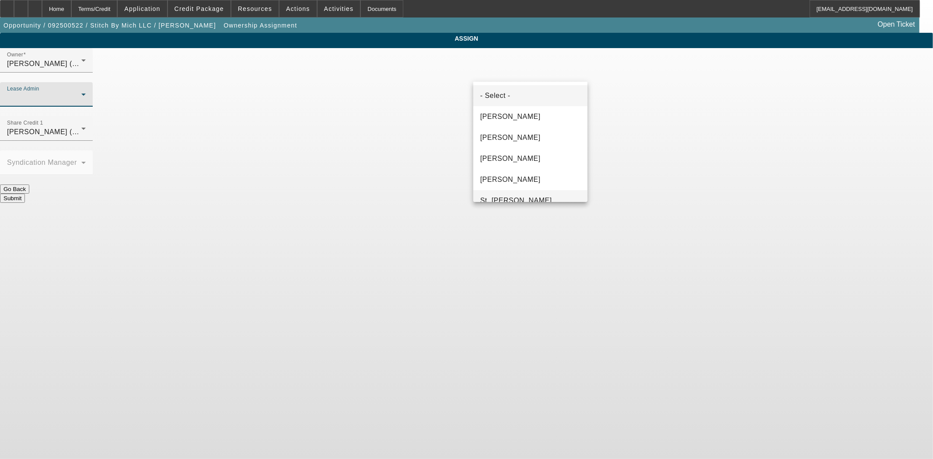
click at [499, 196] on span "St. [PERSON_NAME]" at bounding box center [516, 201] width 72 height 10
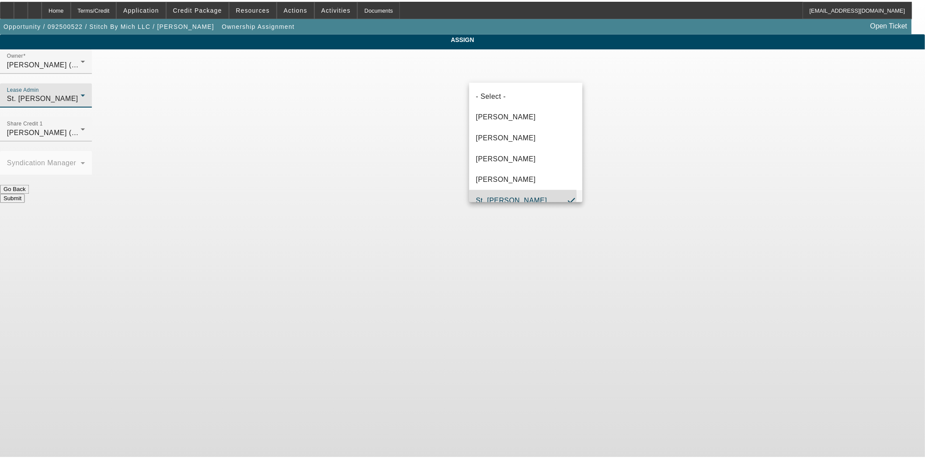
scroll to position [9, 0]
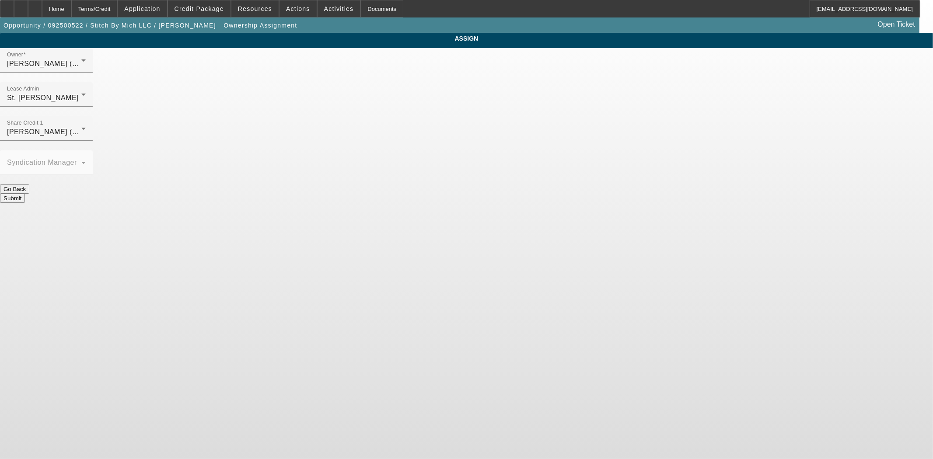
click at [25, 194] on button "Submit" at bounding box center [12, 198] width 25 height 9
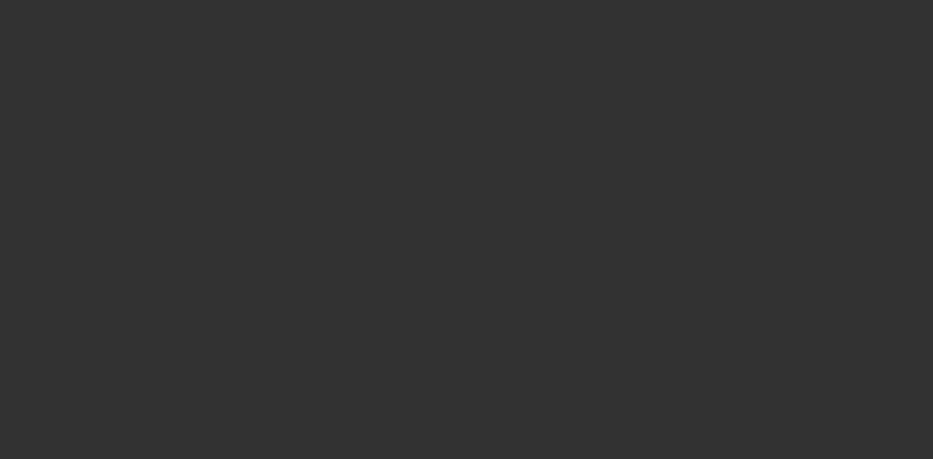
select select "3"
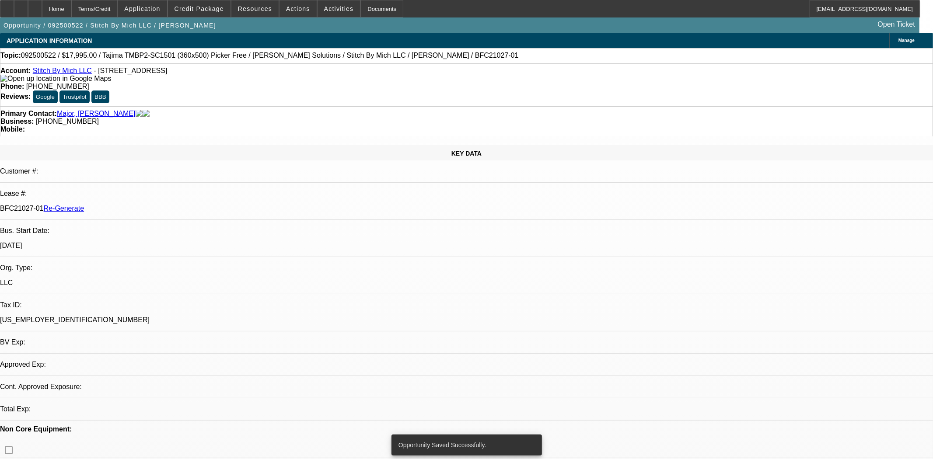
select select "0"
select select "2"
select select "0"
select select "6"
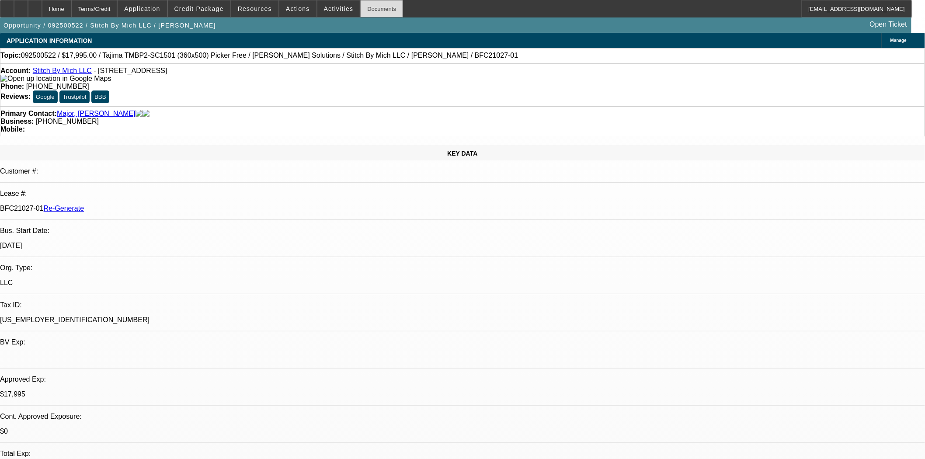
click at [377, 12] on div "Documents" at bounding box center [381, 8] width 43 height 17
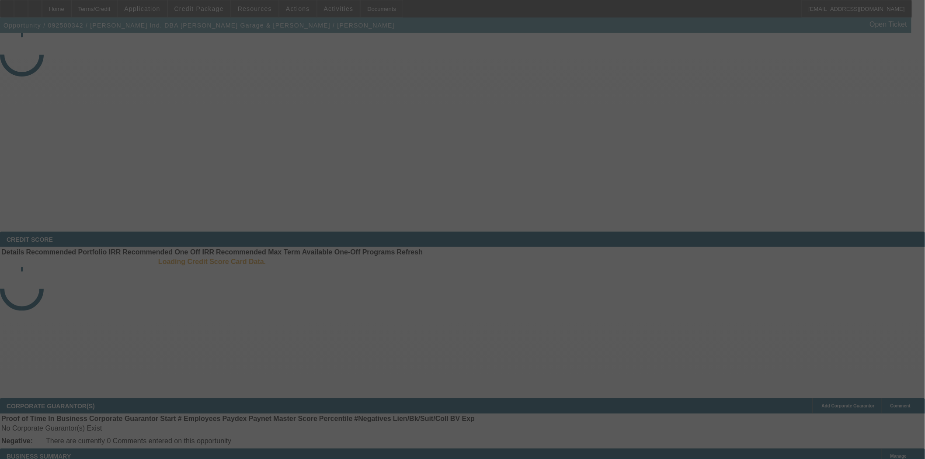
select select "3"
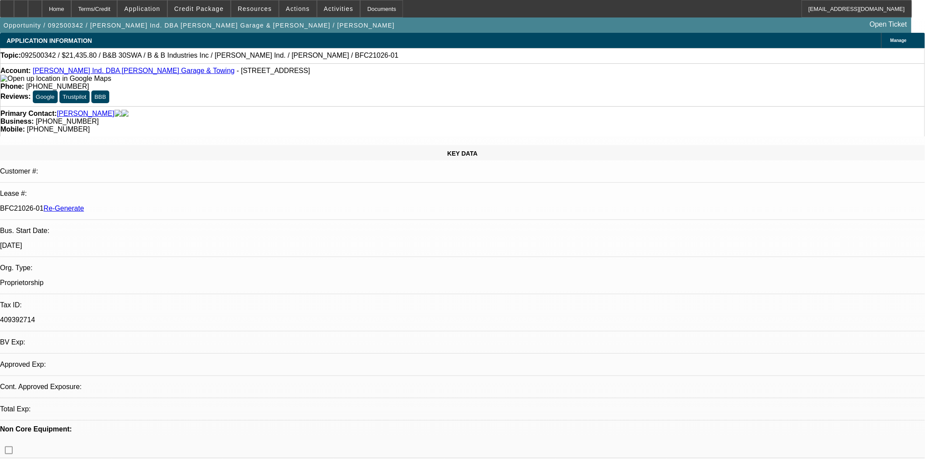
select select "0"
select select "6"
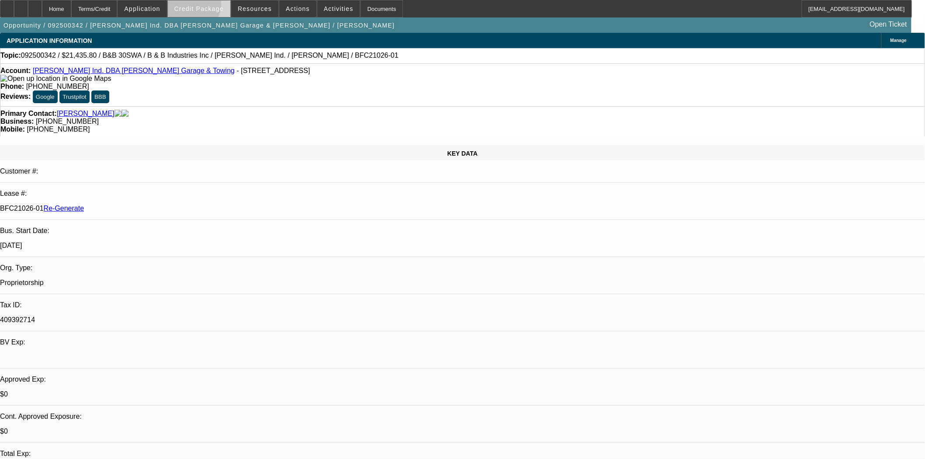
click at [206, 6] on span "Credit Package" at bounding box center [199, 8] width 49 height 7
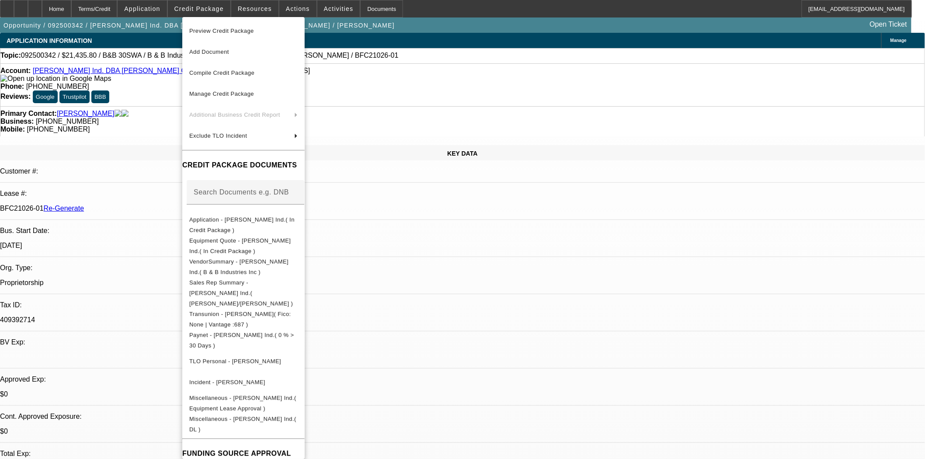
click at [422, 77] on div at bounding box center [462, 229] width 925 height 459
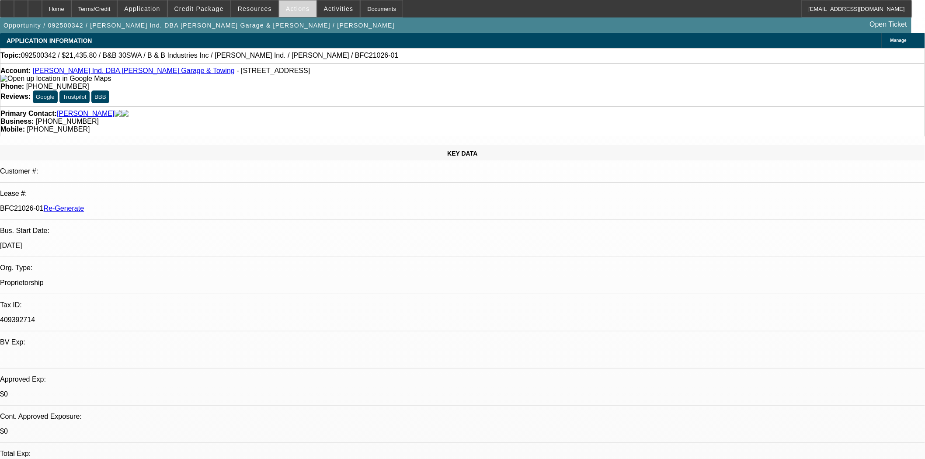
click at [286, 12] on span at bounding box center [297, 8] width 37 height 21
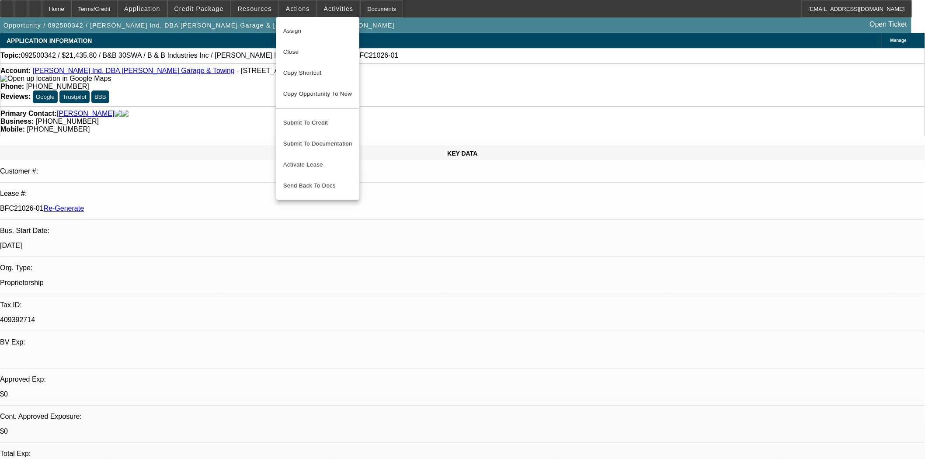
click at [319, 7] on div at bounding box center [462, 229] width 925 height 459
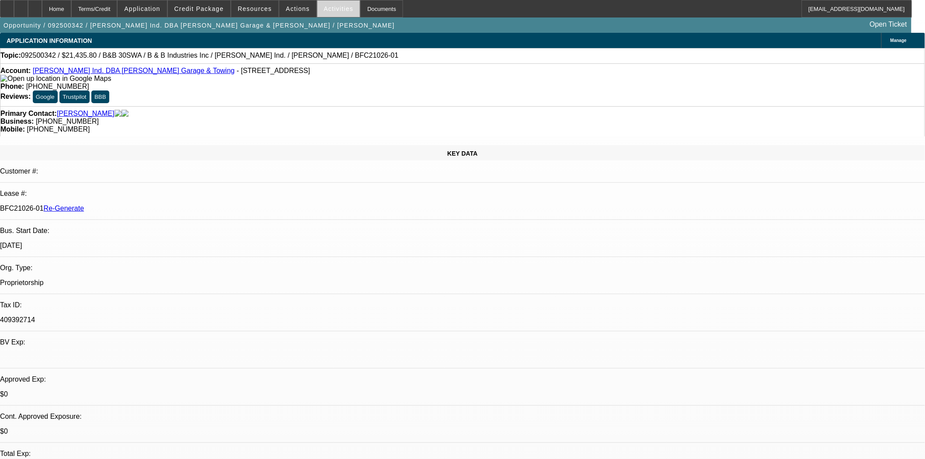
click at [324, 9] on span "Activities" at bounding box center [339, 8] width 30 height 7
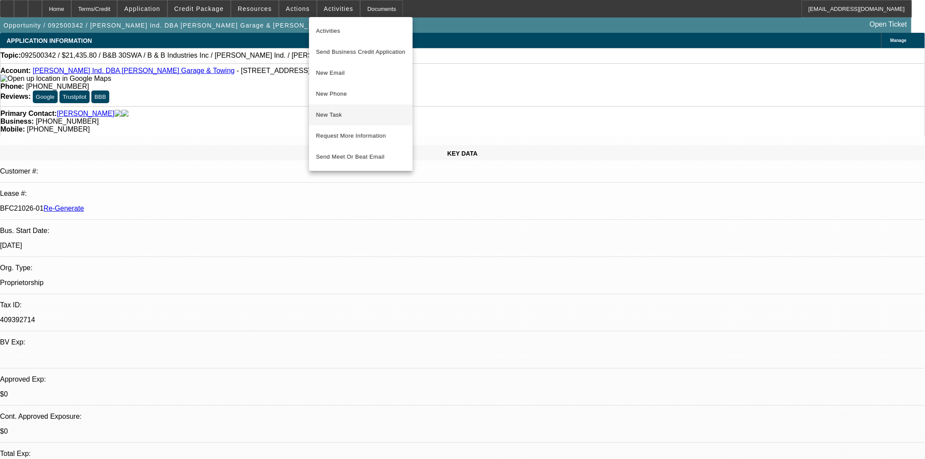
click at [325, 117] on span "New Task" at bounding box center [361, 115] width 90 height 10
